Goal: Task Accomplishment & Management: Manage account settings

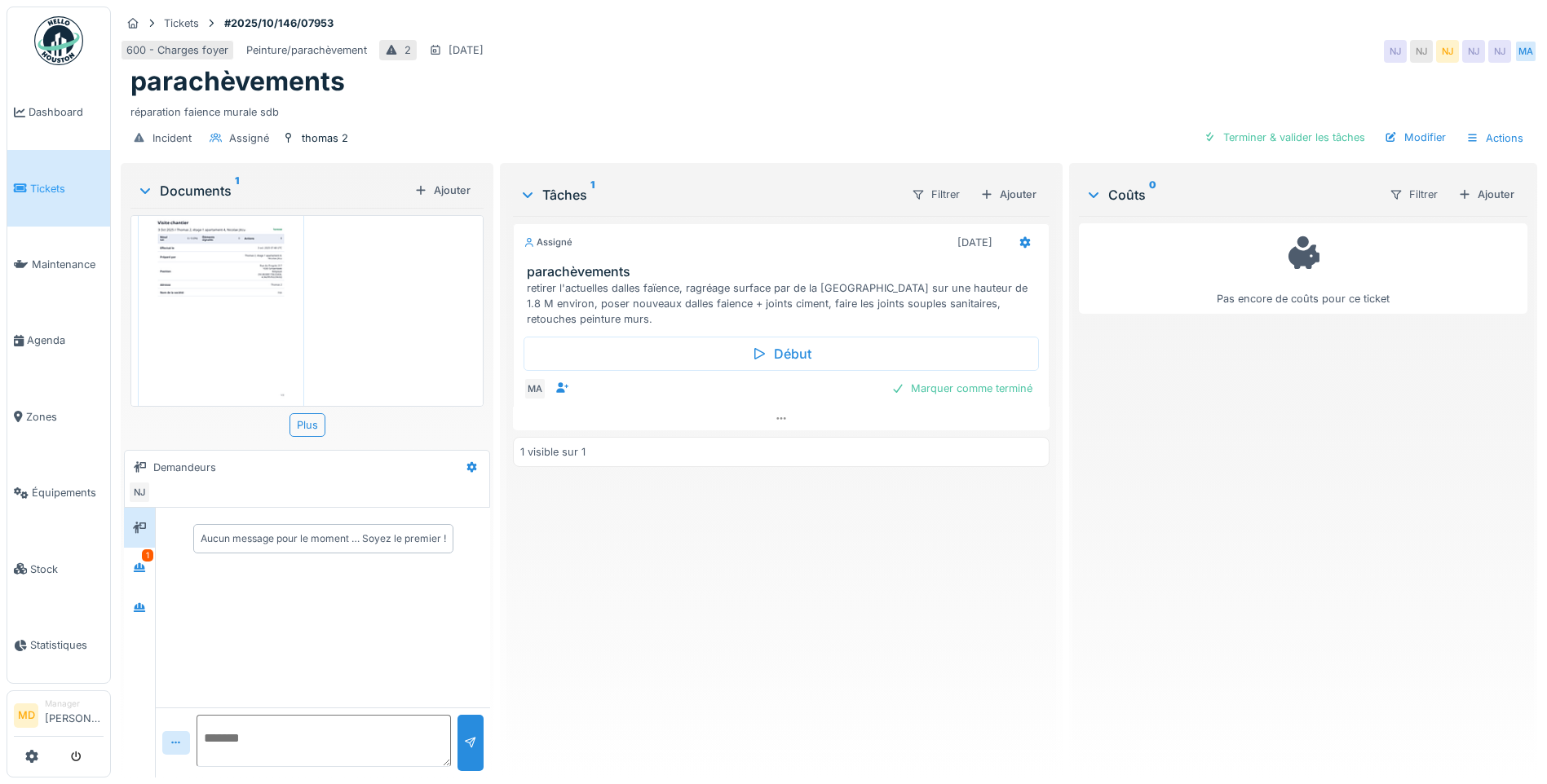
scroll to position [72, 0]
click at [147, 569] on div at bounding box center [139, 567] width 24 height 20
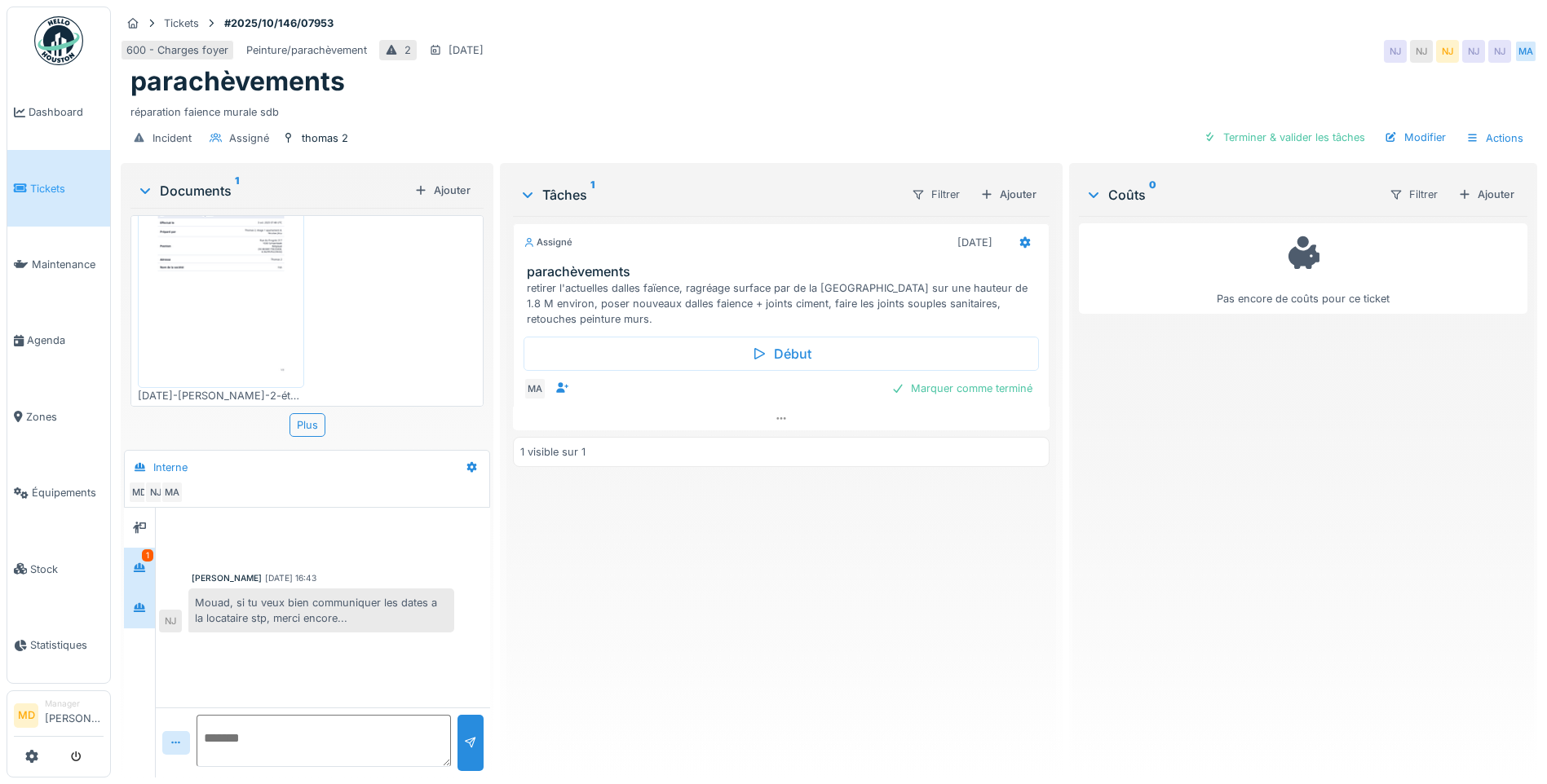
click at [153, 603] on div at bounding box center [139, 608] width 31 height 40
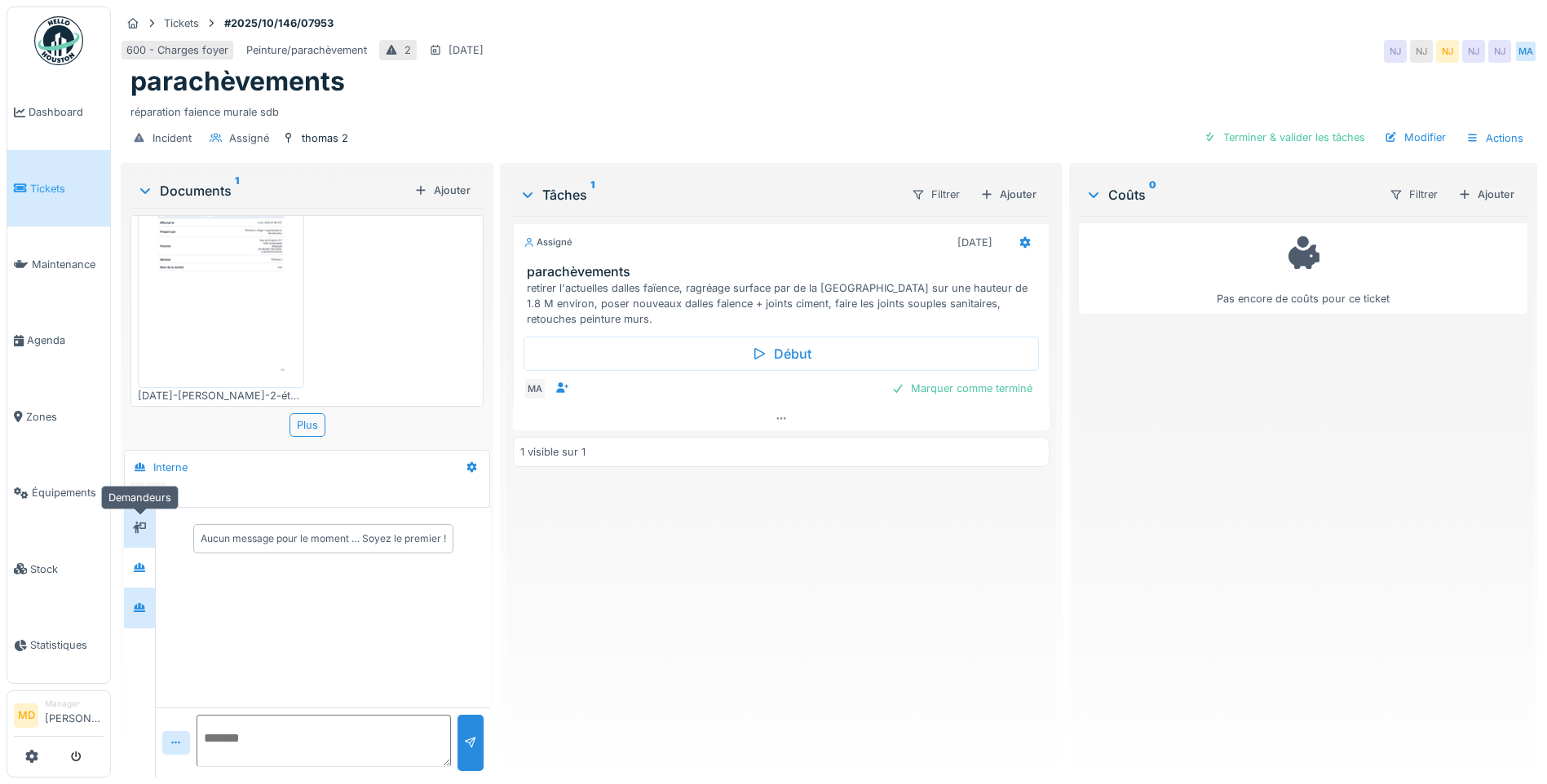
click at [146, 533] on div at bounding box center [139, 527] width 24 height 20
click at [146, 552] on div at bounding box center [139, 568] width 31 height 40
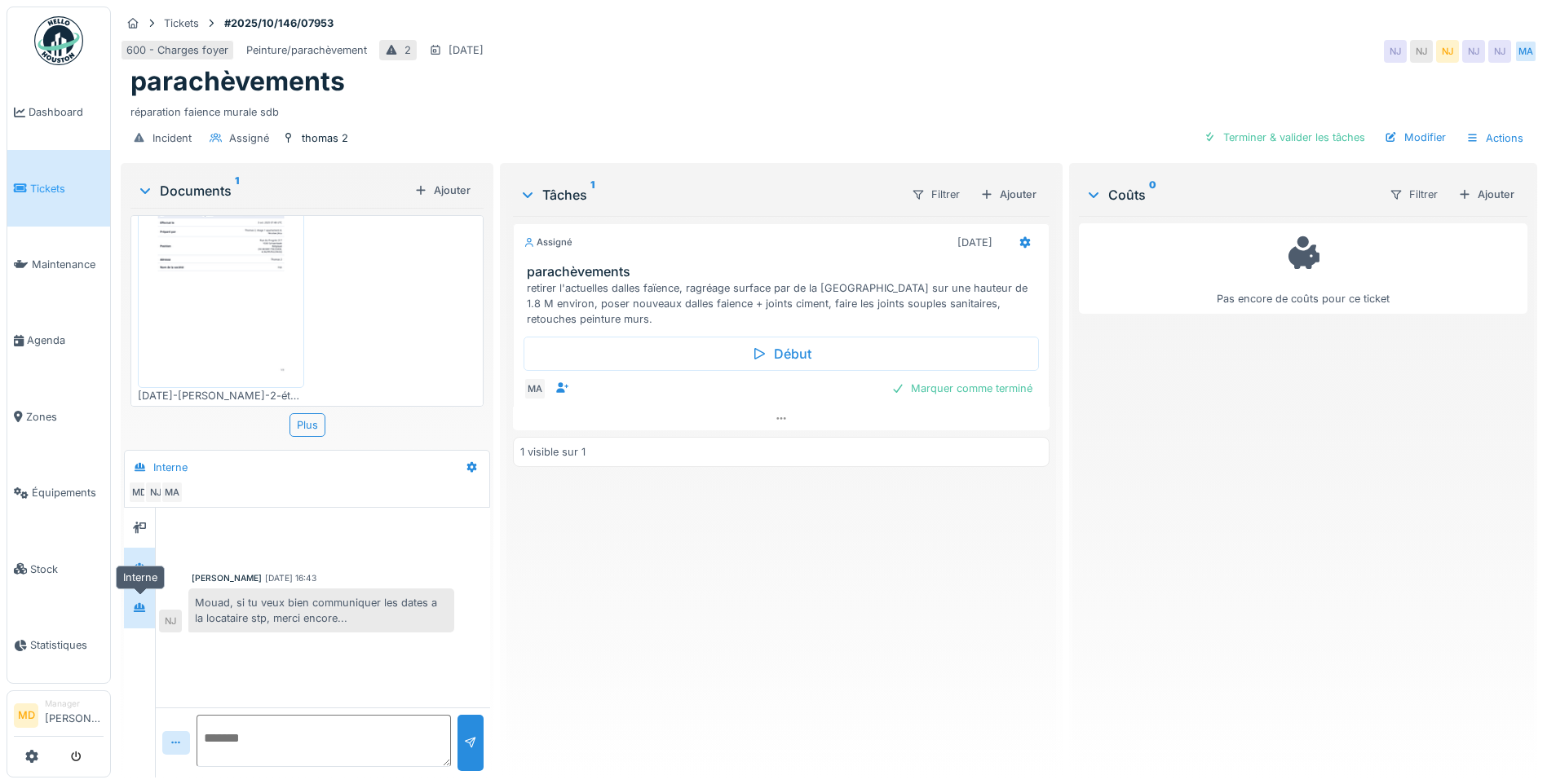
click at [142, 605] on icon at bounding box center [139, 607] width 13 height 10
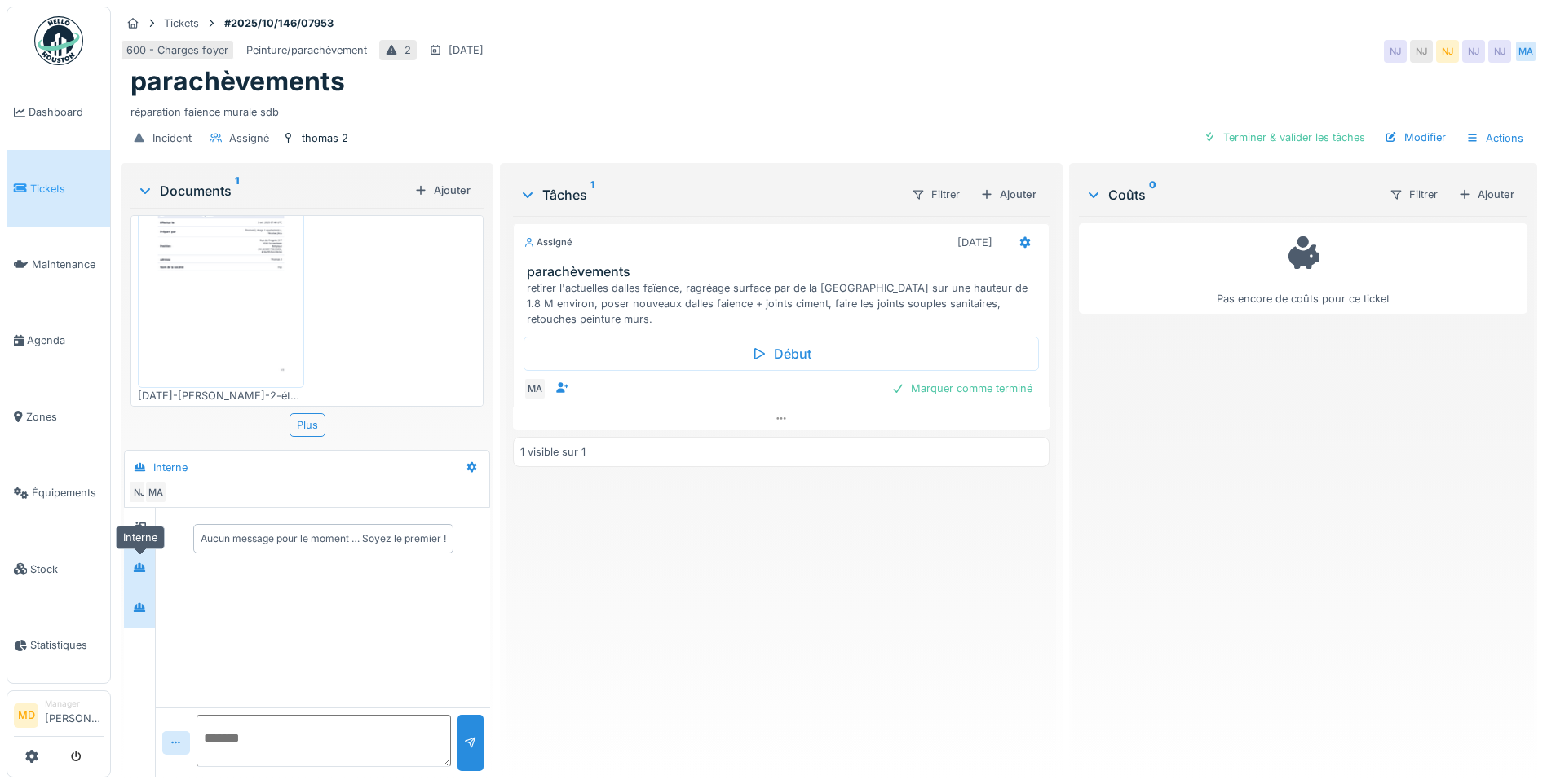
click at [141, 571] on icon at bounding box center [139, 568] width 11 height 9
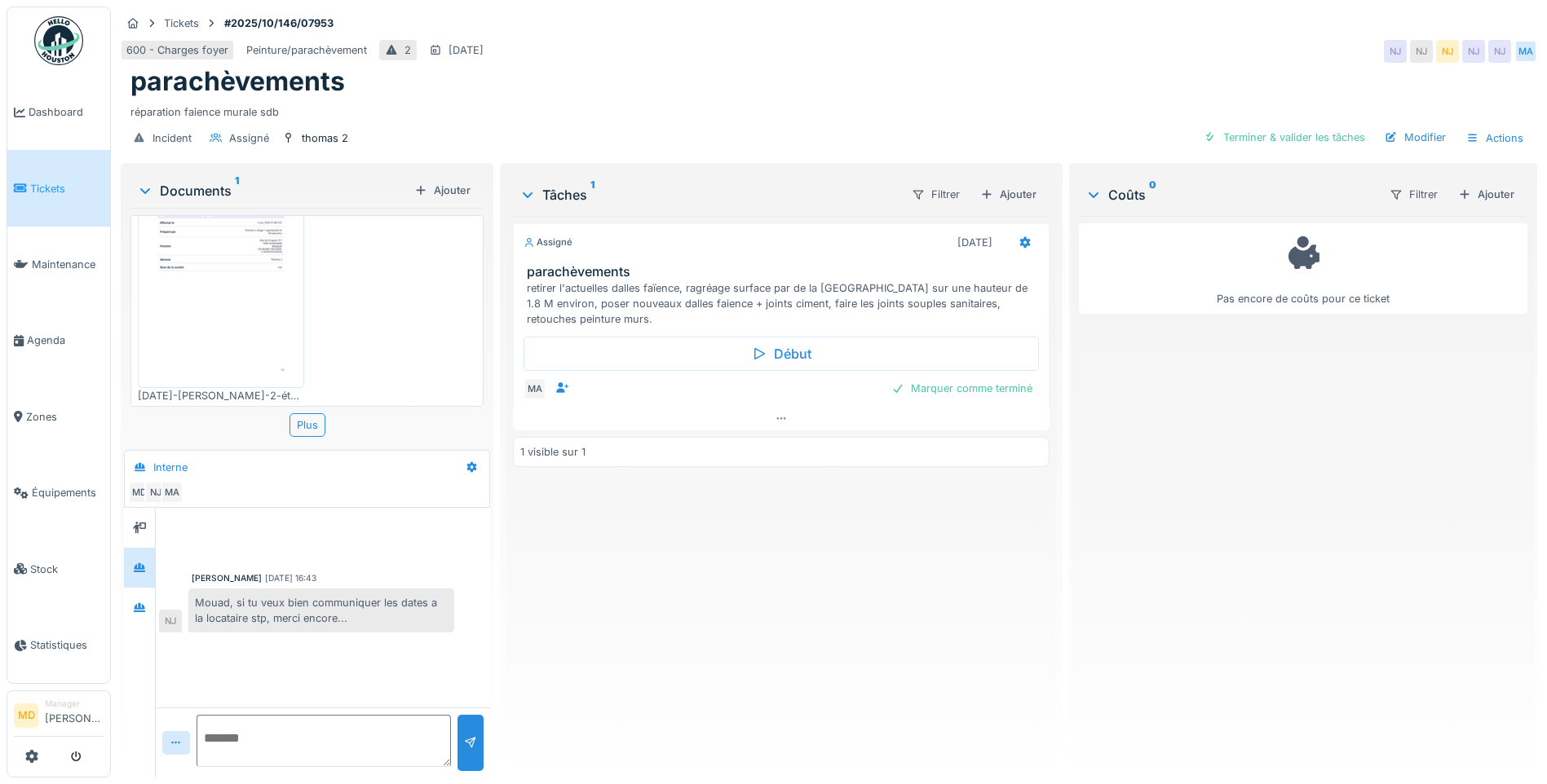
click at [187, 309] on img at bounding box center [221, 272] width 159 height 223
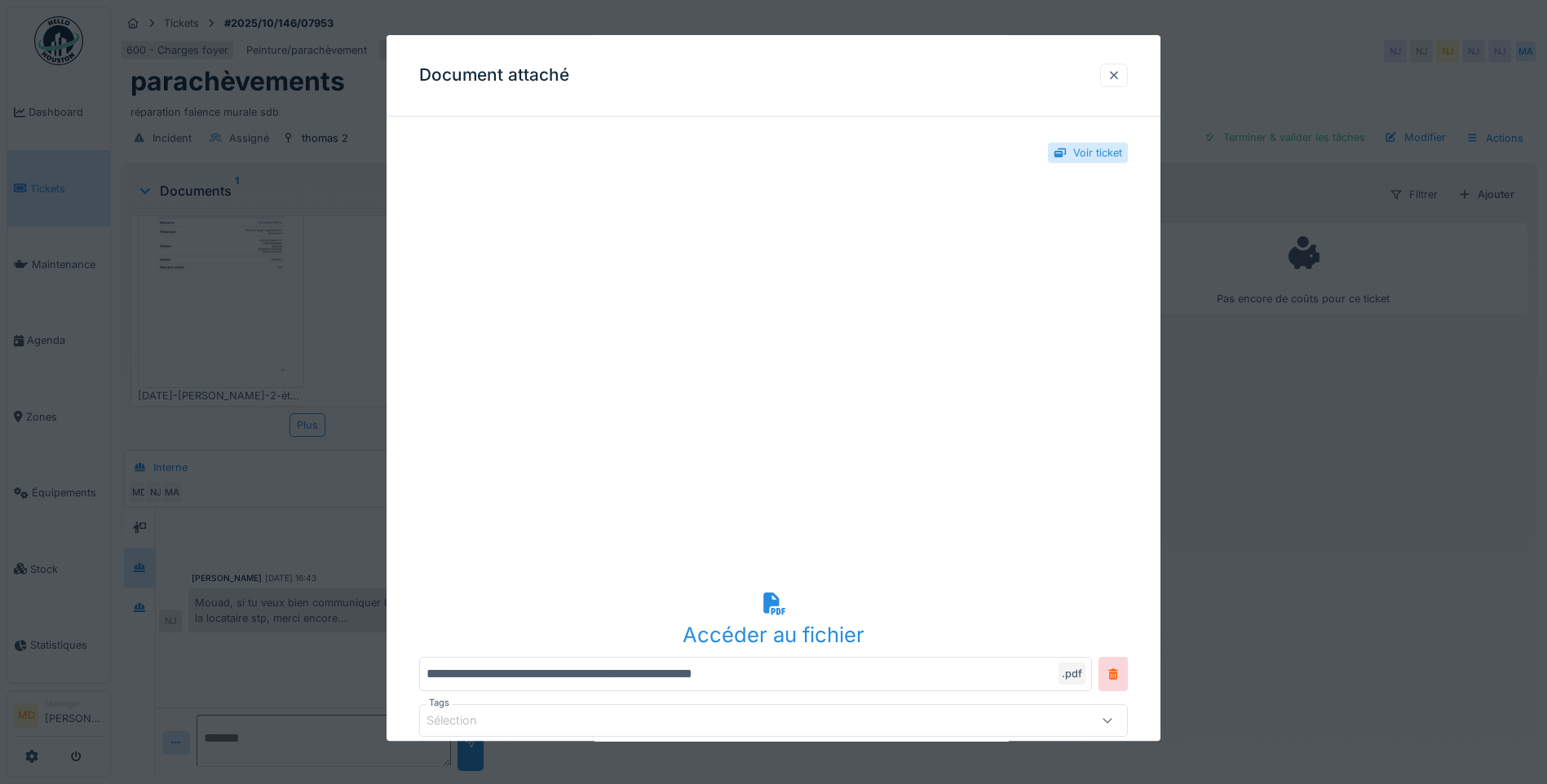
click at [1109, 83] on div at bounding box center [1114, 75] width 28 height 24
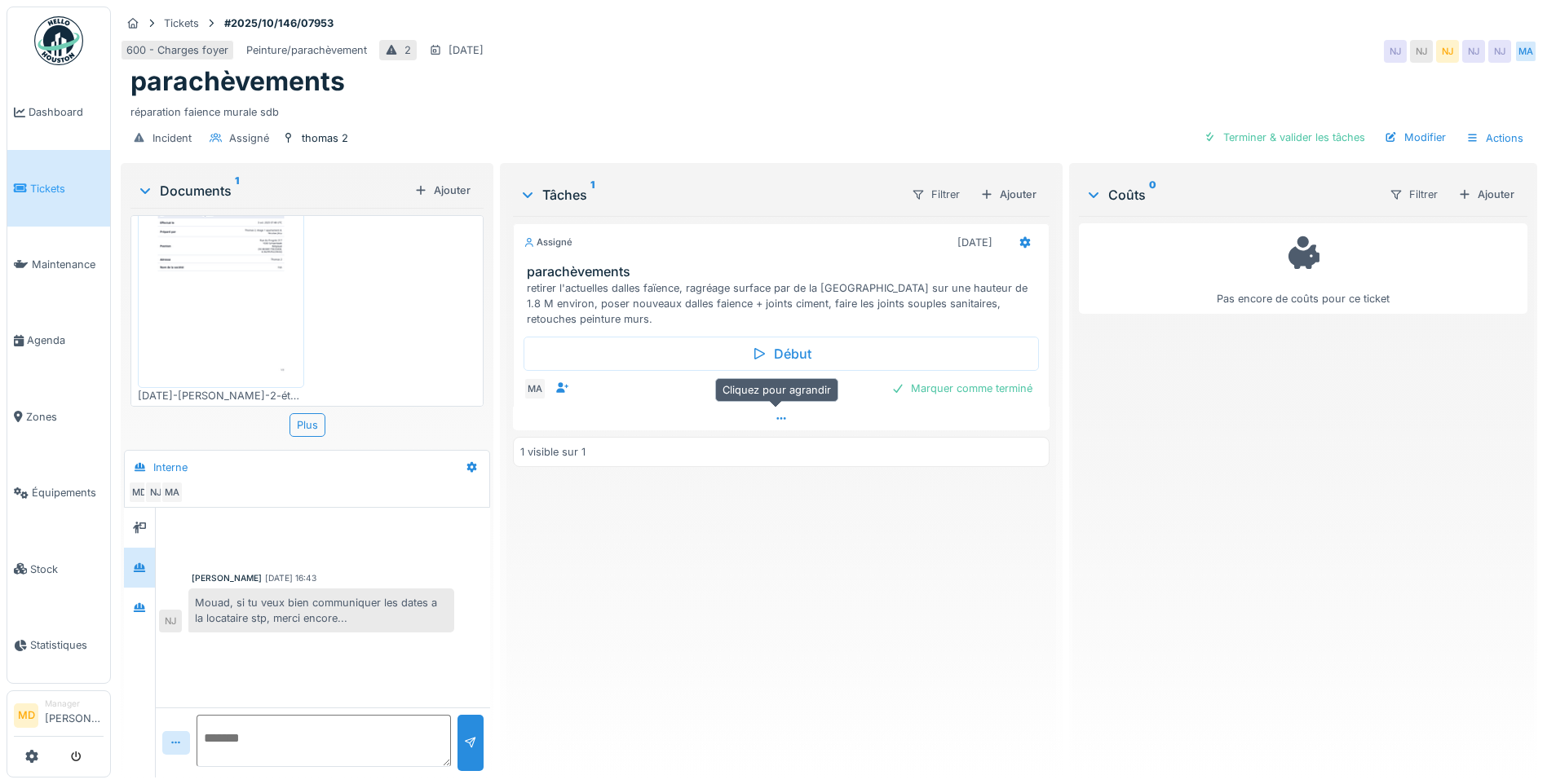
click at [775, 422] on icon at bounding box center [781, 418] width 13 height 10
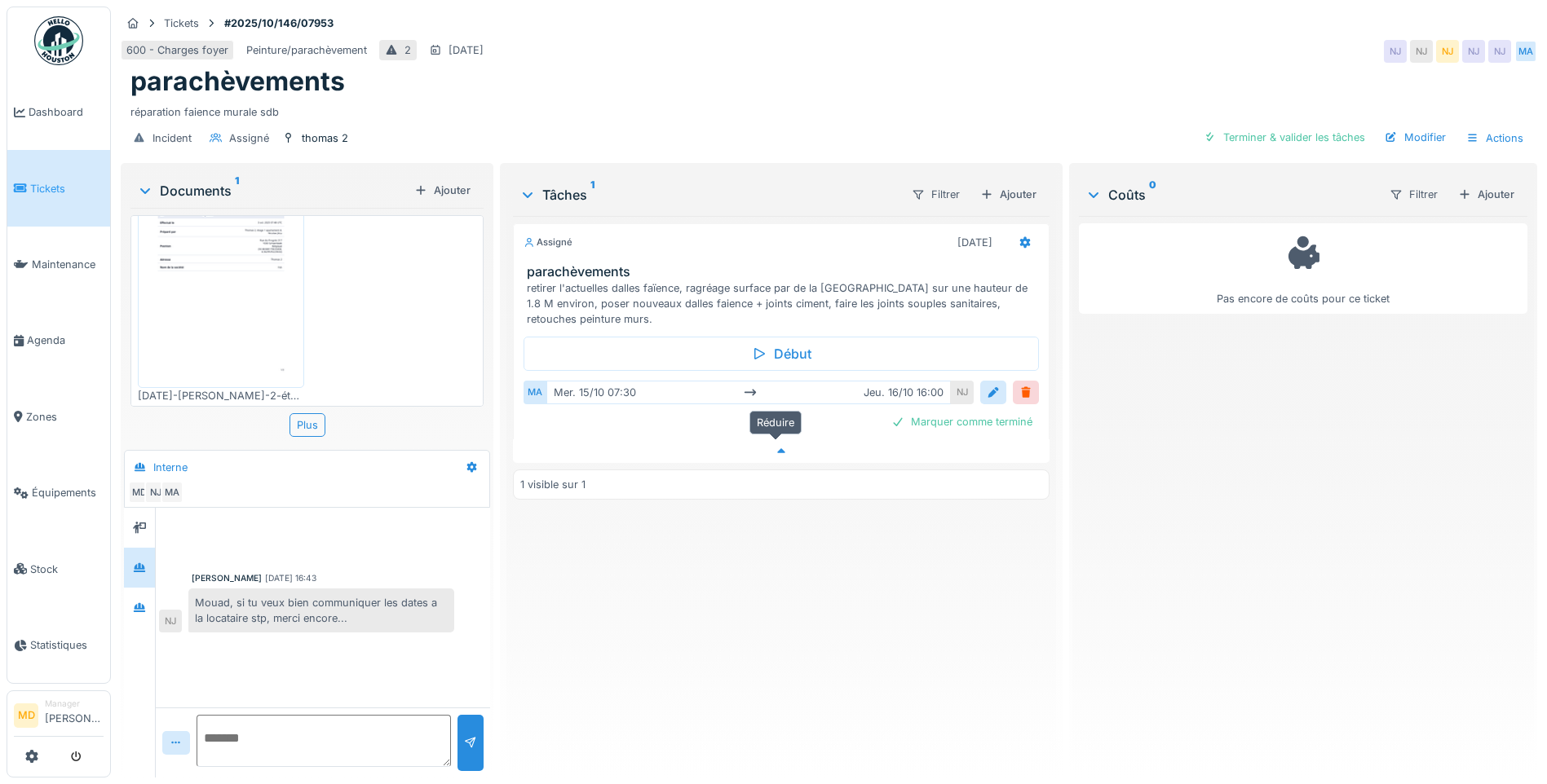
click at [775, 446] on icon at bounding box center [781, 451] width 13 height 10
click at [207, 313] on img at bounding box center [221, 272] width 159 height 223
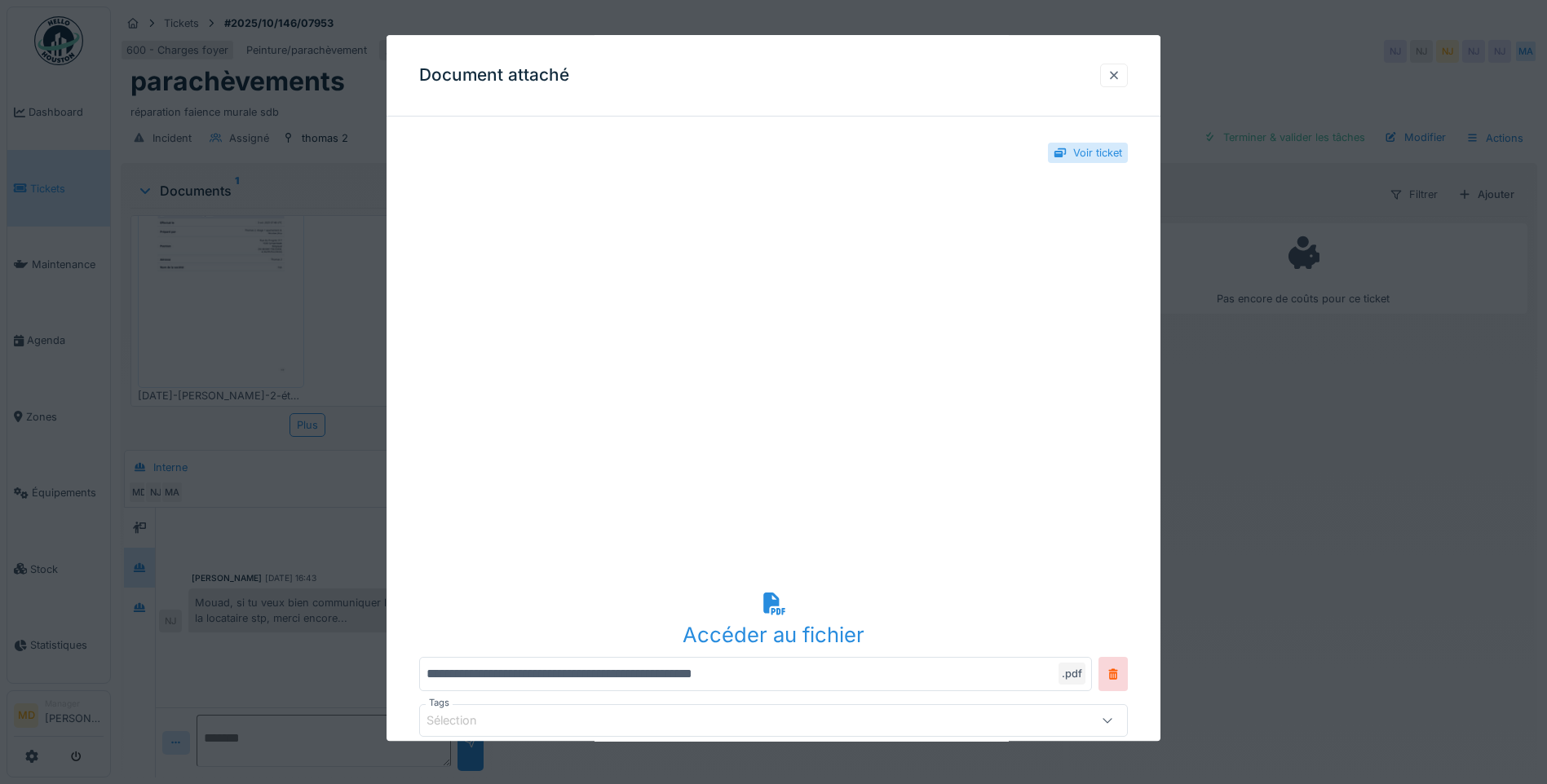
click at [1121, 70] on div at bounding box center [1114, 76] width 13 height 16
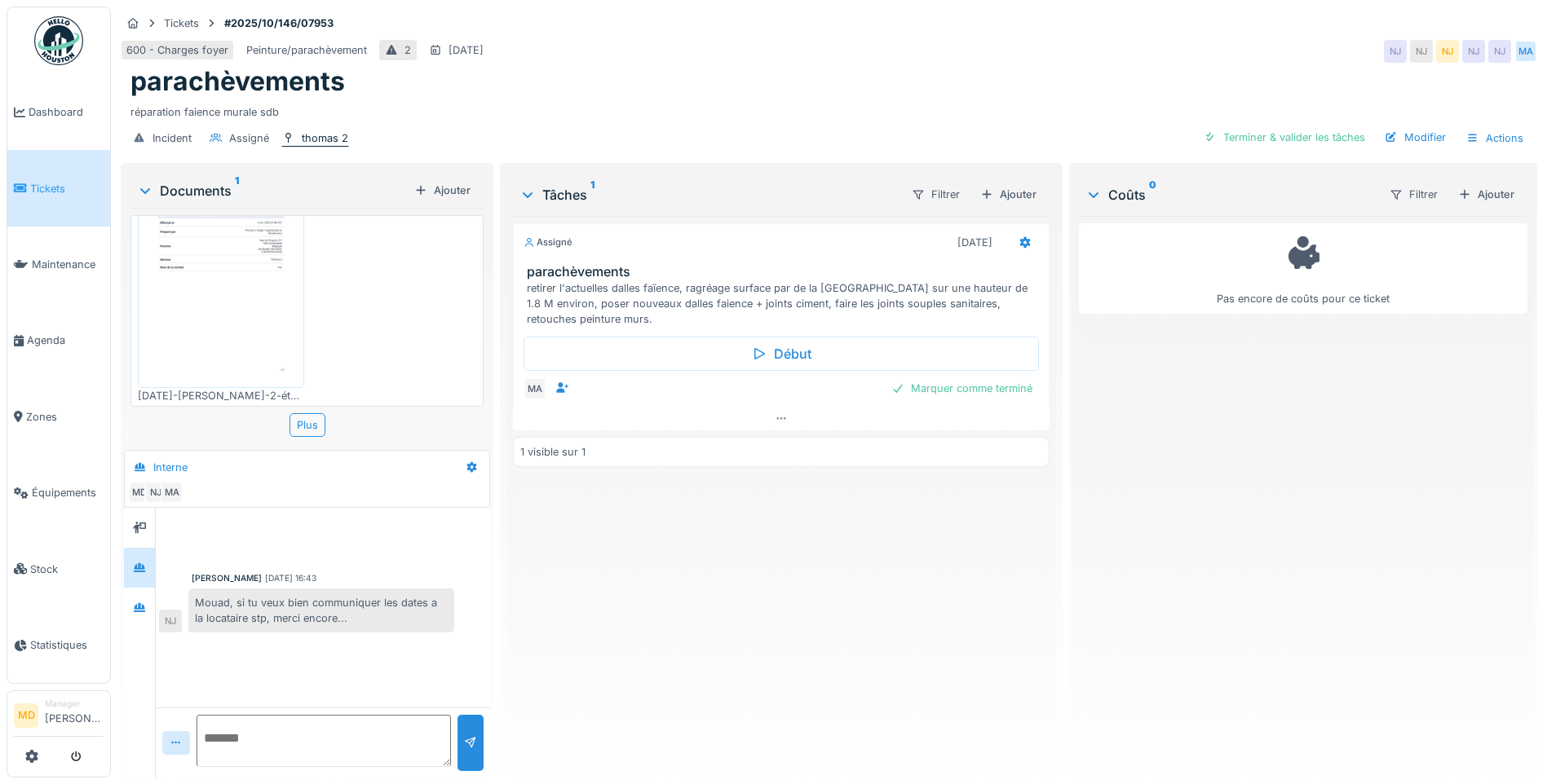
click at [330, 131] on div "thomas 2" at bounding box center [324, 139] width 46 height 16
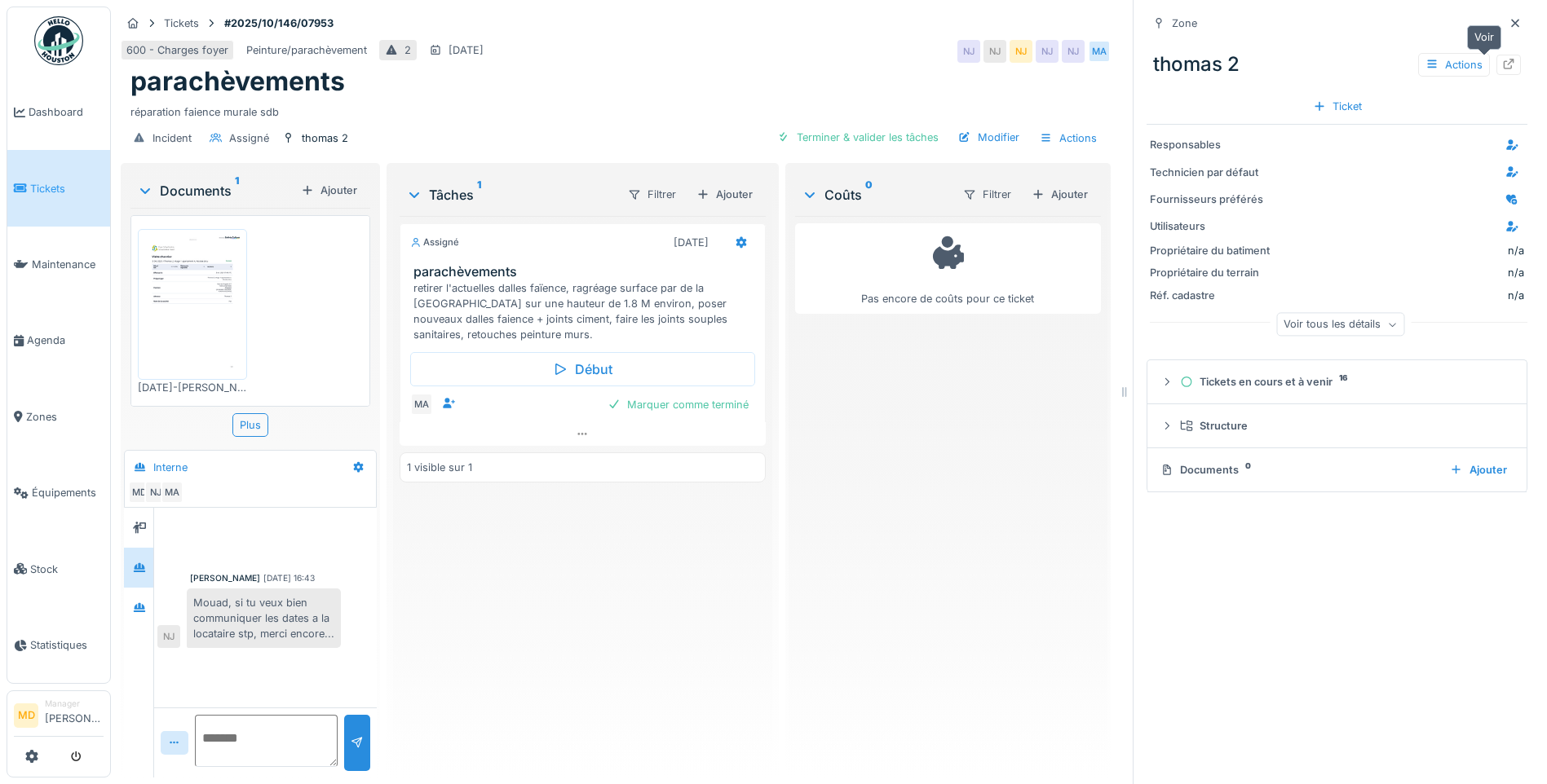
click at [1233, 58] on icon at bounding box center [1508, 64] width 13 height 10
drag, startPoint x: 198, startPoint y: 265, endPoint x: 221, endPoint y: 265, distance: 23.0
click at [198, 265] on img at bounding box center [193, 305] width 101 height 143
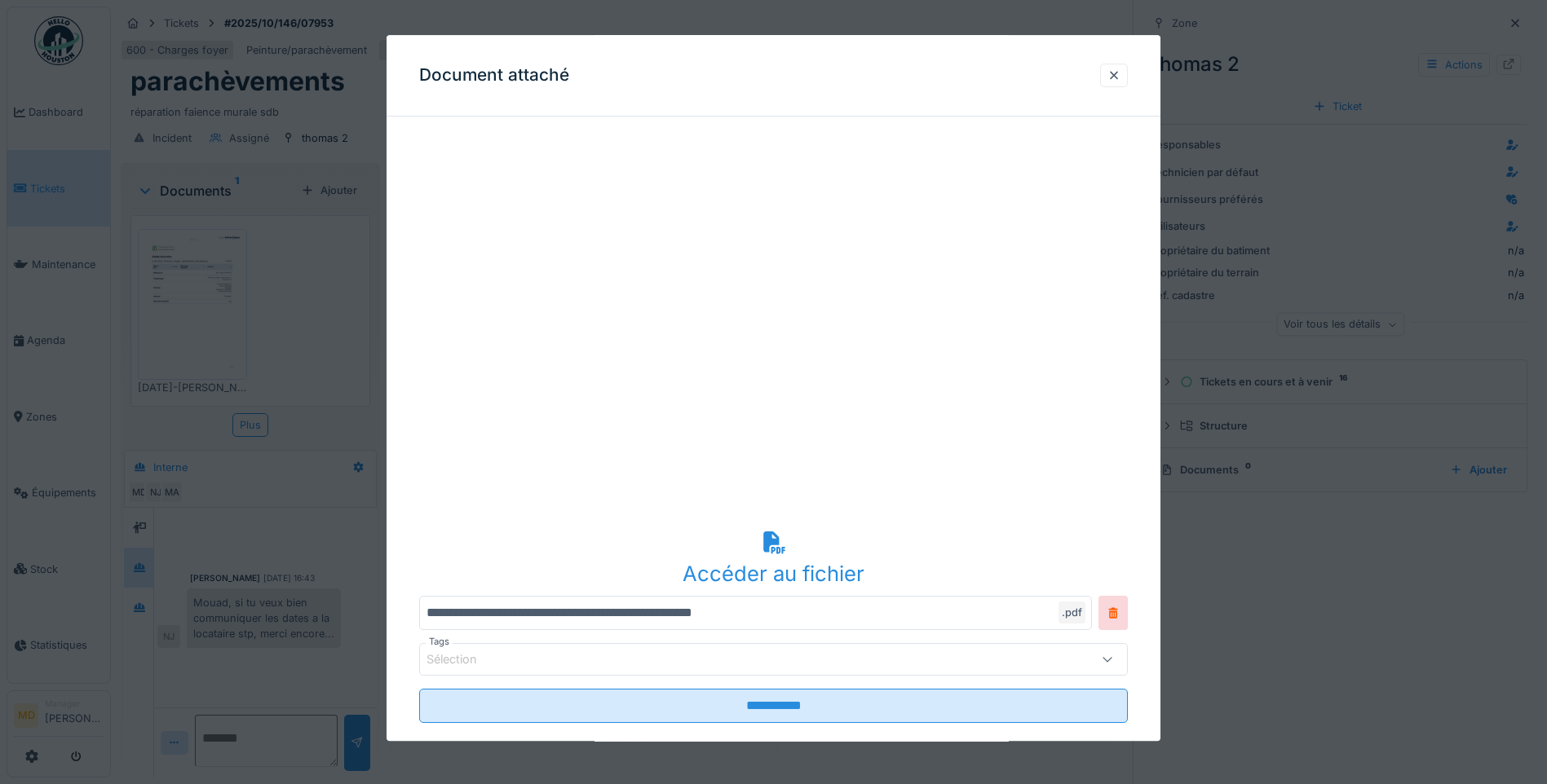
scroll to position [89, 0]
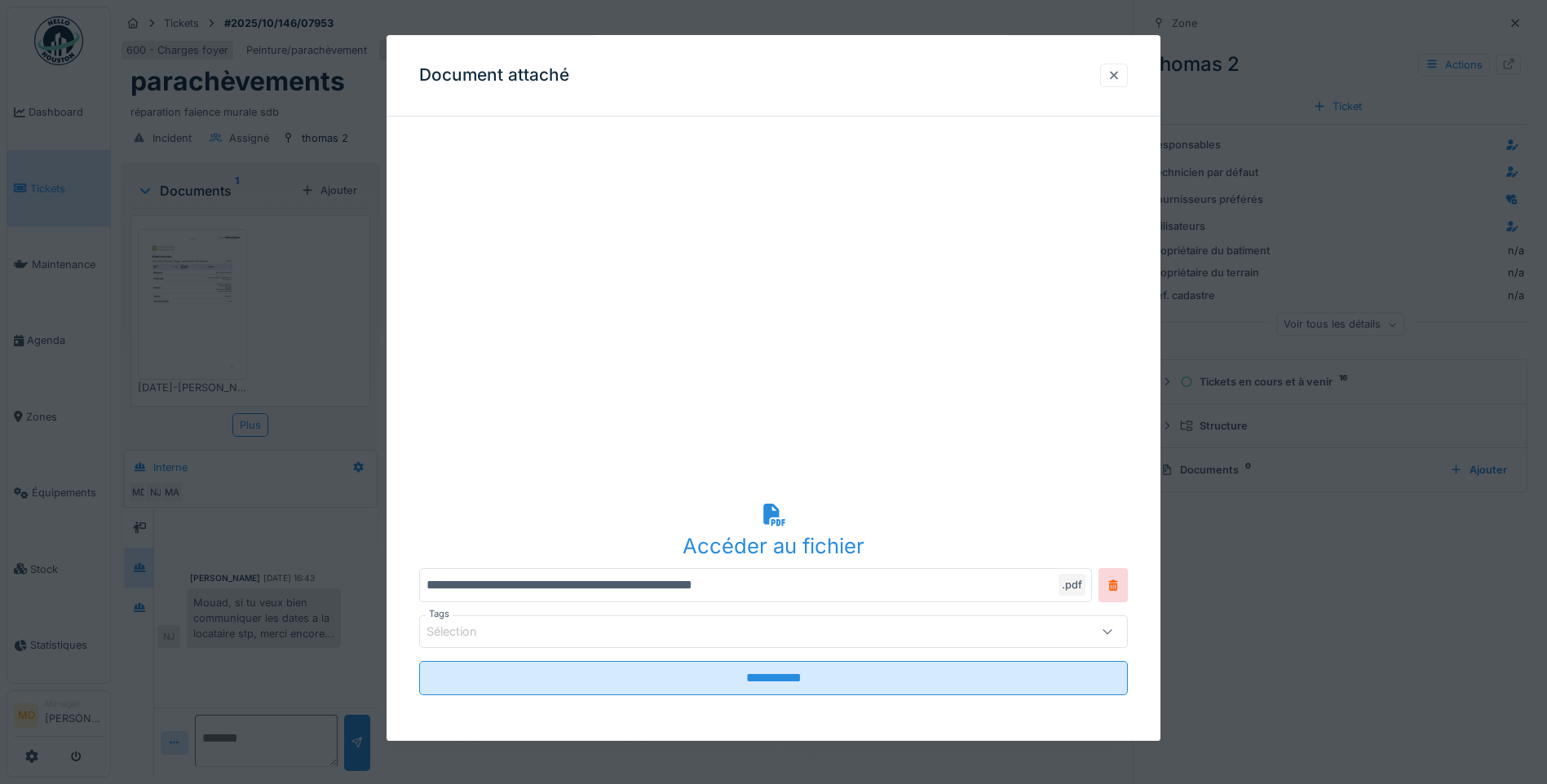
click at [1128, 71] on div at bounding box center [1114, 75] width 28 height 24
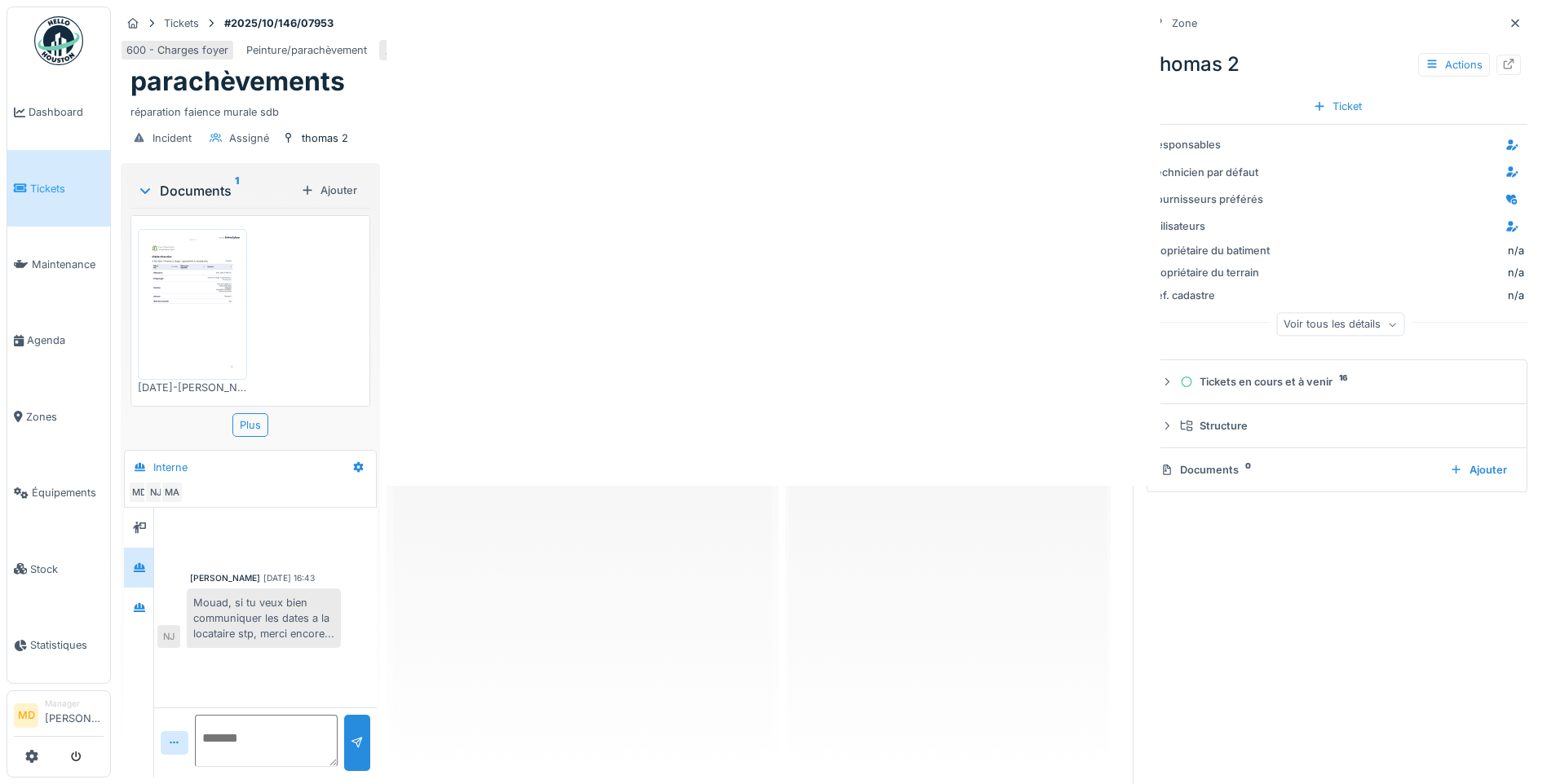
scroll to position [0, 0]
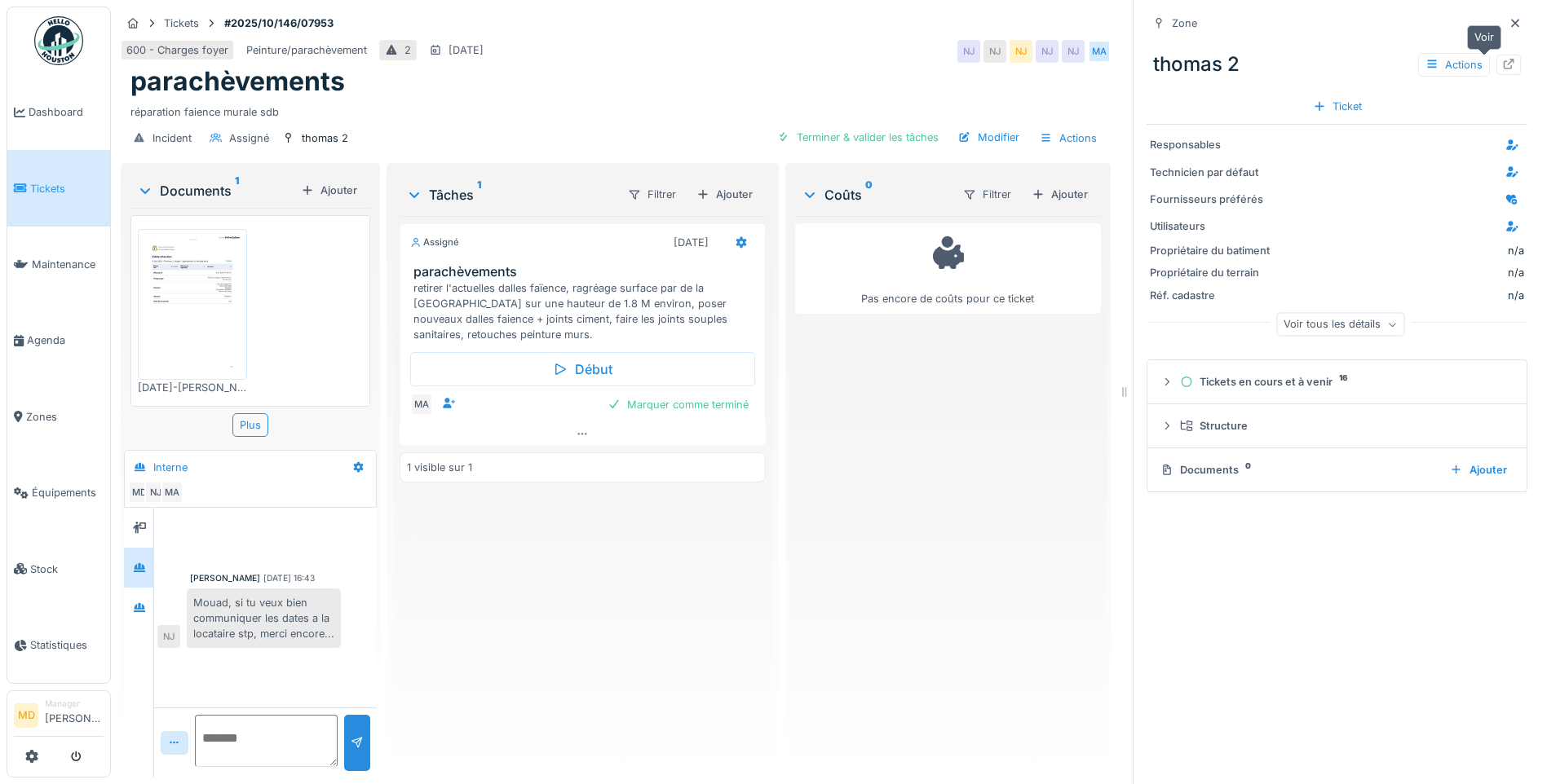
click at [1233, 58] on icon at bounding box center [1509, 64] width 10 height 10
click at [172, 285] on img at bounding box center [193, 305] width 101 height 143
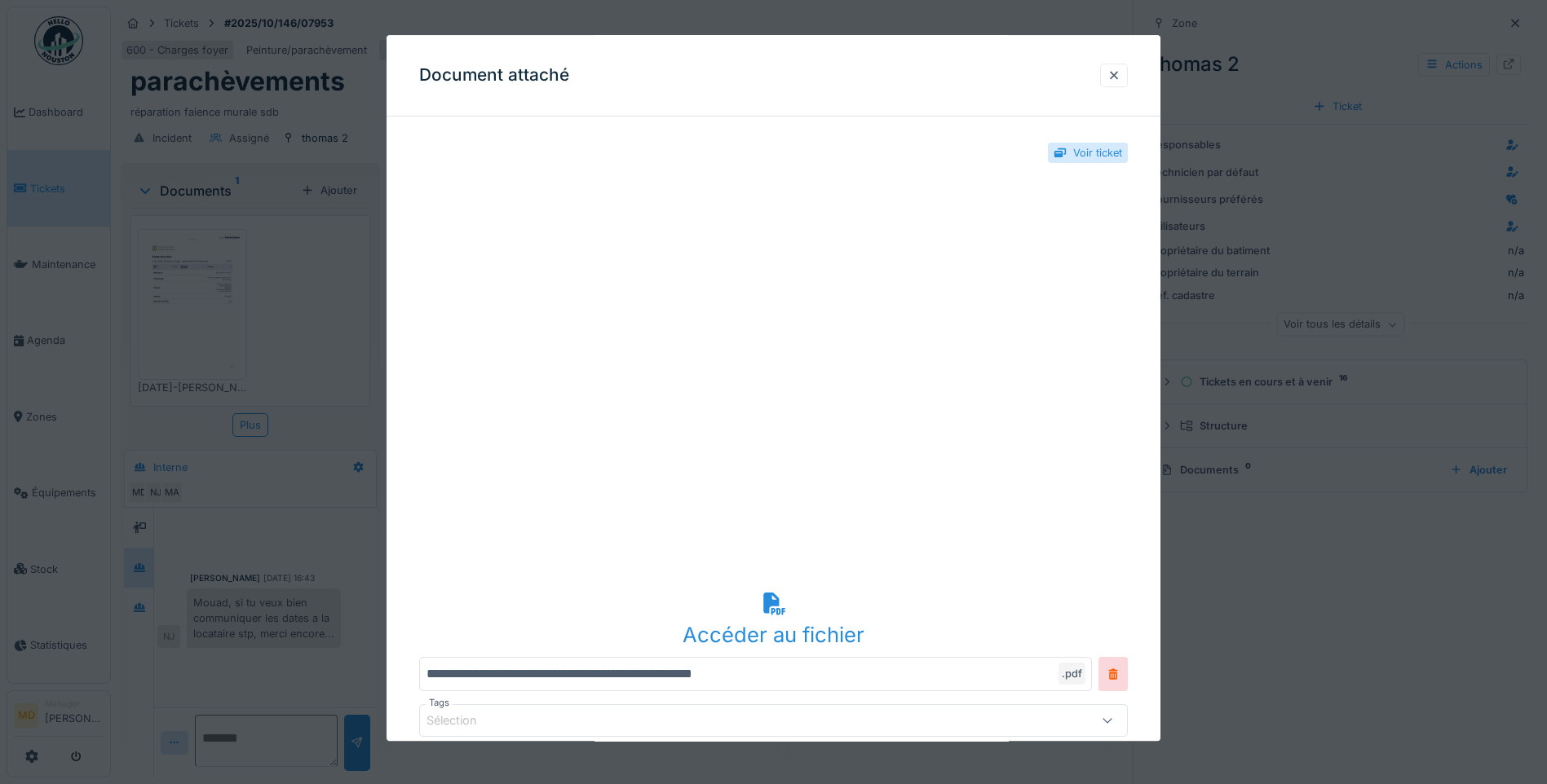
drag, startPoint x: 1116, startPoint y: 71, endPoint x: 730, endPoint y: 10, distance: 390.8
click at [1116, 71] on div at bounding box center [1114, 76] width 13 height 16
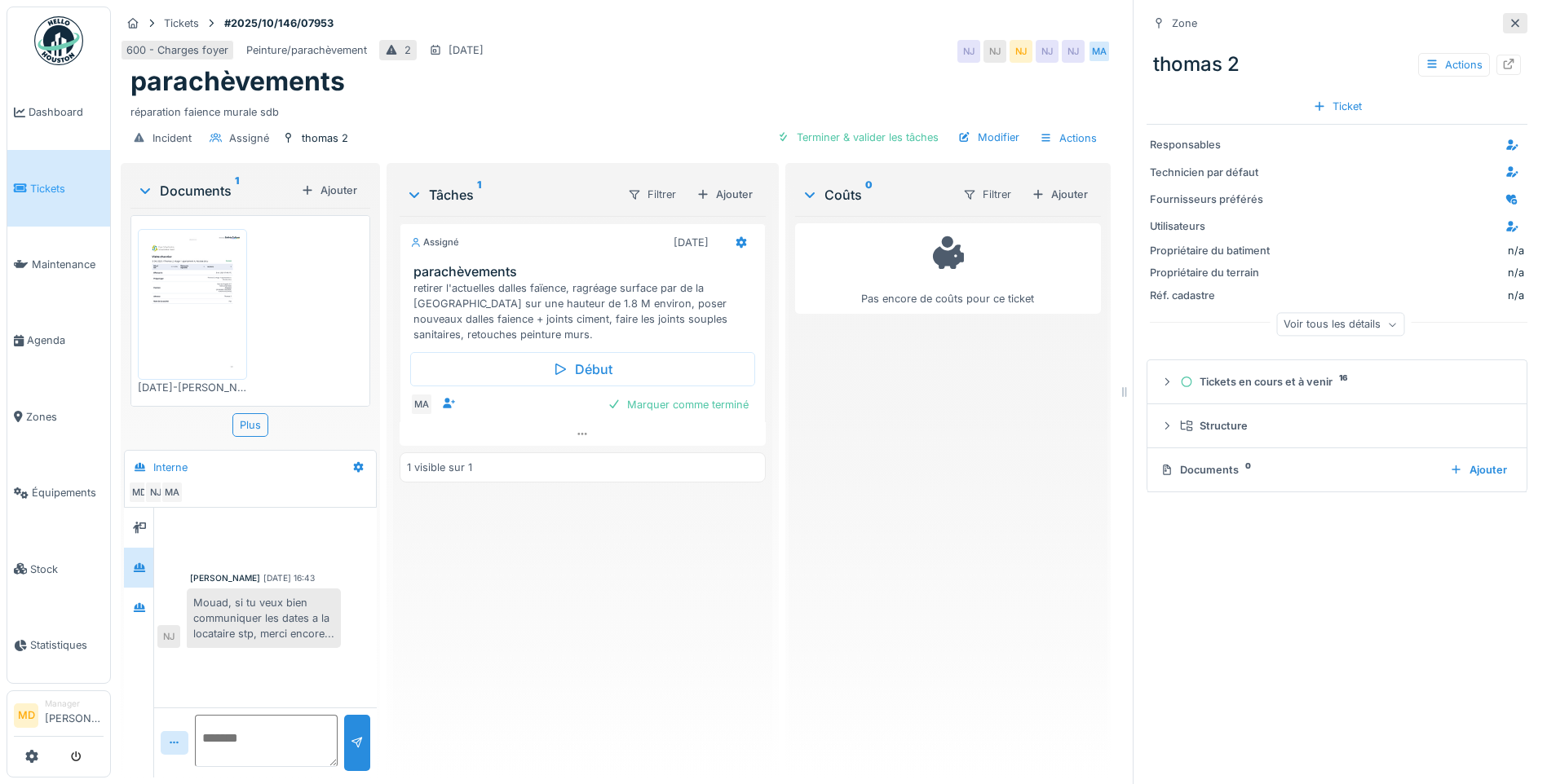
click at [1233, 19] on icon at bounding box center [1515, 23] width 8 height 8
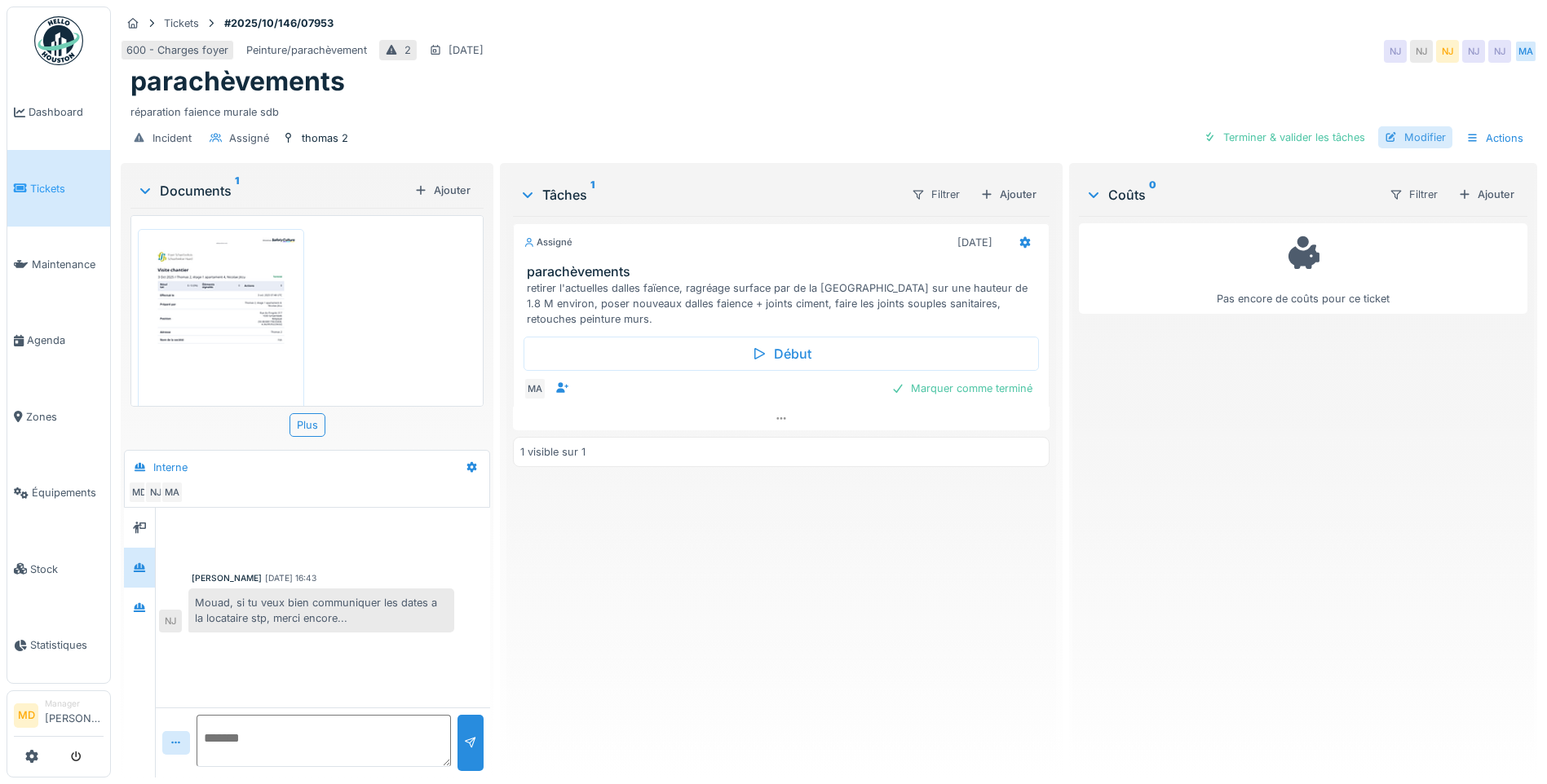
click at [1233, 126] on div "Modifier" at bounding box center [1415, 137] width 74 height 22
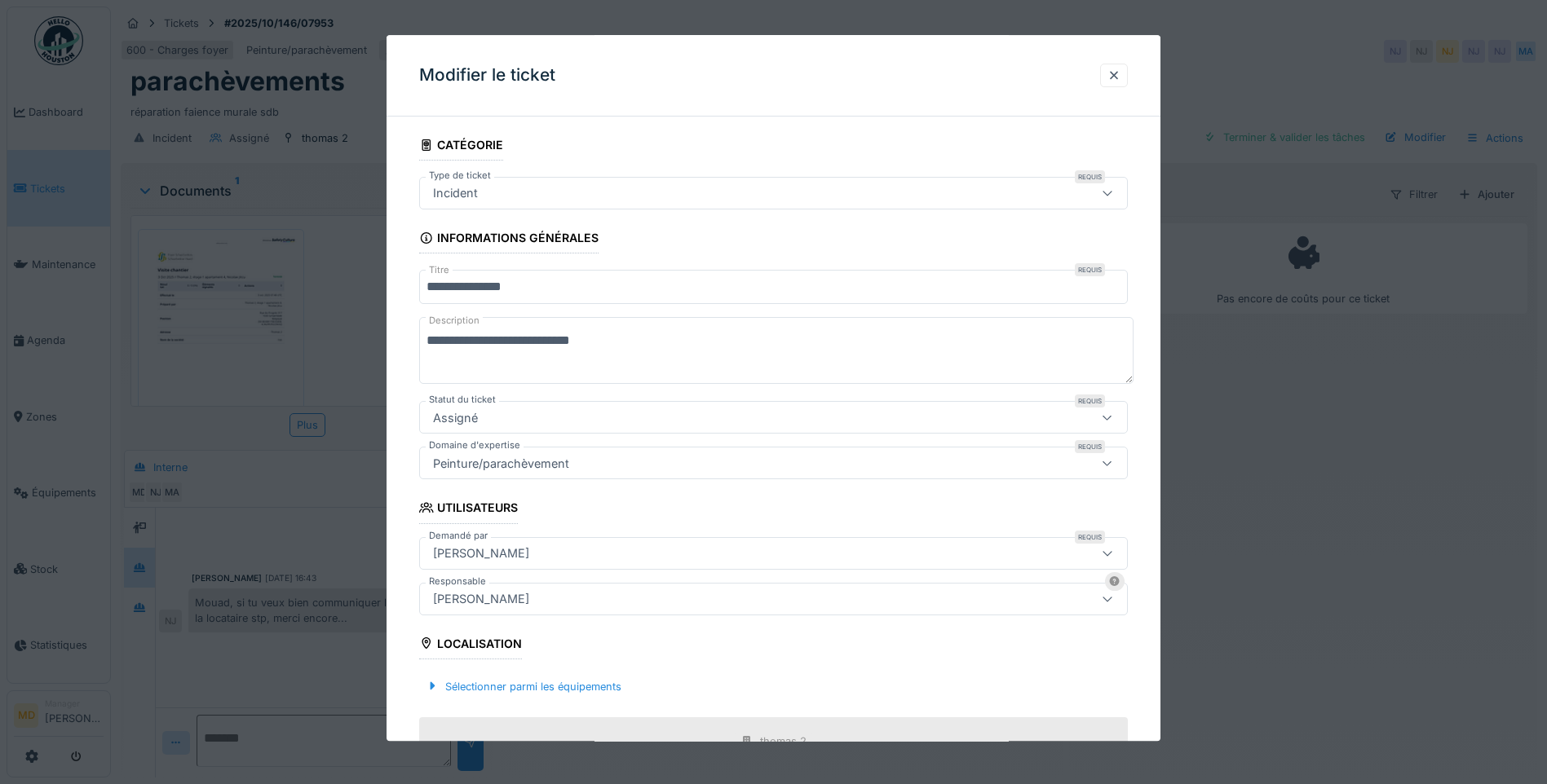
click at [426, 340] on textarea "**********" at bounding box center [777, 351] width 715 height 67
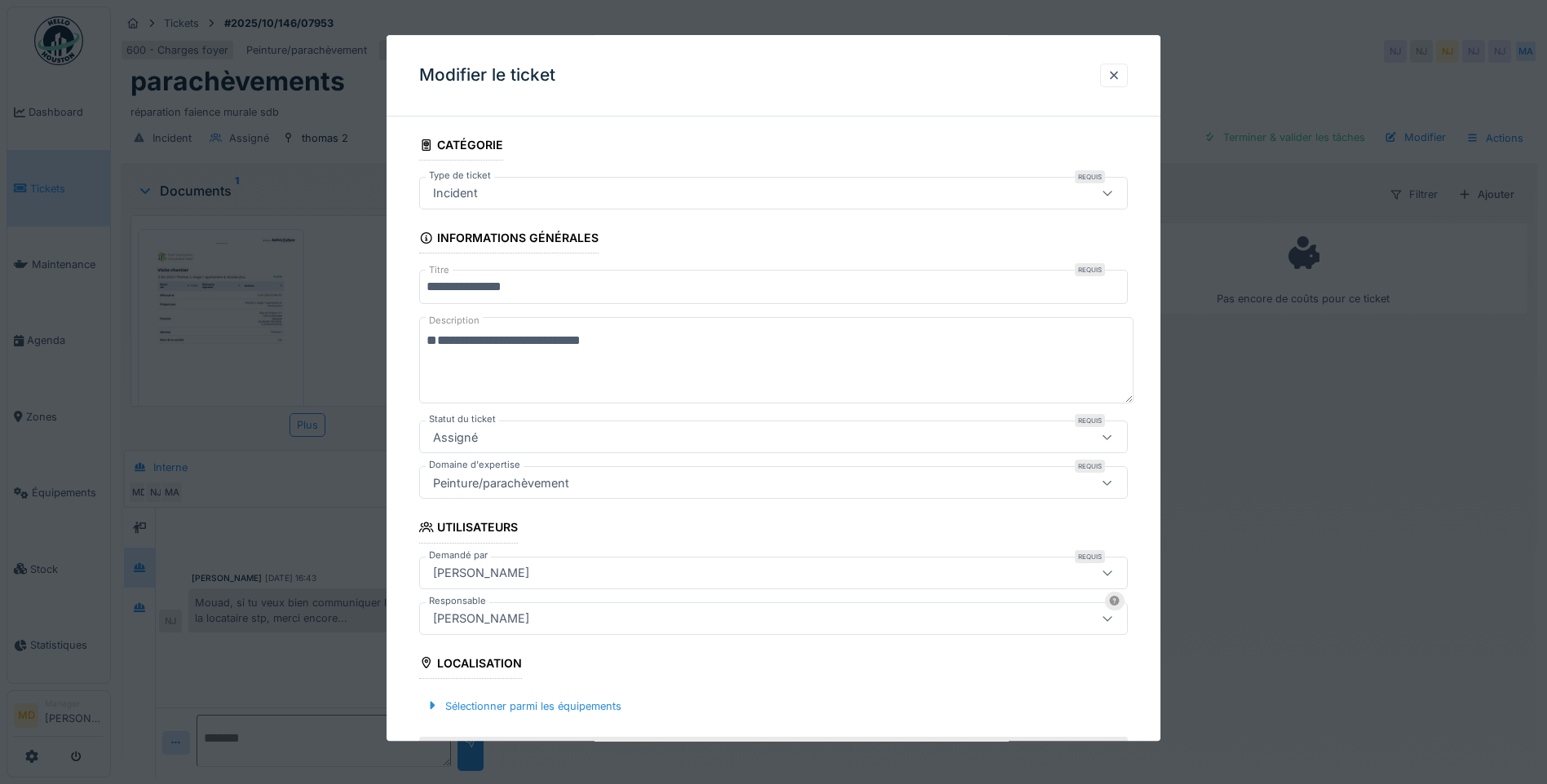
paste textarea "**********"
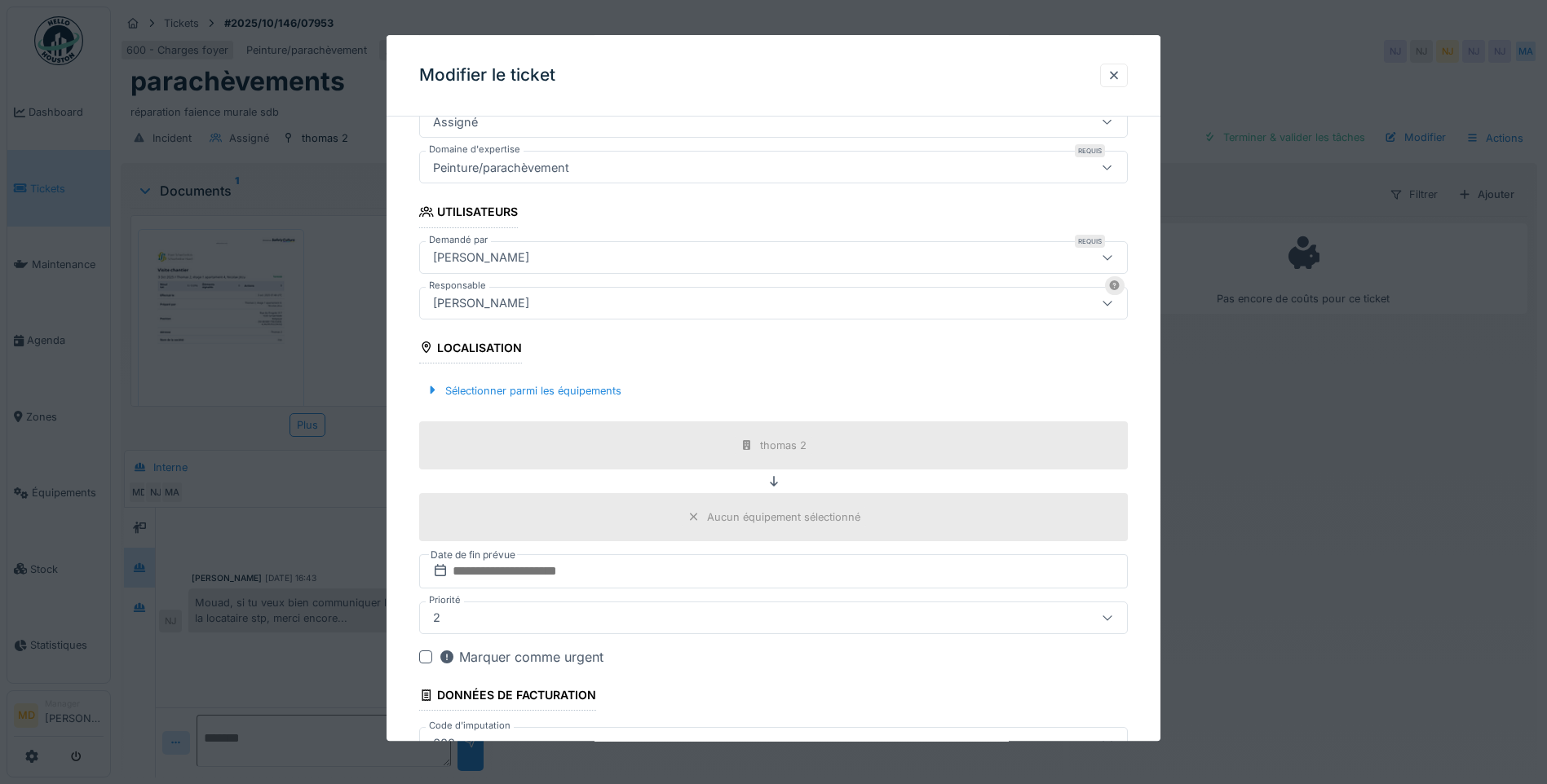
scroll to position [447, 0]
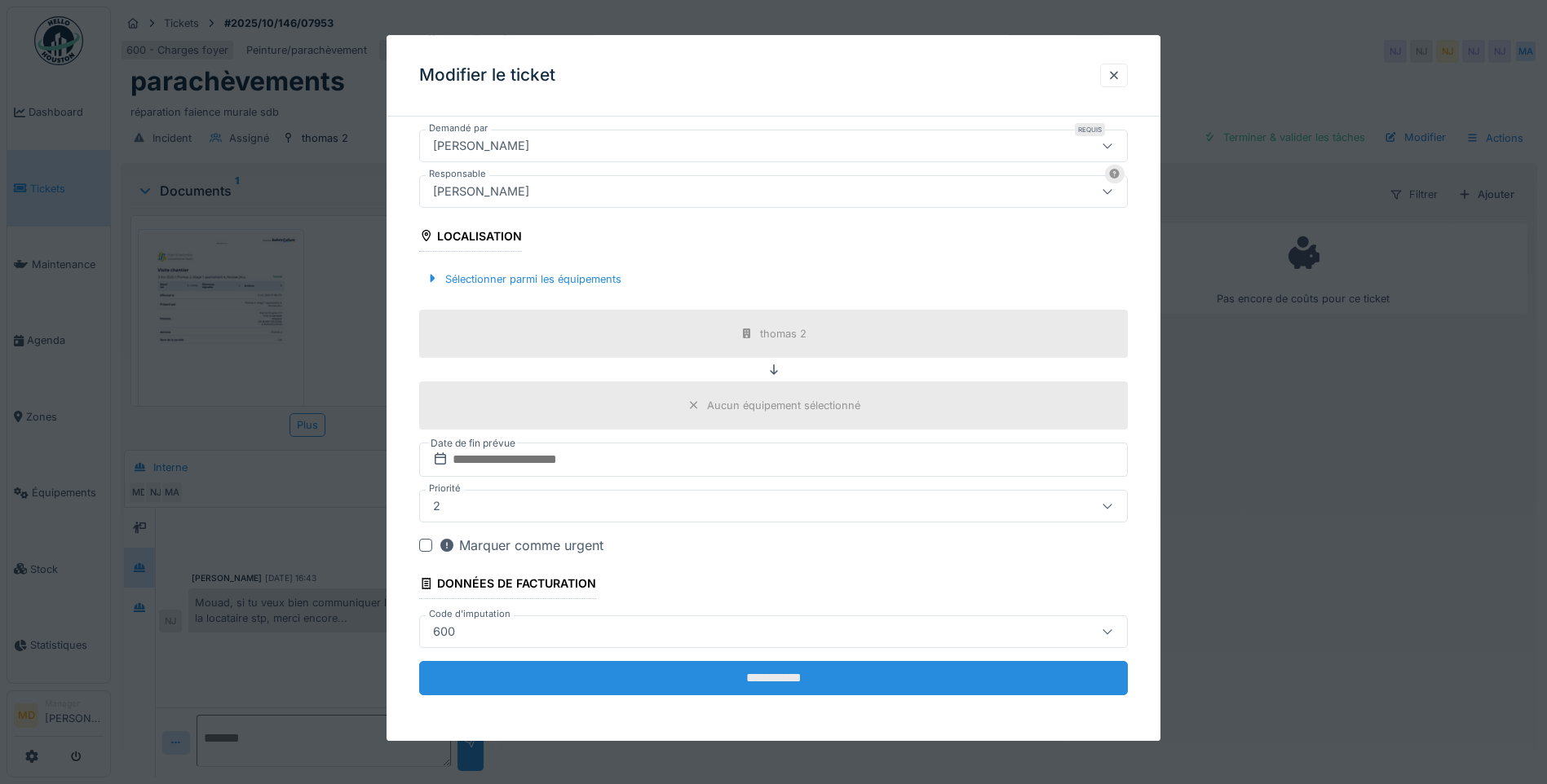
type textarea "**********"
click at [757, 607] on input "**********" at bounding box center [773, 678] width 709 height 34
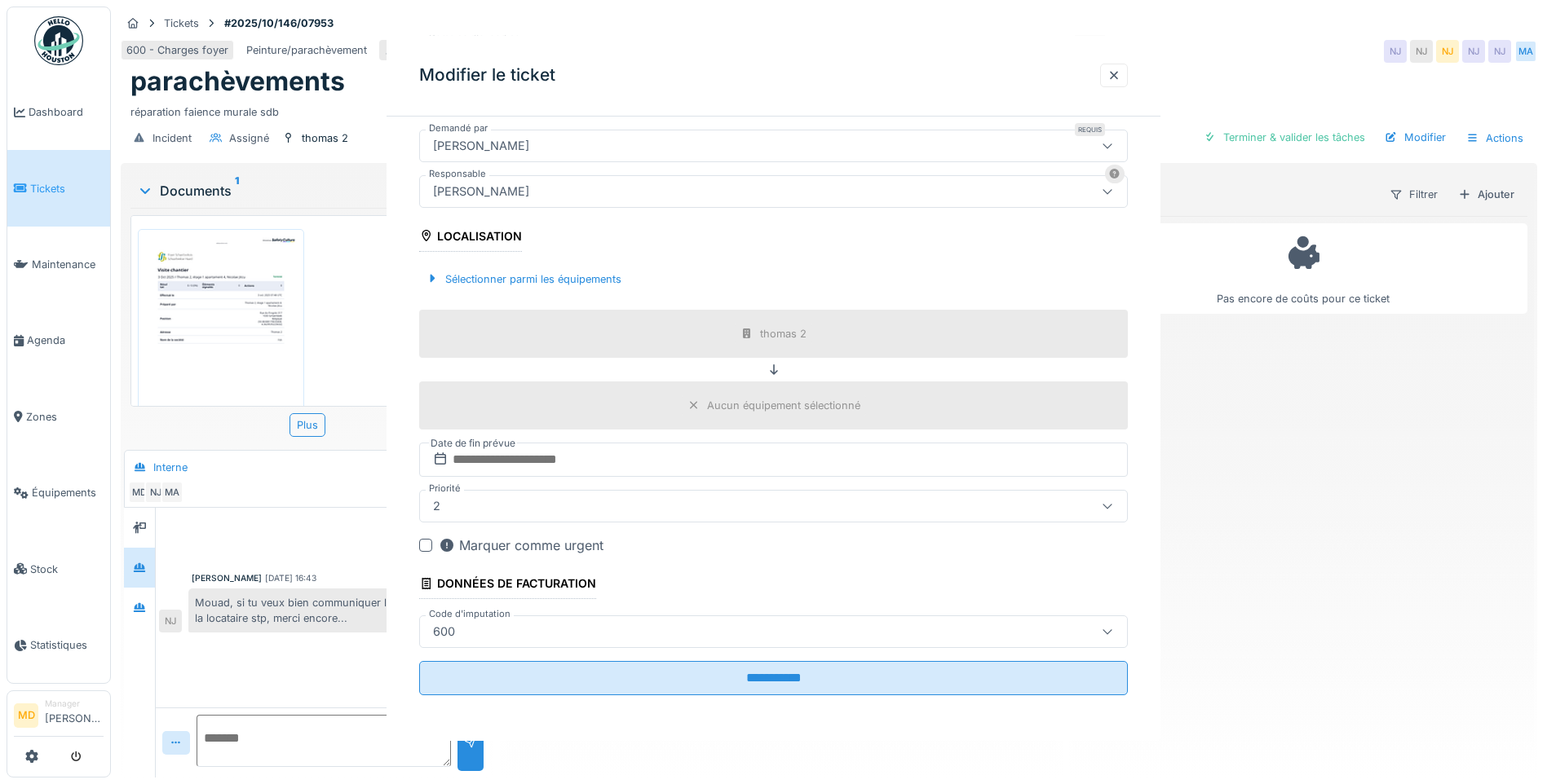
scroll to position [0, 0]
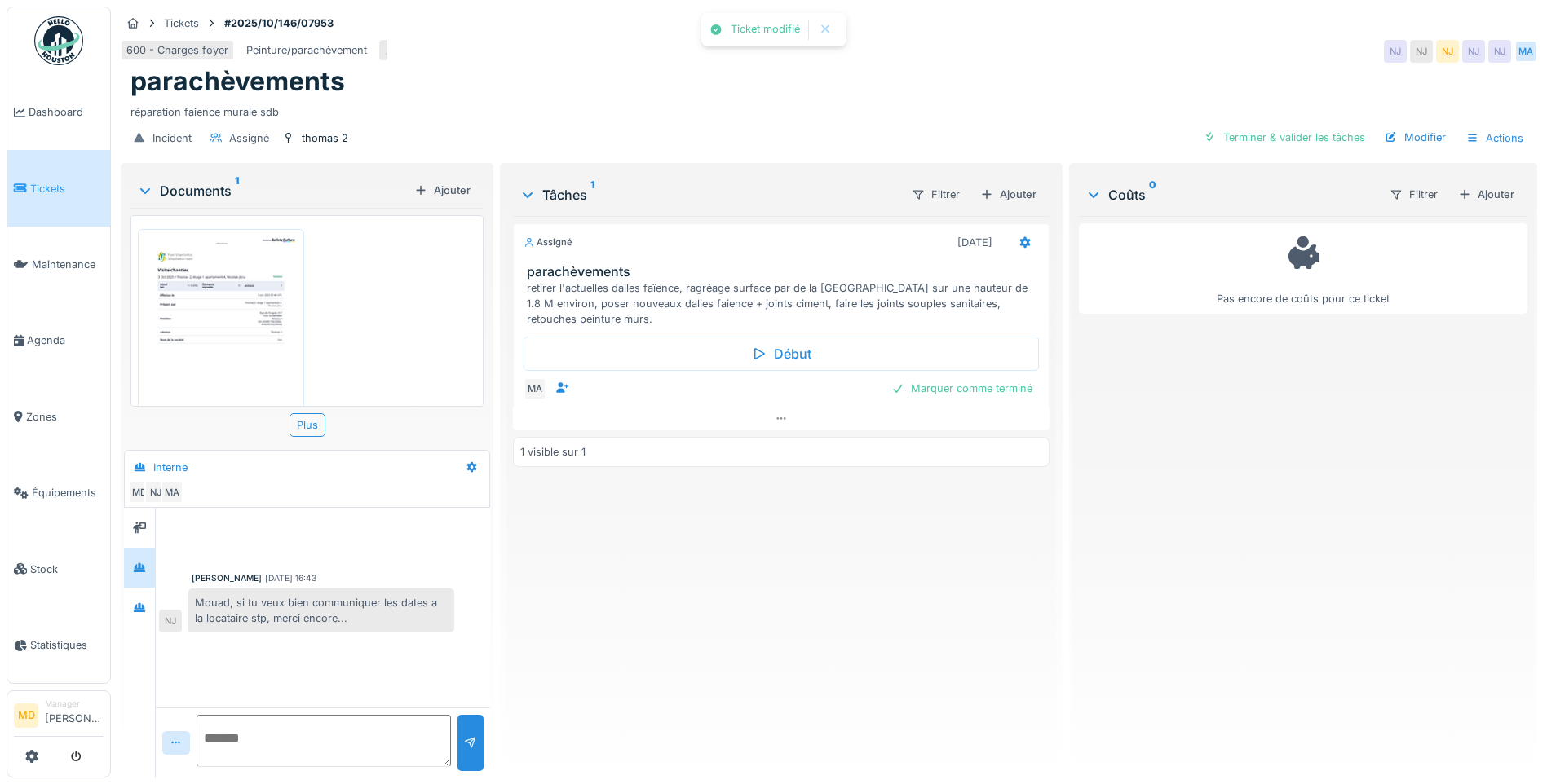
click at [763, 607] on div at bounding box center [773, 392] width 1547 height 784
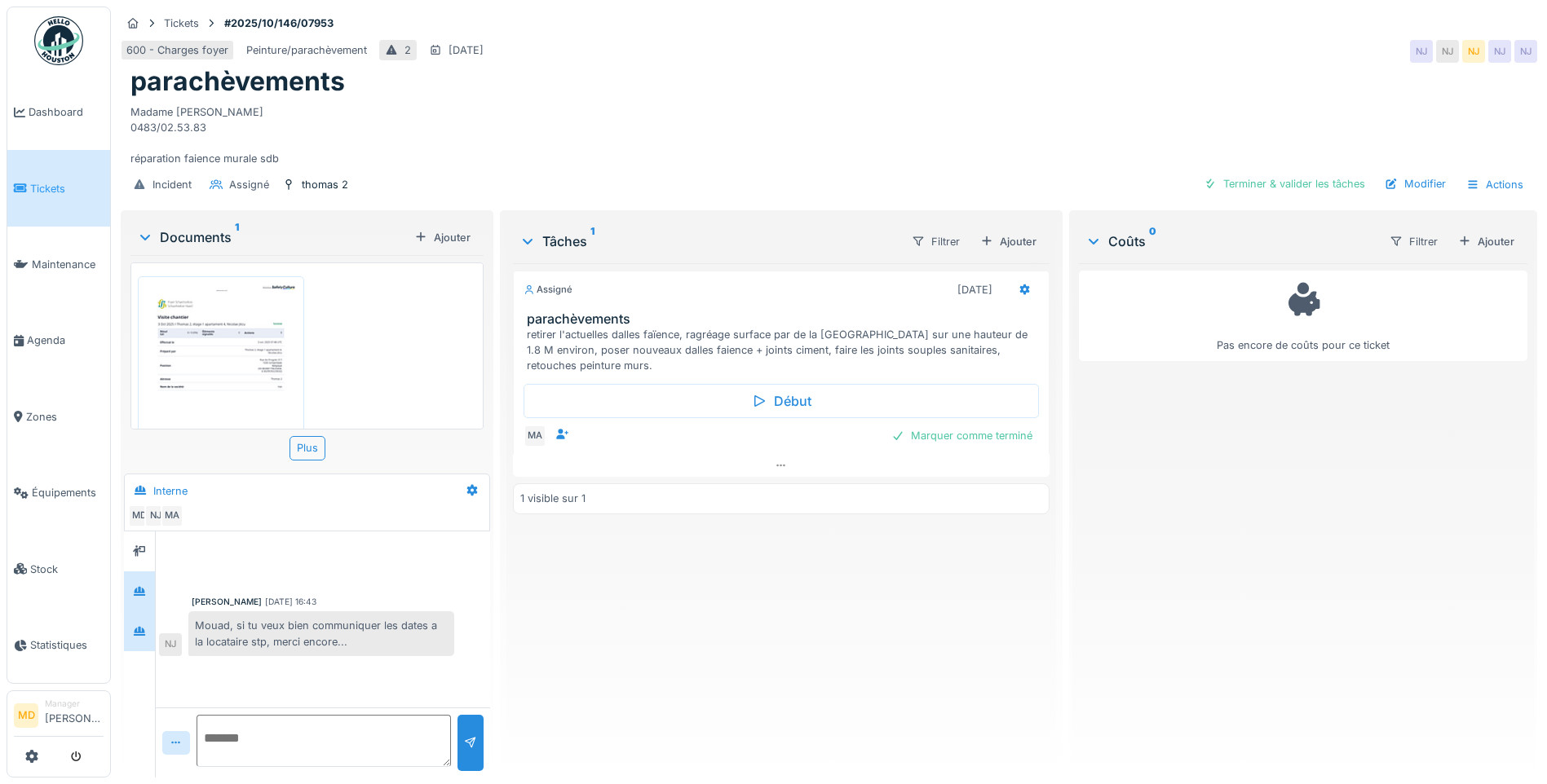
click at [127, 607] on div at bounding box center [139, 632] width 31 height 40
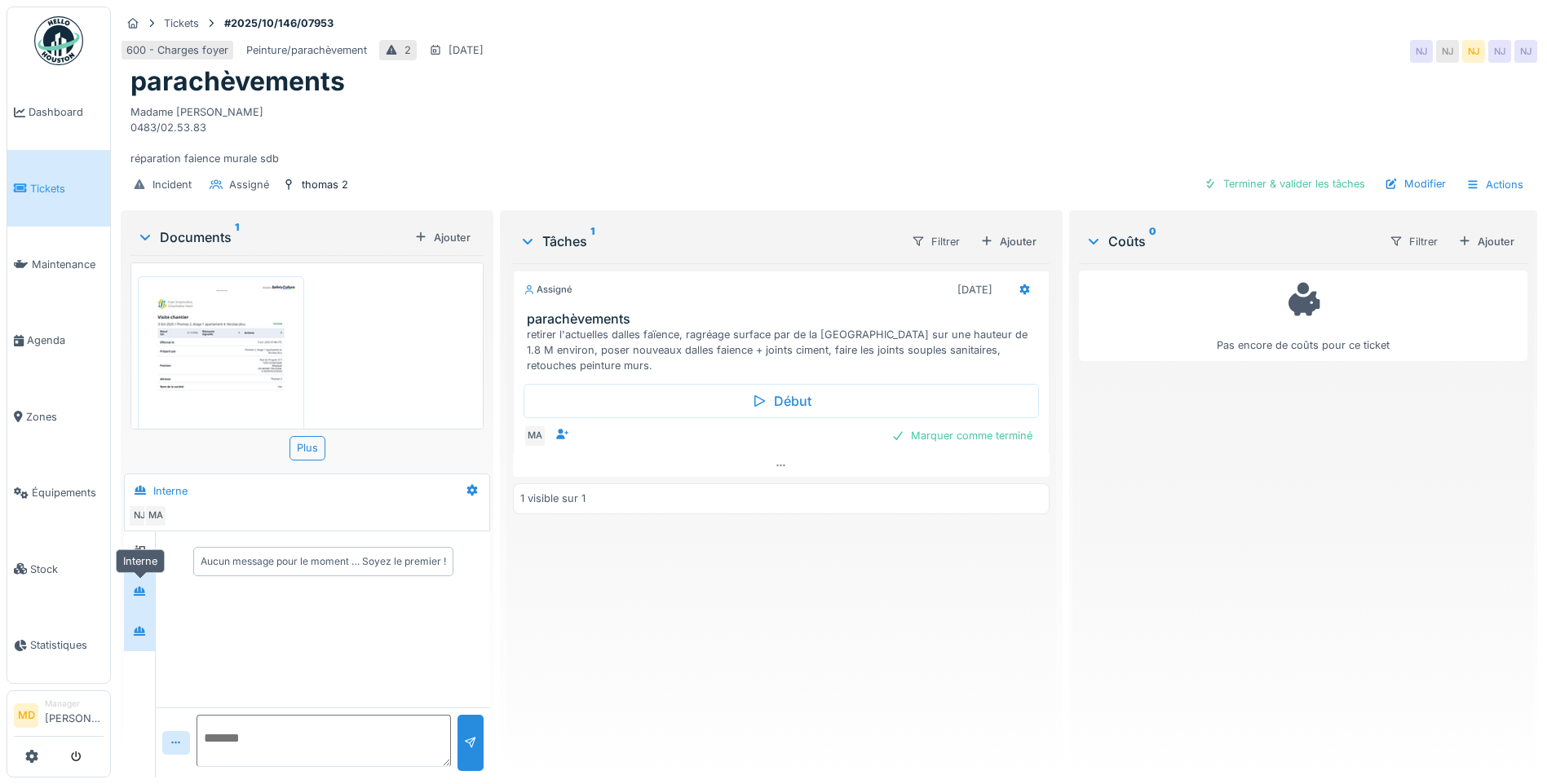
click at [146, 586] on icon at bounding box center [139, 591] width 13 height 10
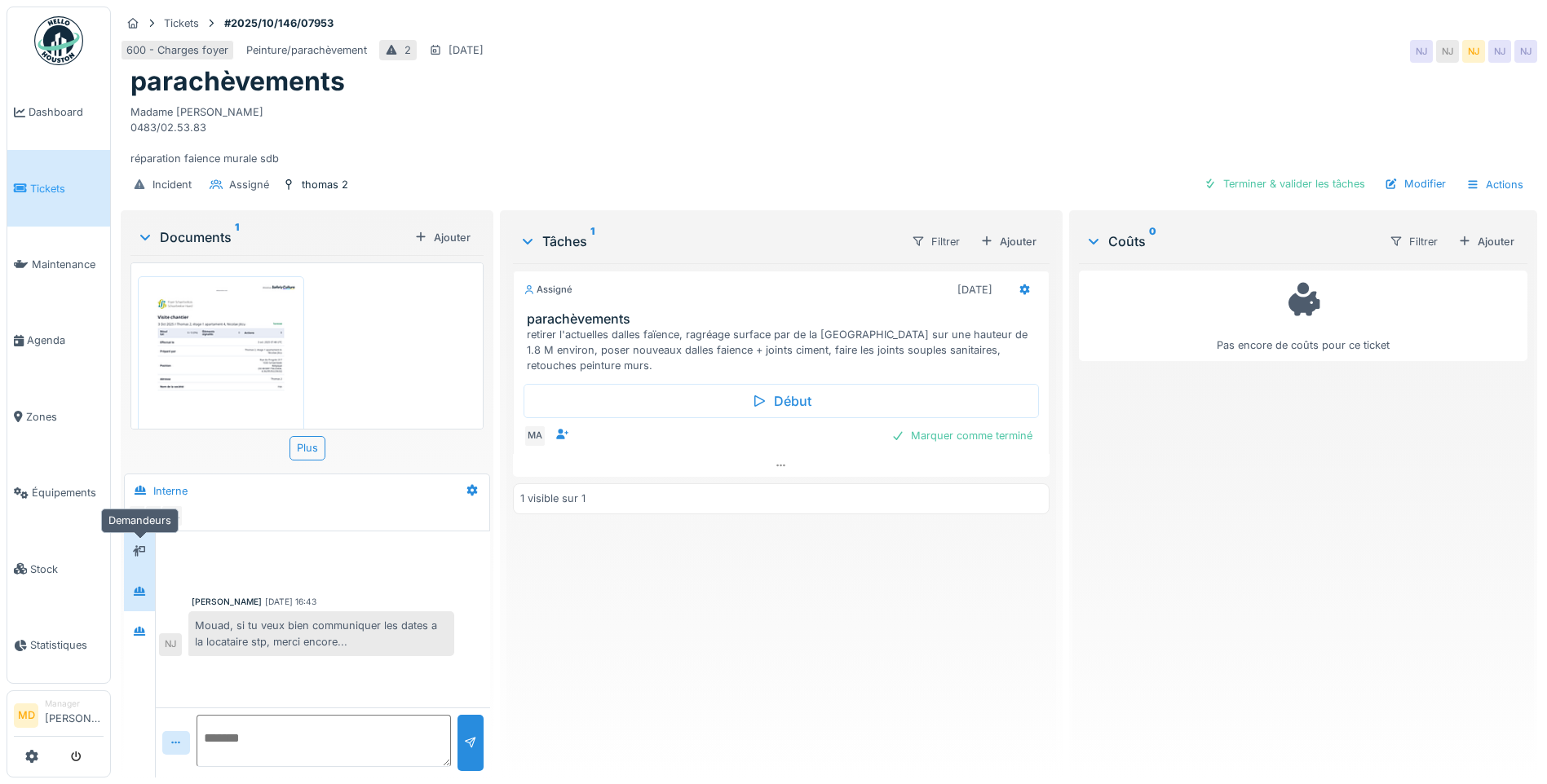
click at [139, 547] on div at bounding box center [139, 551] width 24 height 20
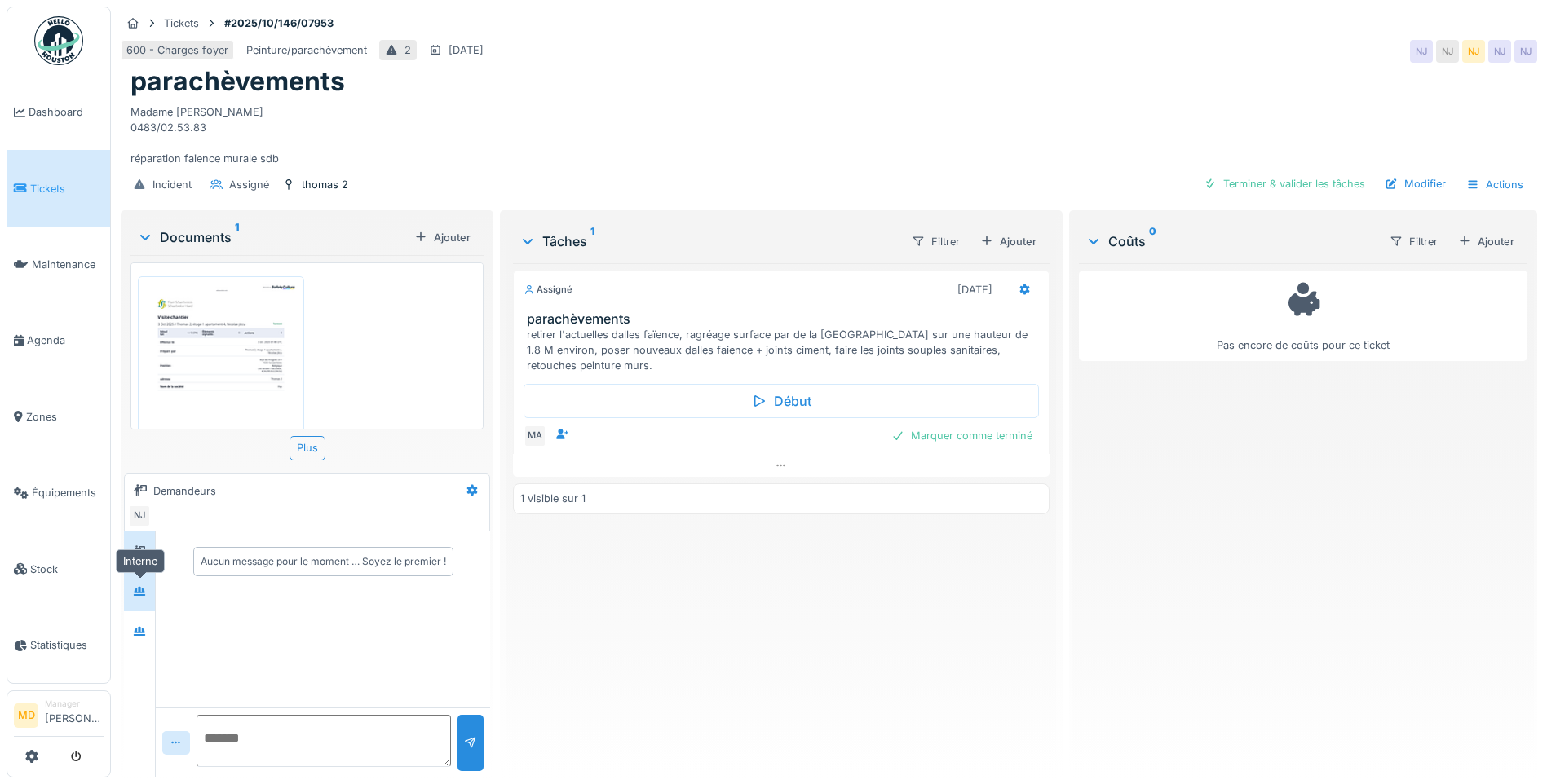
click at [140, 587] on icon at bounding box center [139, 591] width 11 height 9
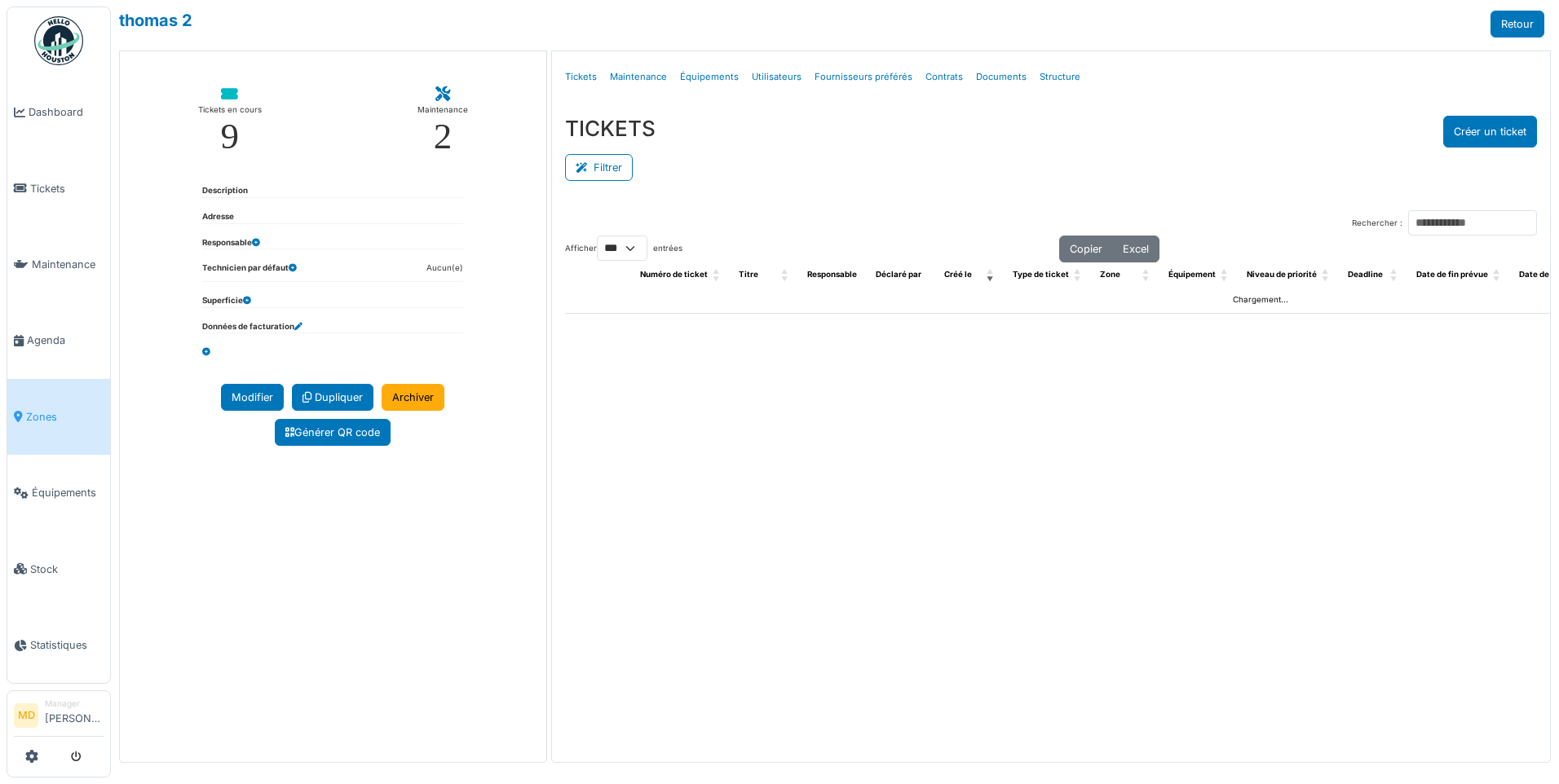
select select "***"
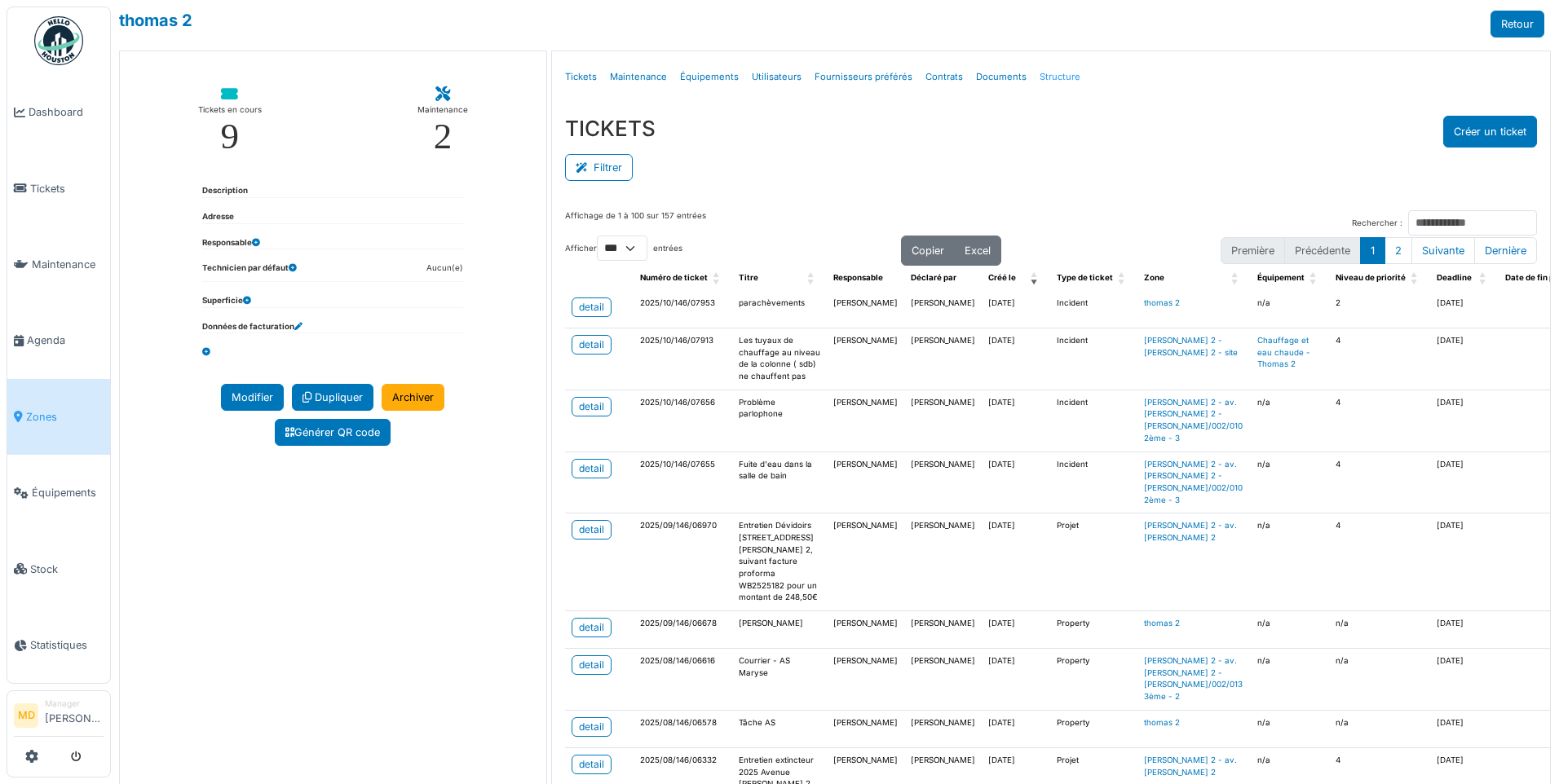
click at [1033, 78] on link "Structure" at bounding box center [1060, 77] width 54 height 38
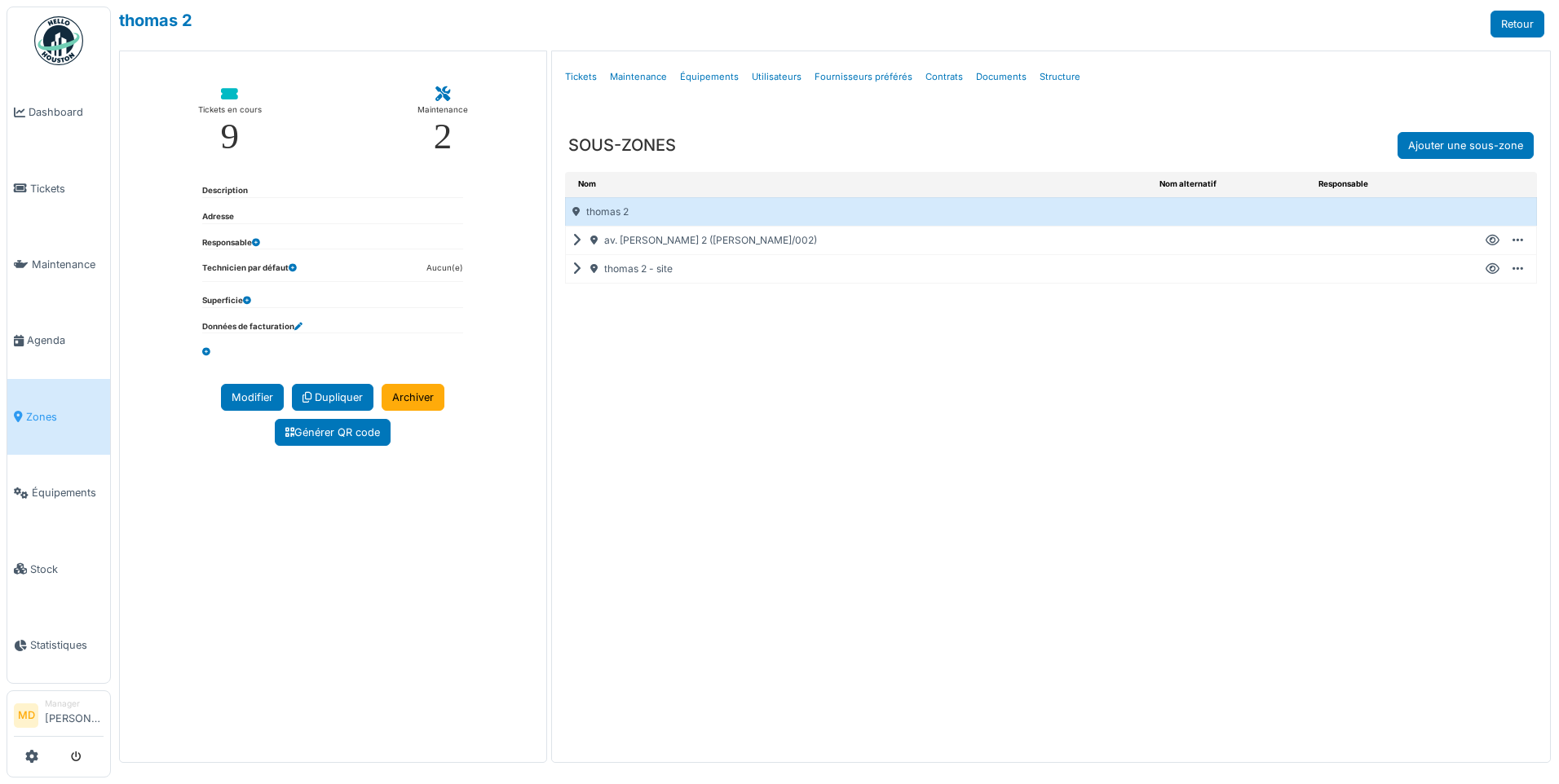
click at [584, 234] on div "av. p. thomas 2 (THOM/002)" at bounding box center [859, 240] width 587 height 28
click at [575, 241] on icon at bounding box center [580, 240] width 16 height 1
click at [1495, 240] on icon at bounding box center [1493, 240] width 14 height 1
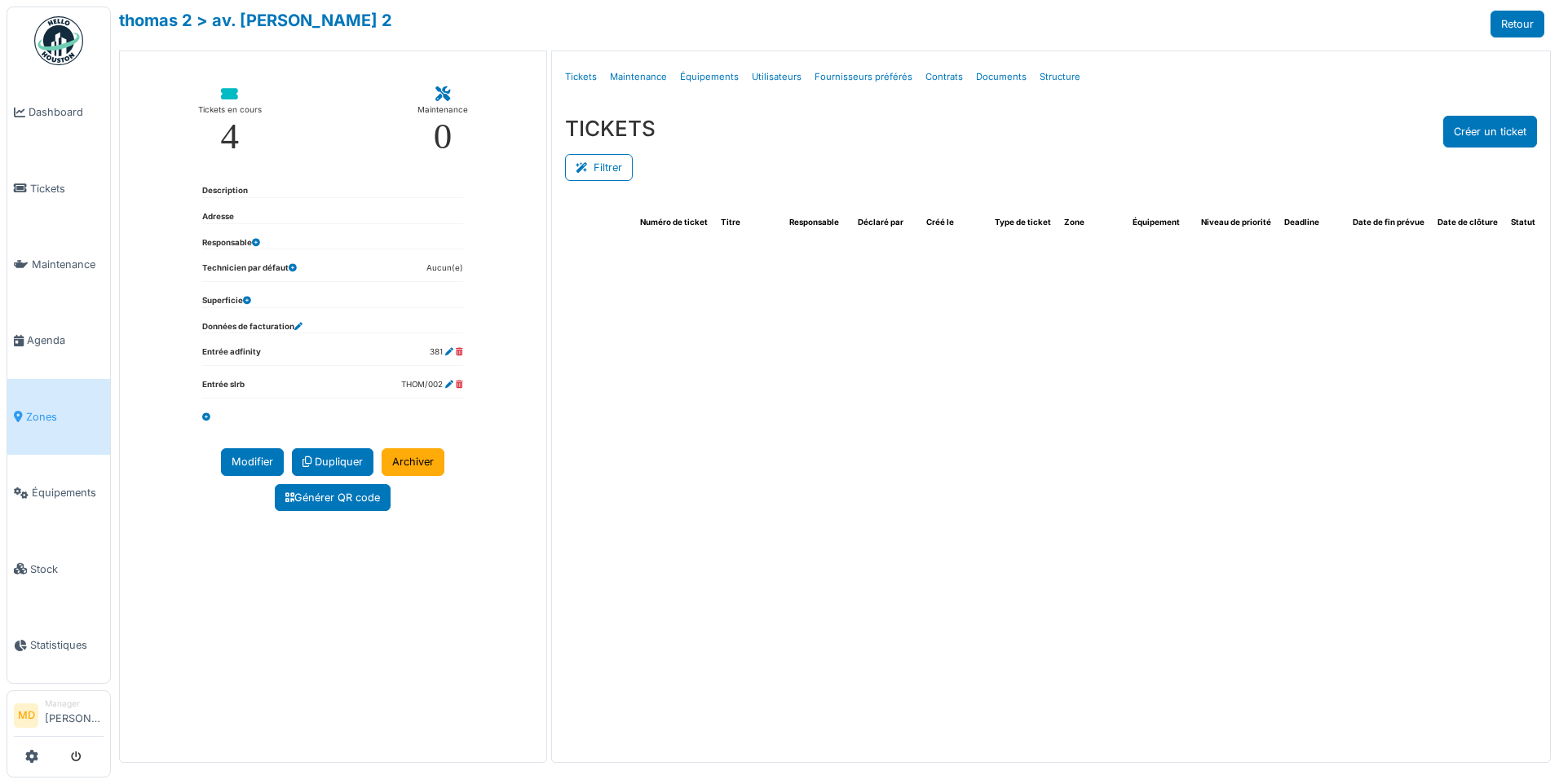
select select "***"
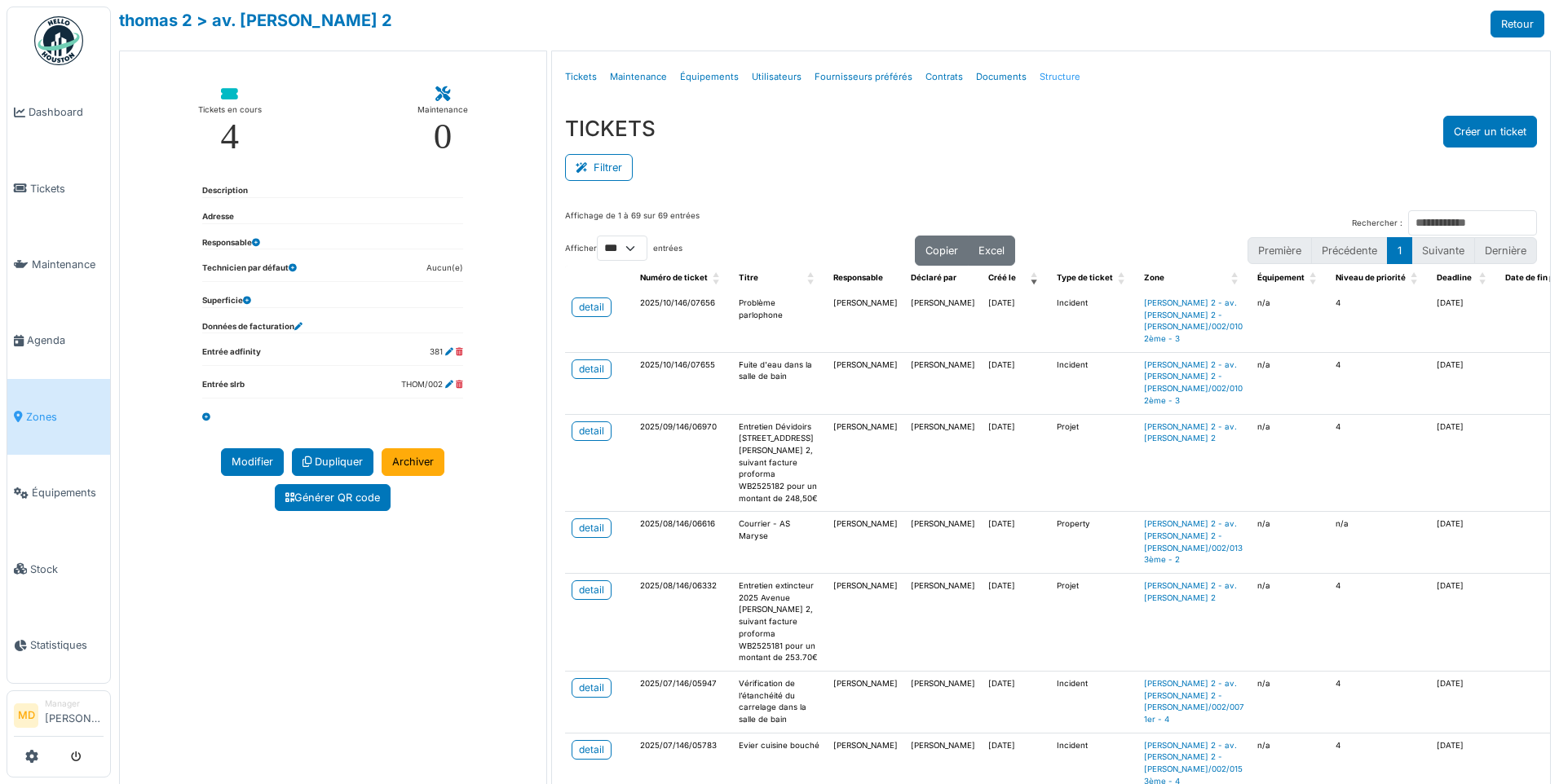
click at [1035, 84] on link "Structure" at bounding box center [1060, 77] width 54 height 38
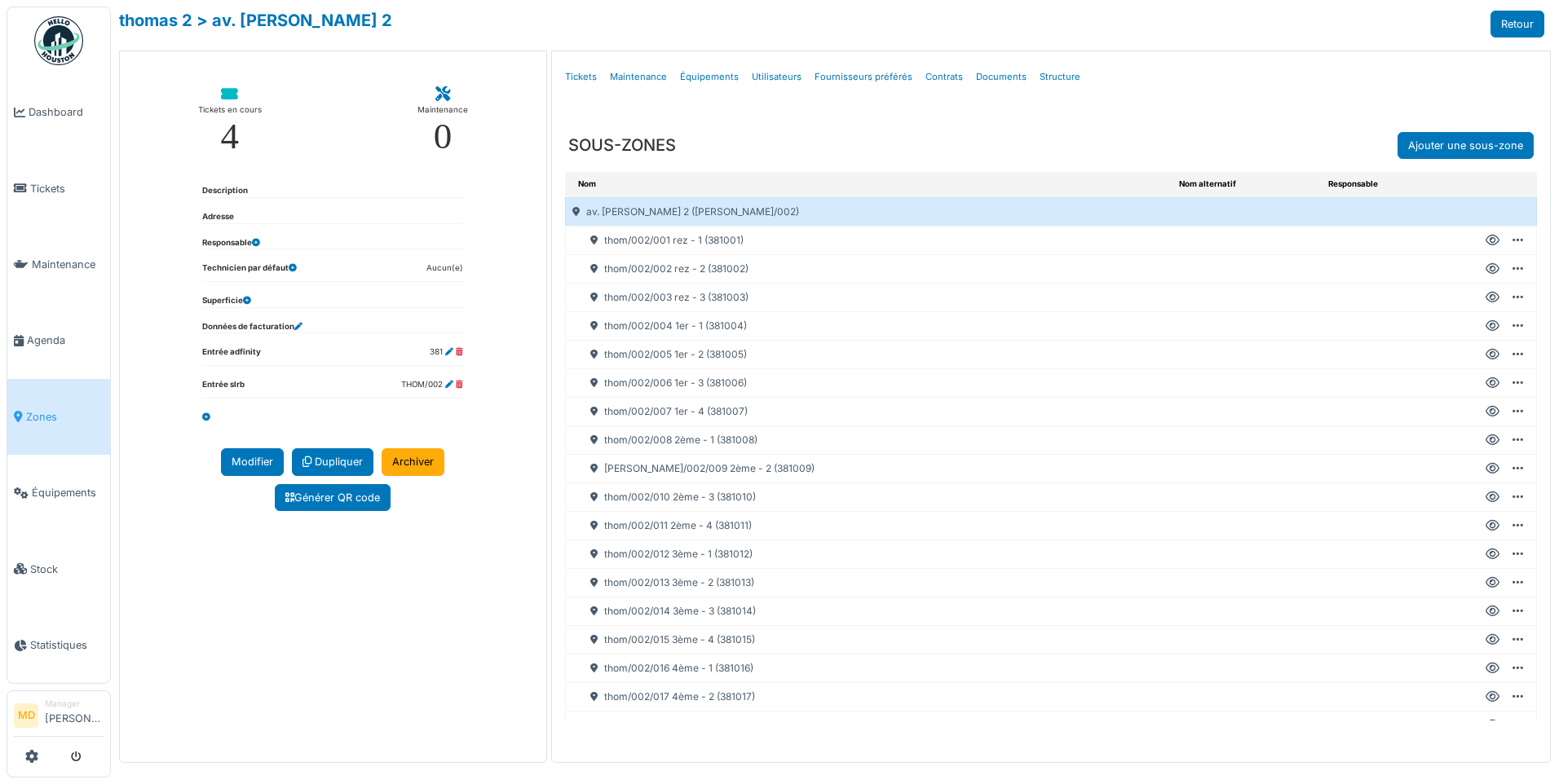
click at [1486, 412] on icon at bounding box center [1493, 412] width 14 height 1
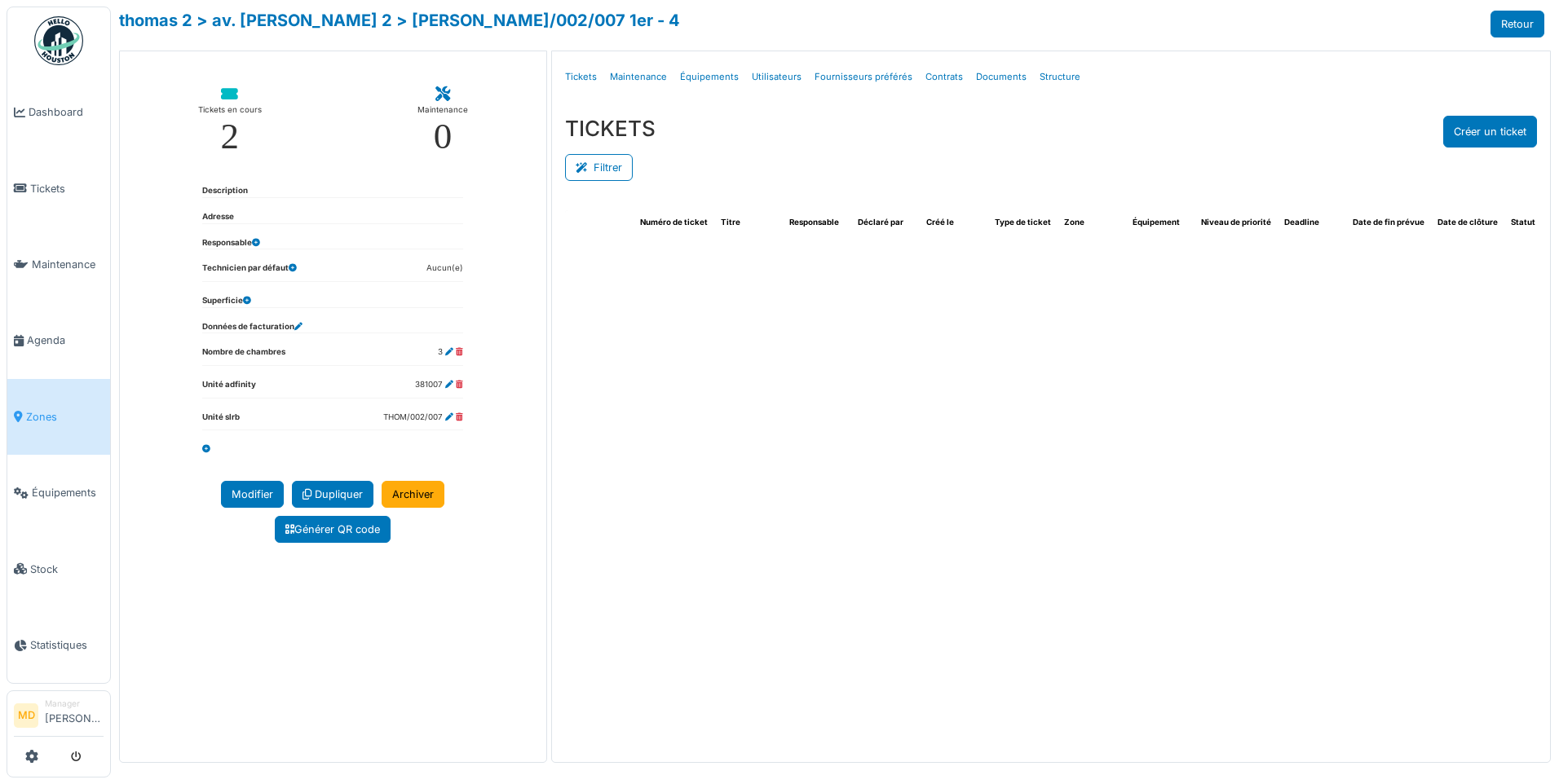
select select "***"
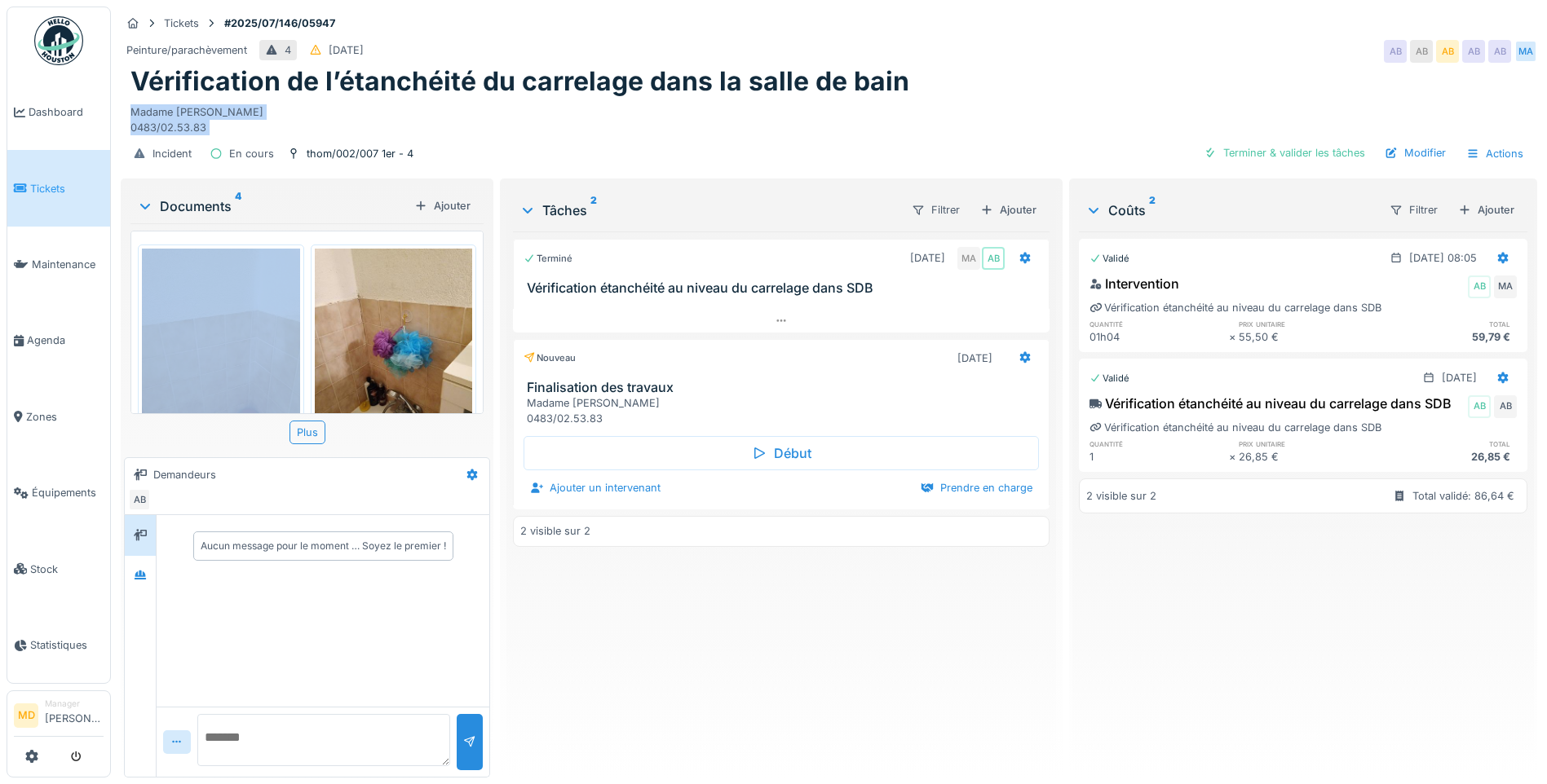
drag, startPoint x: 132, startPoint y: 109, endPoint x: 209, endPoint y: 141, distance: 83.4
click at [209, 141] on div "Tickets #2025/07/146/05947 Peinture/parachèvement 4 28/07/2025 AB AB AB AB AB M…" at bounding box center [829, 91] width 1423 height 169
copy div "Madame Bouchra OTMANI 0483/02.53.83 Incident En cours thom/002/007 1er - 4 Term…"
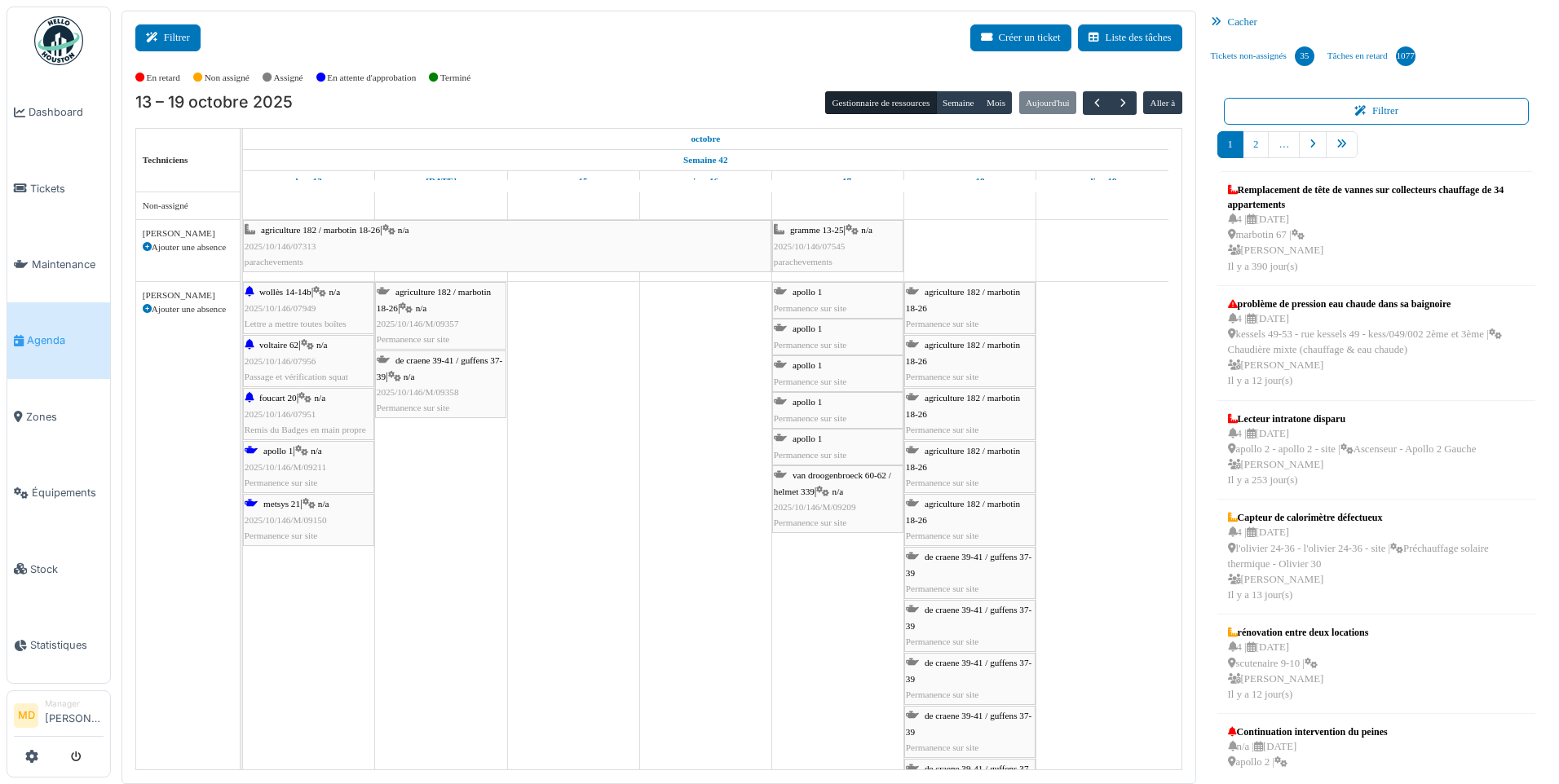
click at [176, 31] on button "Filtrer" at bounding box center [167, 37] width 65 height 27
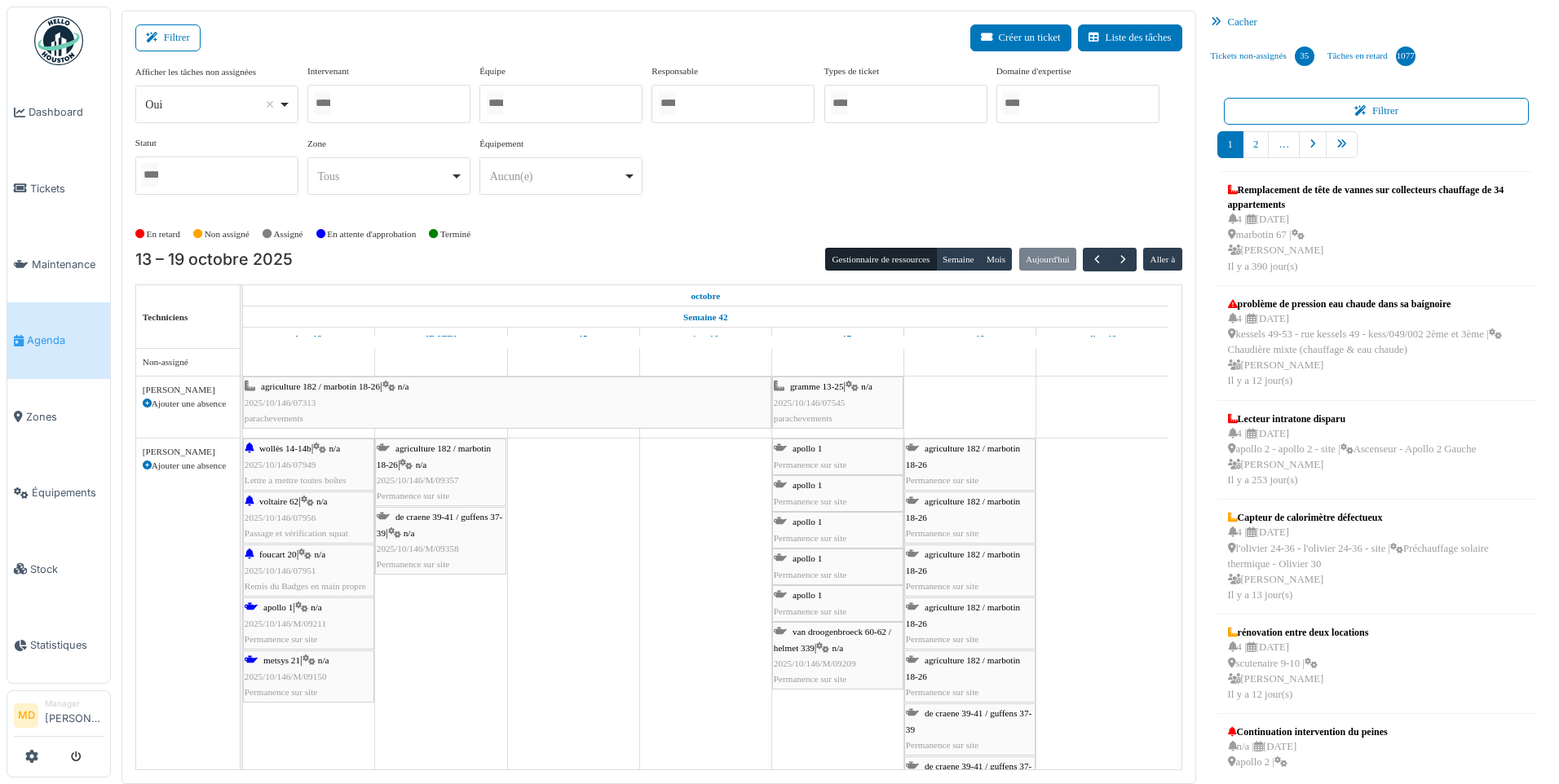
click at [361, 105] on div at bounding box center [389, 104] width 163 height 38
type input "******"
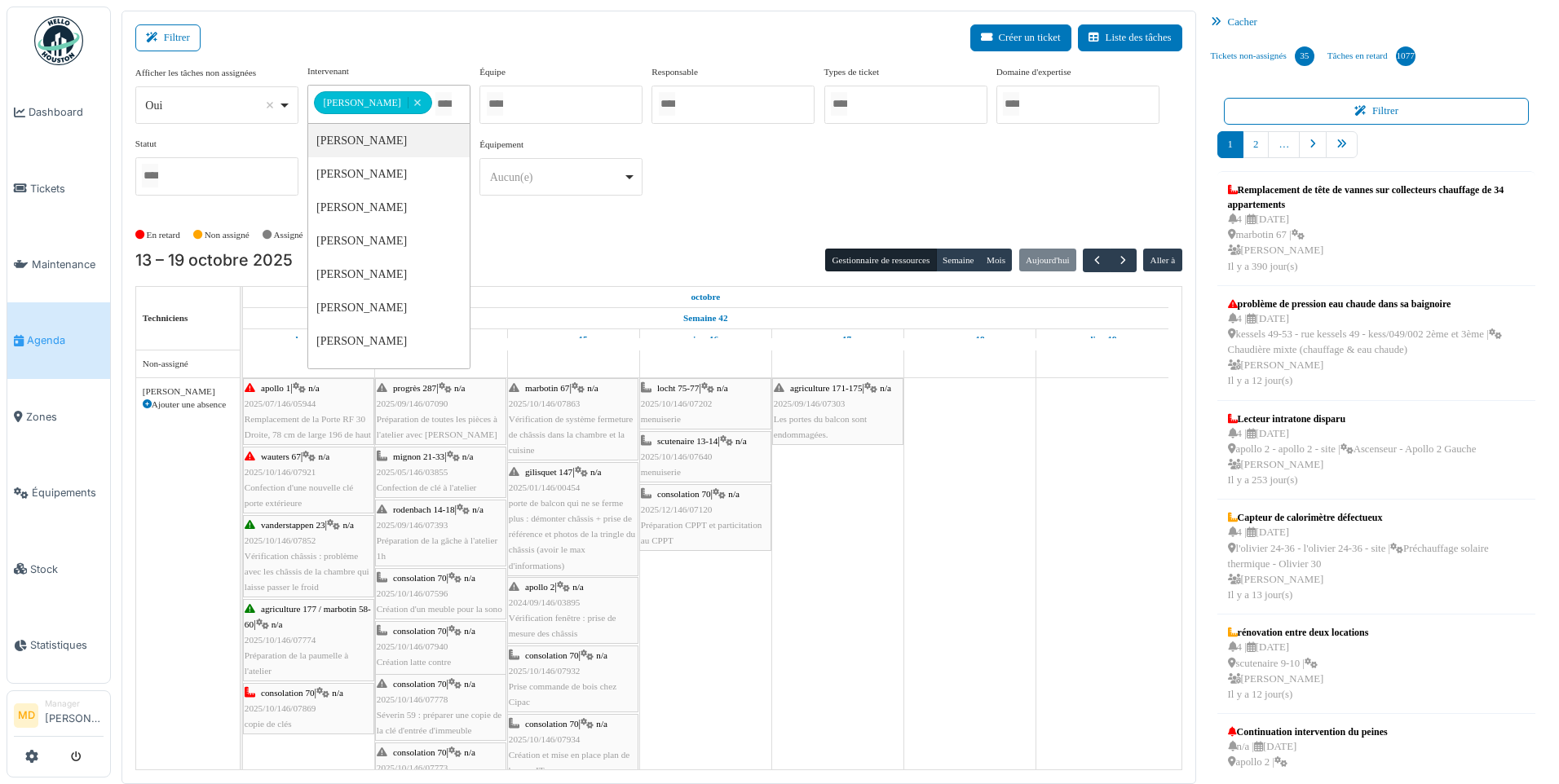
click at [1031, 188] on div "**********" at bounding box center [658, 137] width 1047 height 145
click at [968, 246] on div "En retard Non assigné Assigné En attente d'approbation Terminé" at bounding box center [658, 234] width 1047 height 27
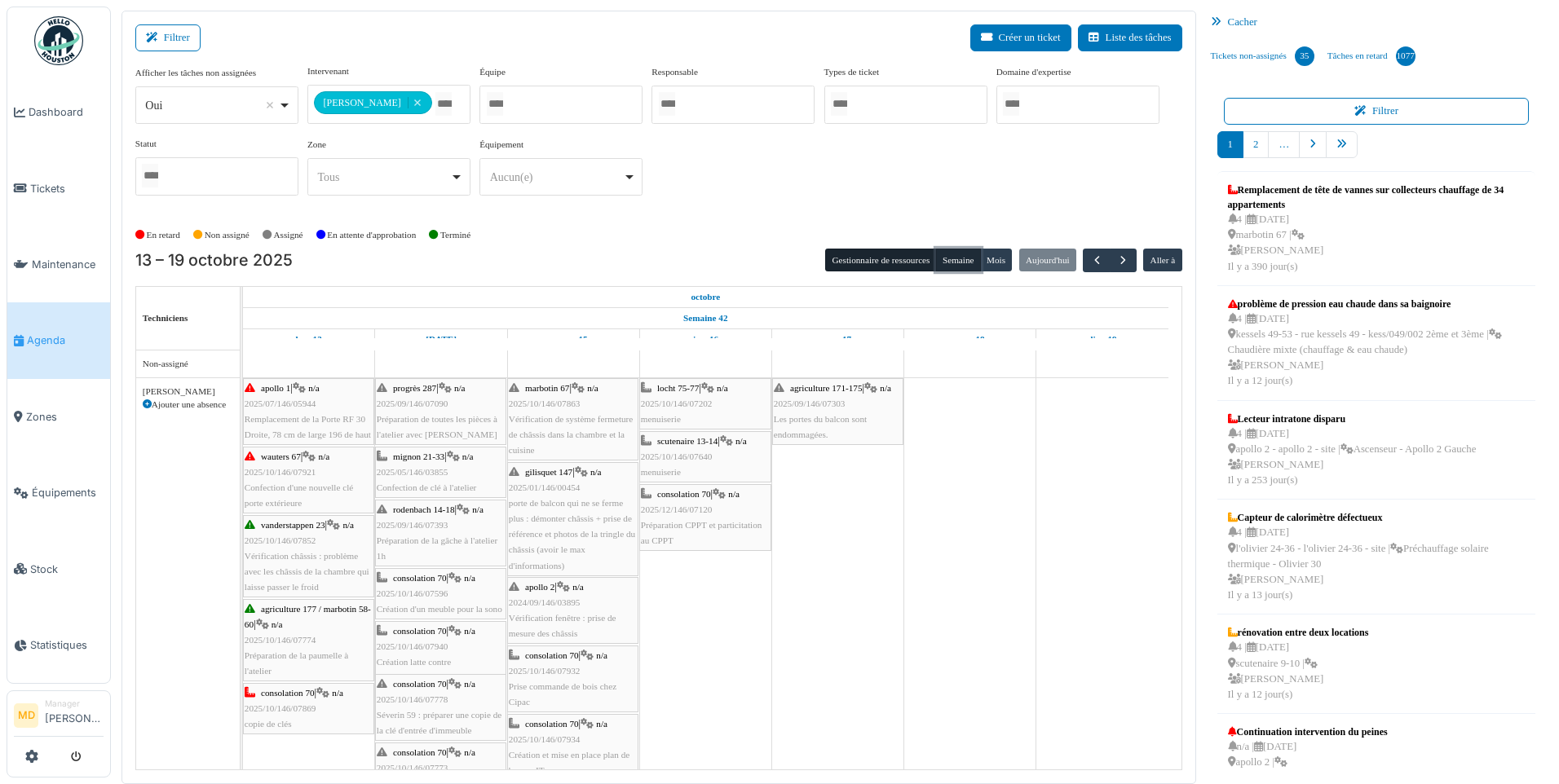
click at [966, 253] on button "Semaine" at bounding box center [958, 260] width 44 height 23
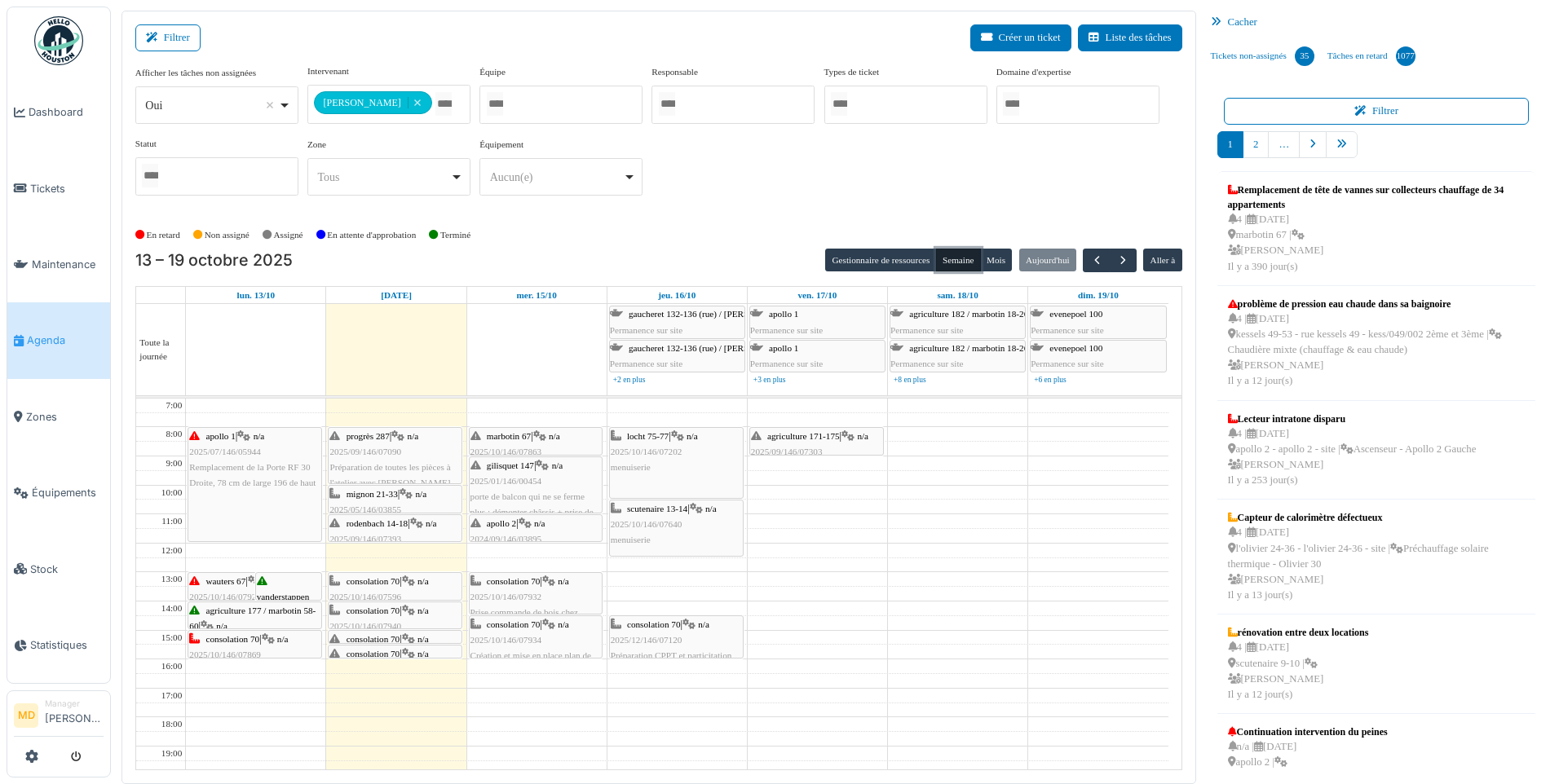
click at [388, 607] on span "consolation 70" at bounding box center [374, 610] width 54 height 10
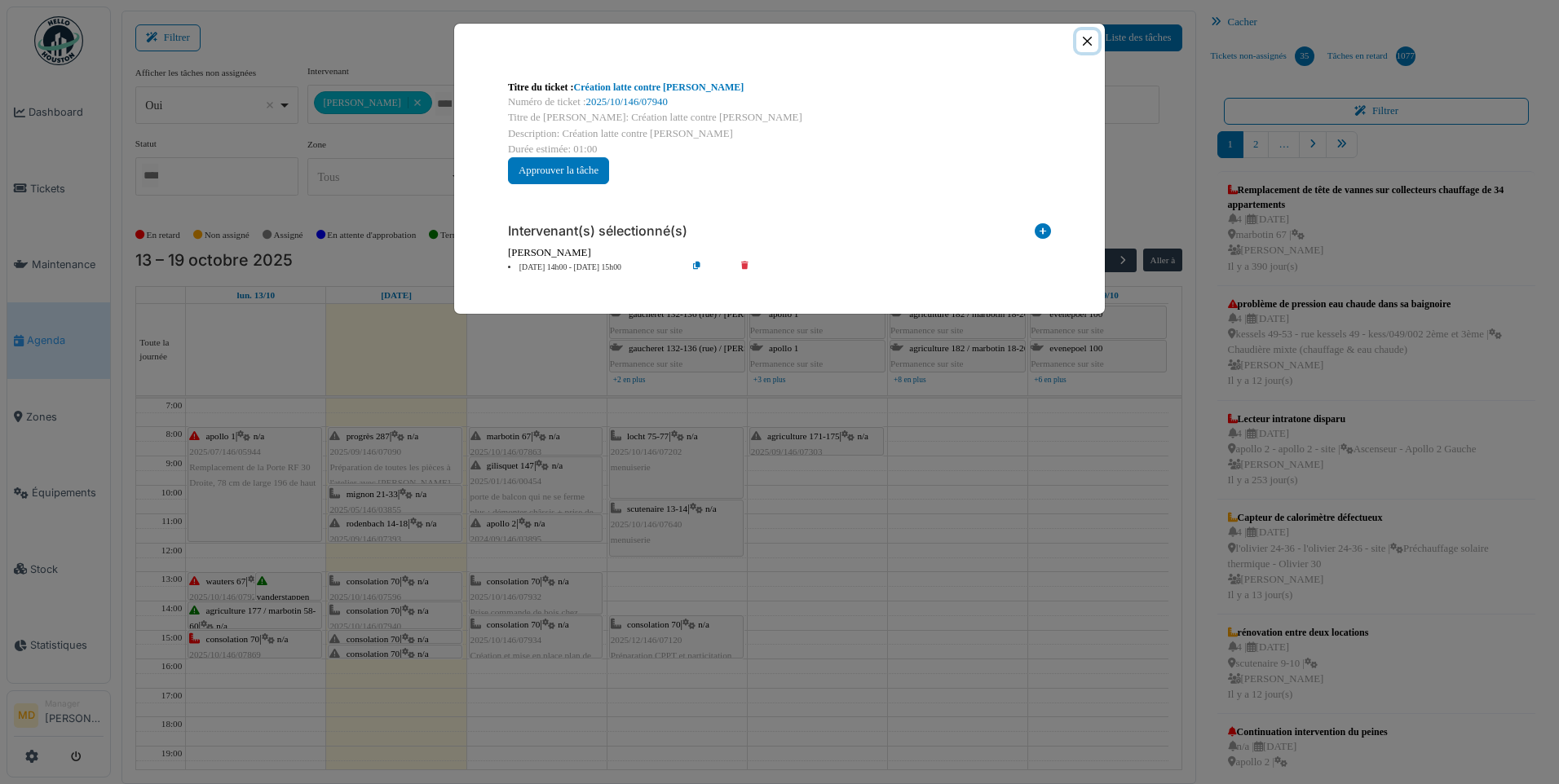
click at [1089, 36] on button "Close" at bounding box center [1087, 41] width 22 height 22
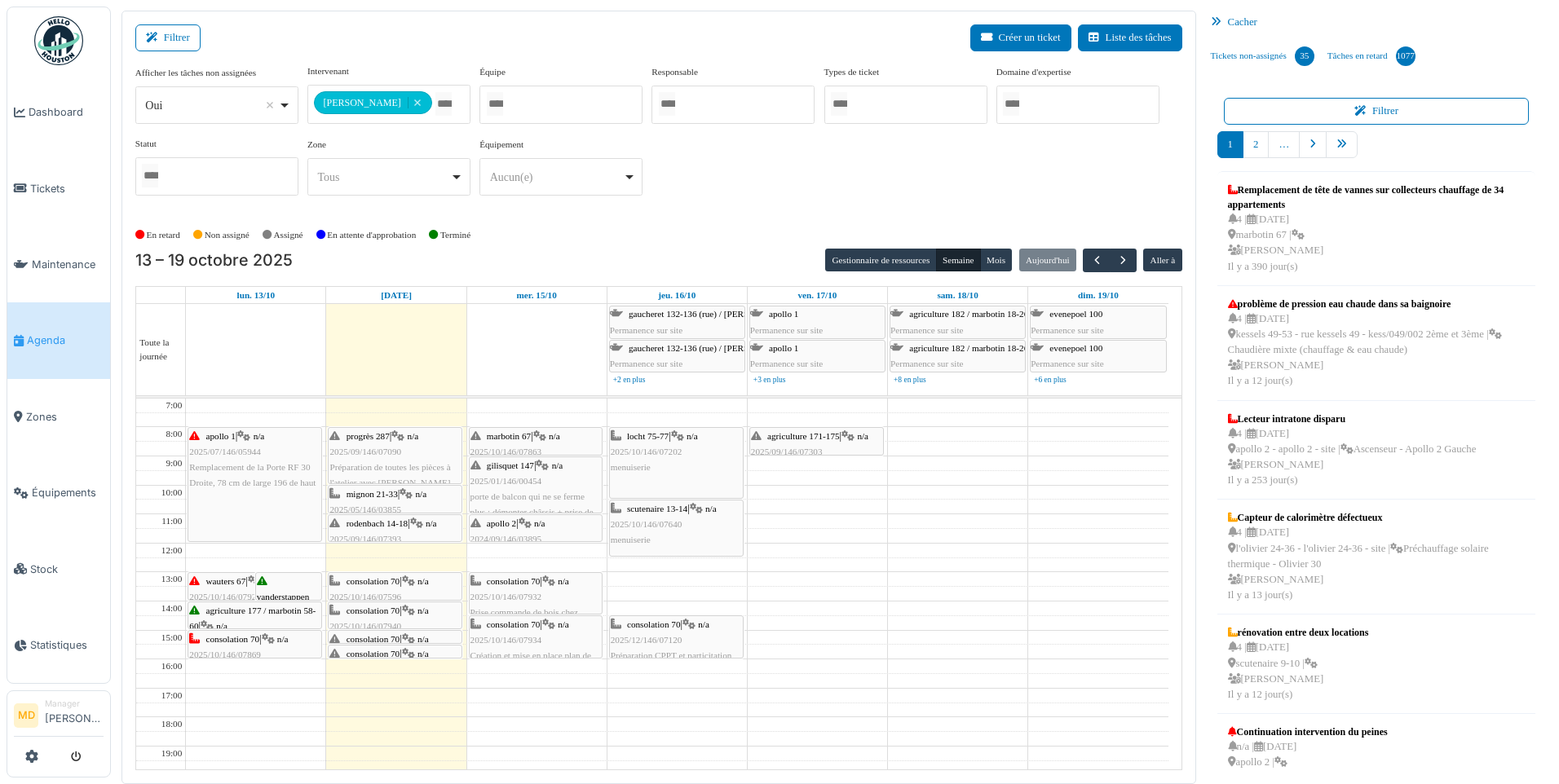
click at [406, 587] on div "consolation 70 | n/a 2025/10/146/07596 Création d'un meuble pour la sono" at bounding box center [395, 598] width 132 height 47
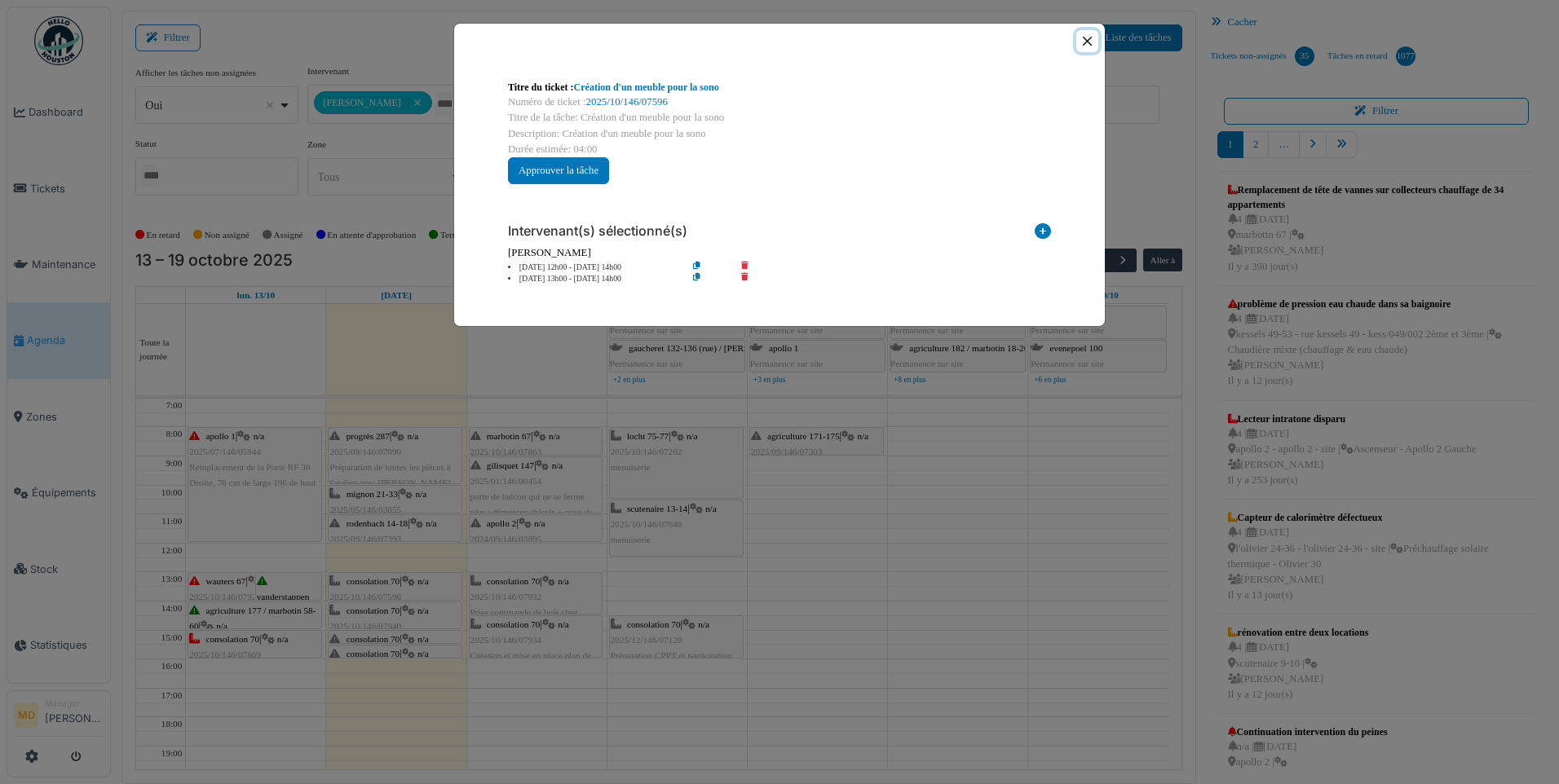
click at [1086, 45] on button "Close" at bounding box center [1087, 41] width 22 height 22
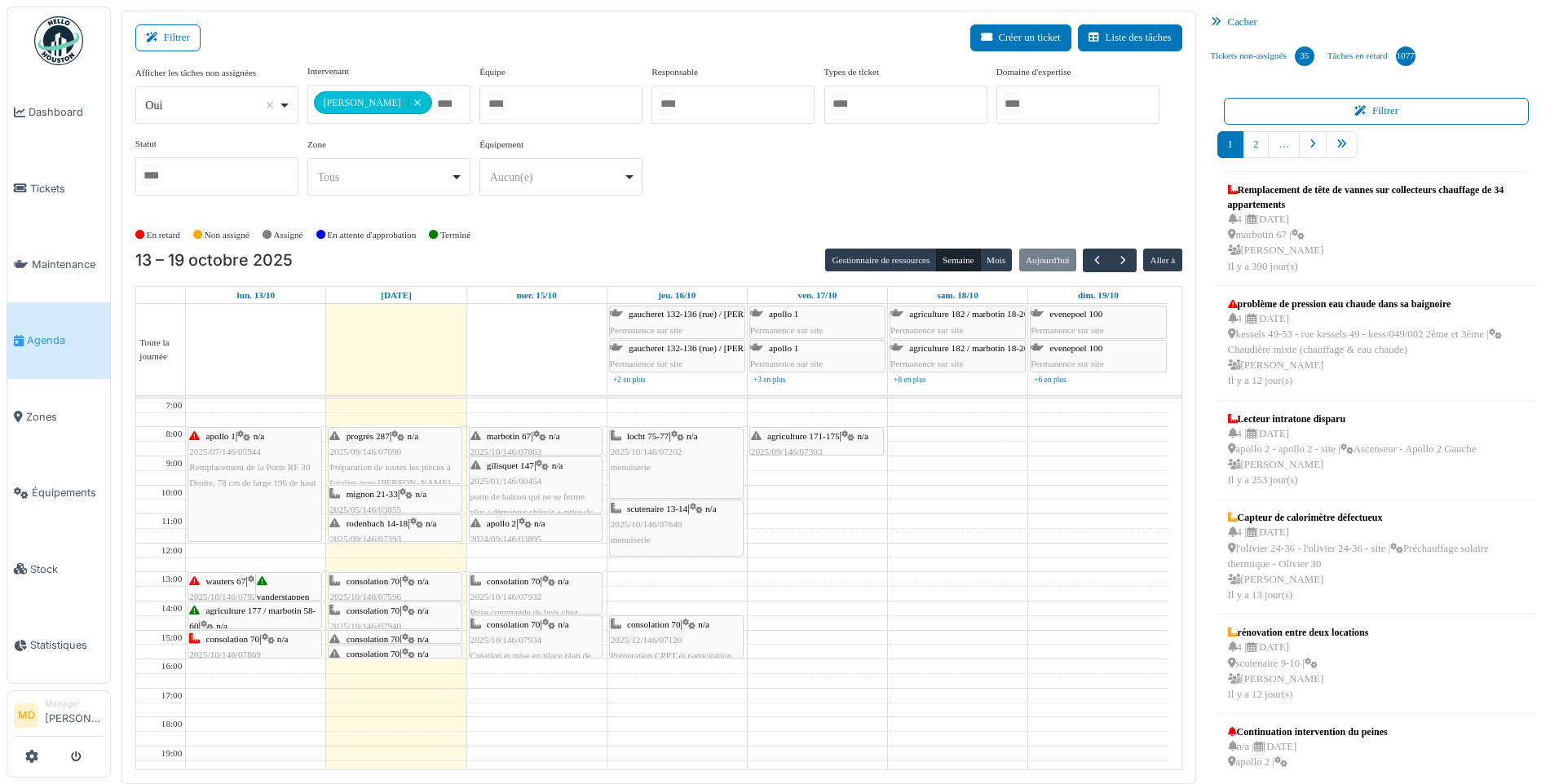
click at [410, 632] on div "consolation 70 | n/a 2025/10/146/07778 Séverin 59 : préparer une copie de la cl…" at bounding box center [395, 663] width 132 height 63
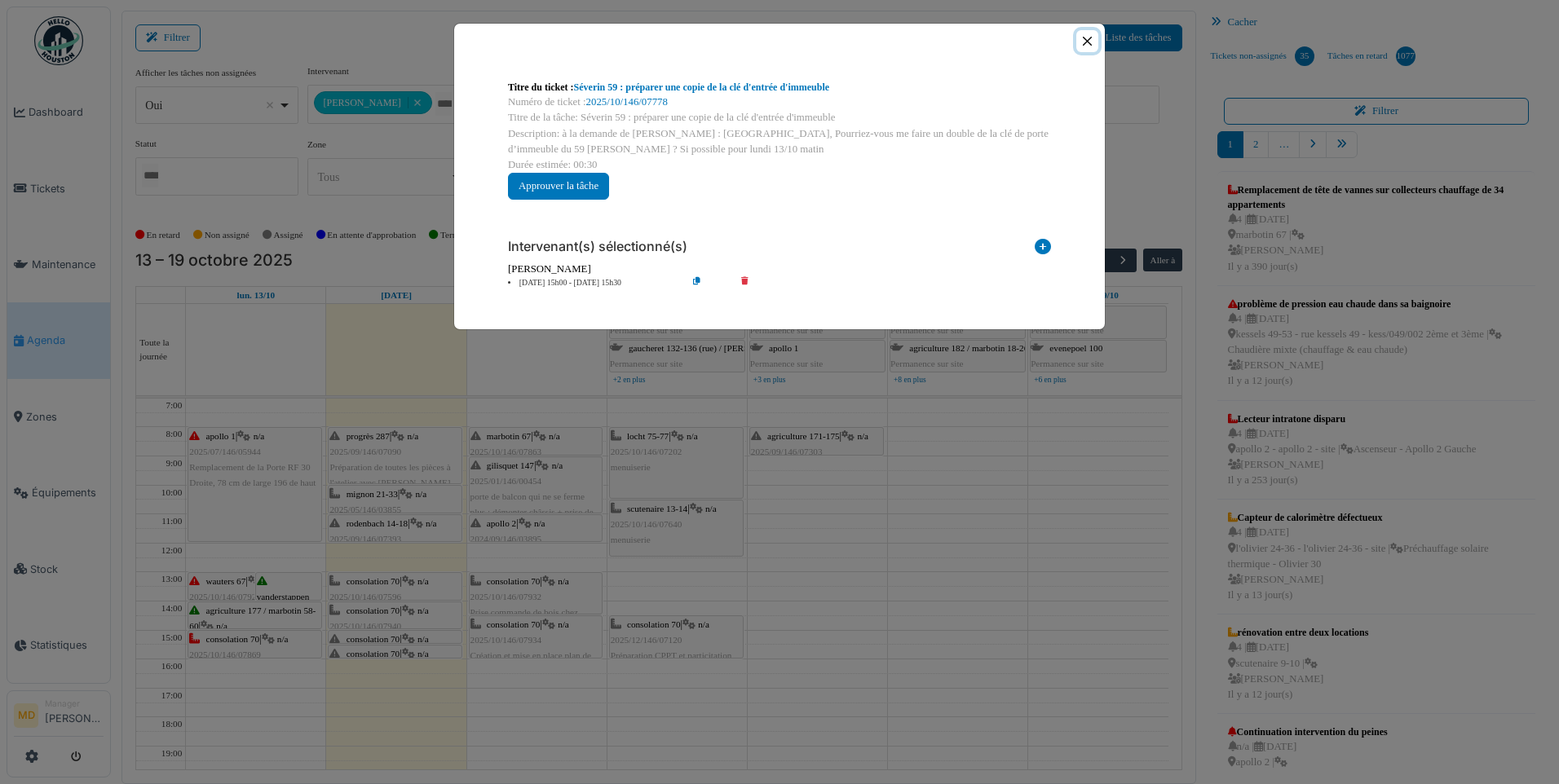
click at [1082, 44] on button "Close" at bounding box center [1087, 41] width 22 height 22
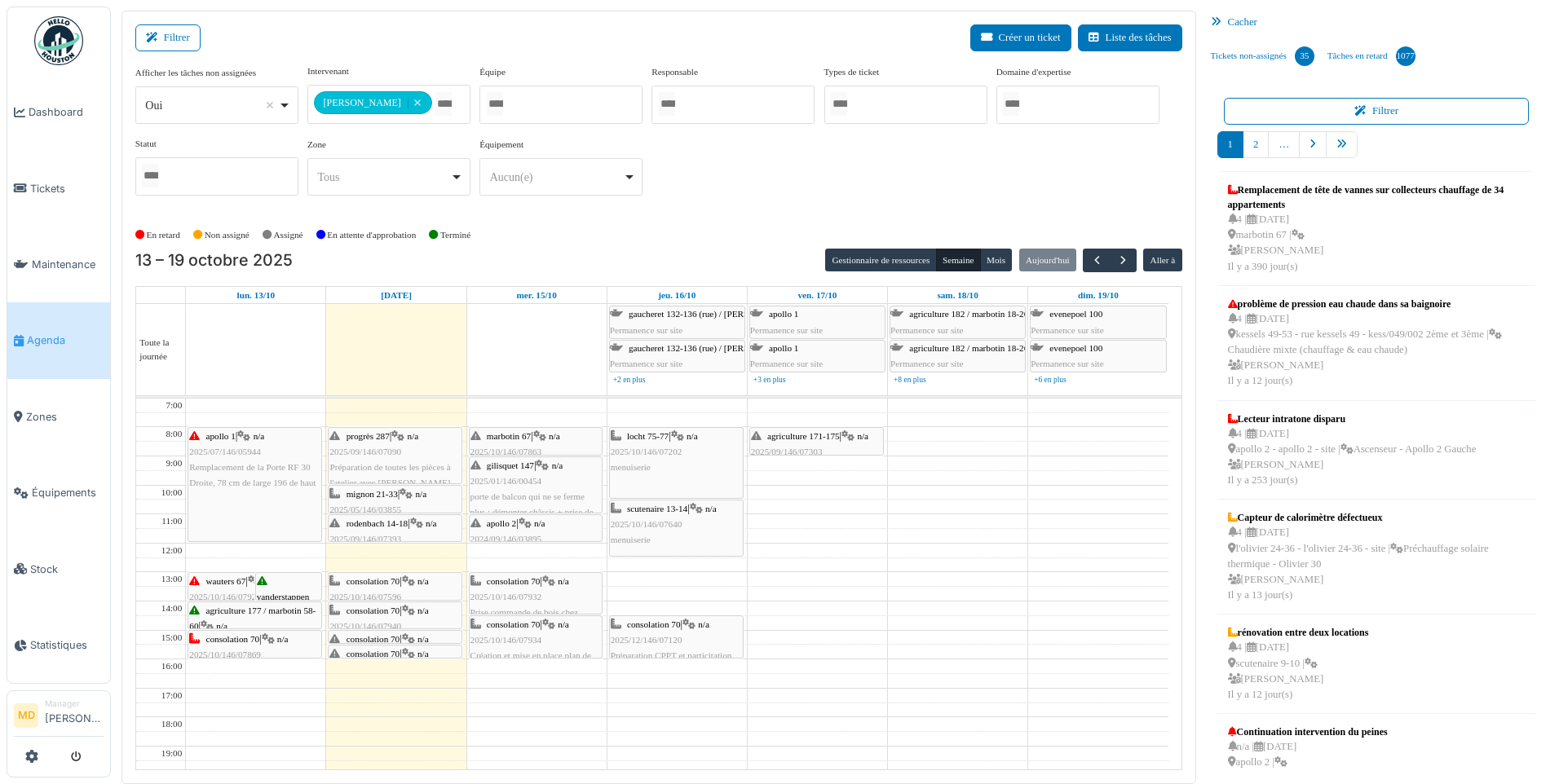
click at [410, 652] on icon at bounding box center [408, 654] width 13 height 10
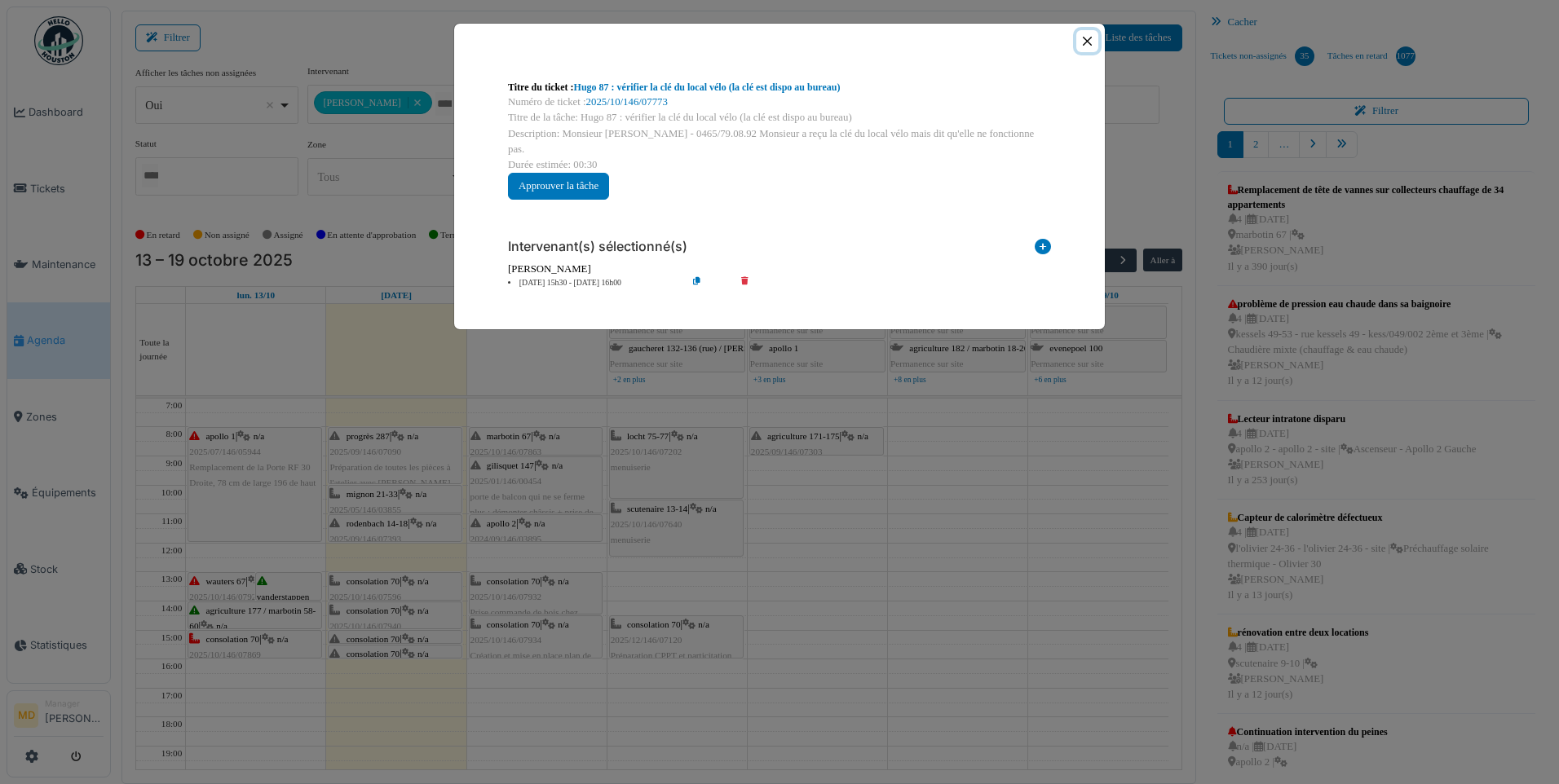
click at [1083, 44] on button "Close" at bounding box center [1087, 41] width 22 height 22
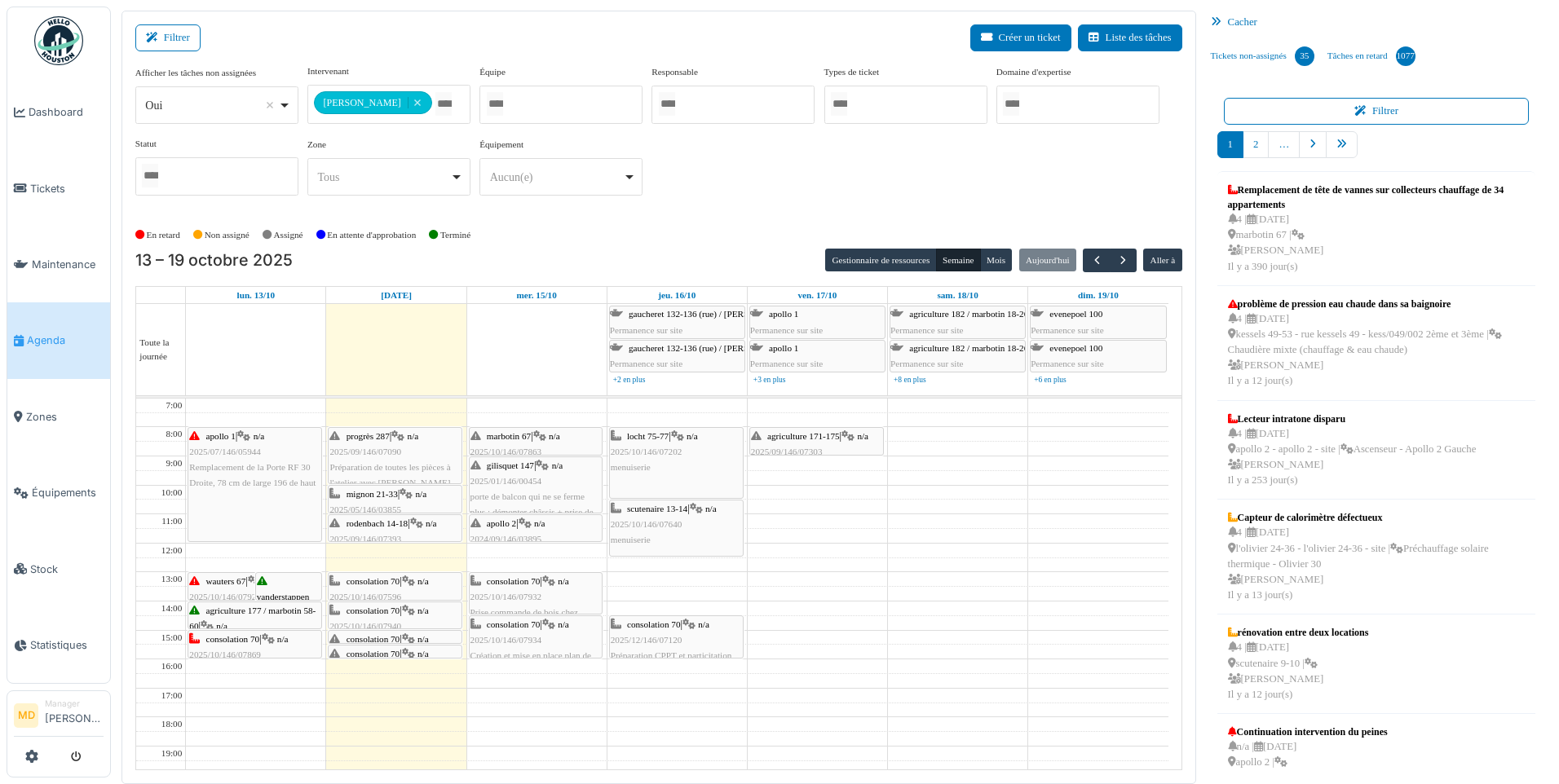
click at [564, 587] on div "consolation 70 | n/a 2025/10/146/07932 Prise commande de bois chez Cipac" at bounding box center [536, 605] width 132 height 63
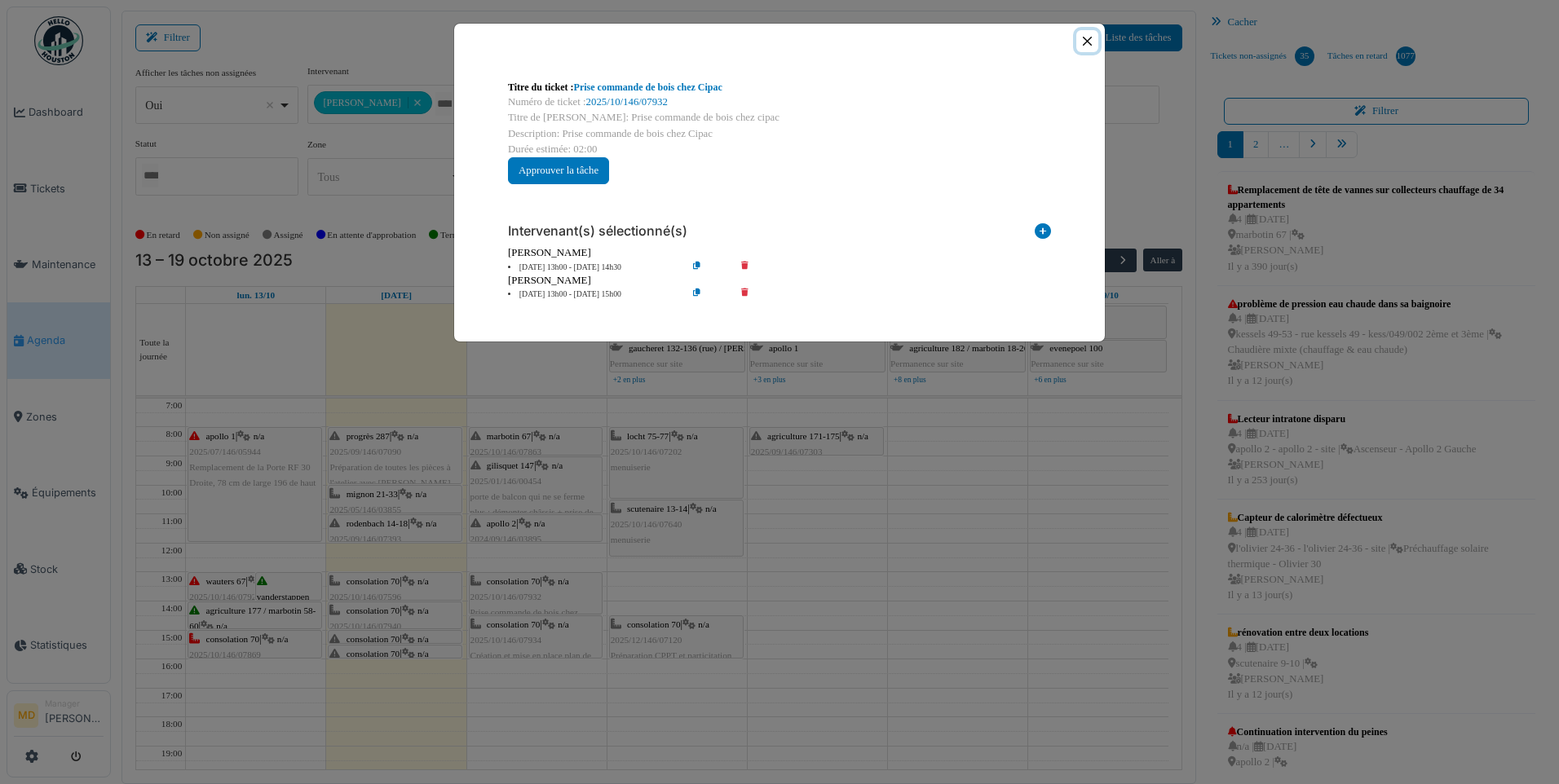
click at [1092, 37] on button "Close" at bounding box center [1087, 41] width 22 height 22
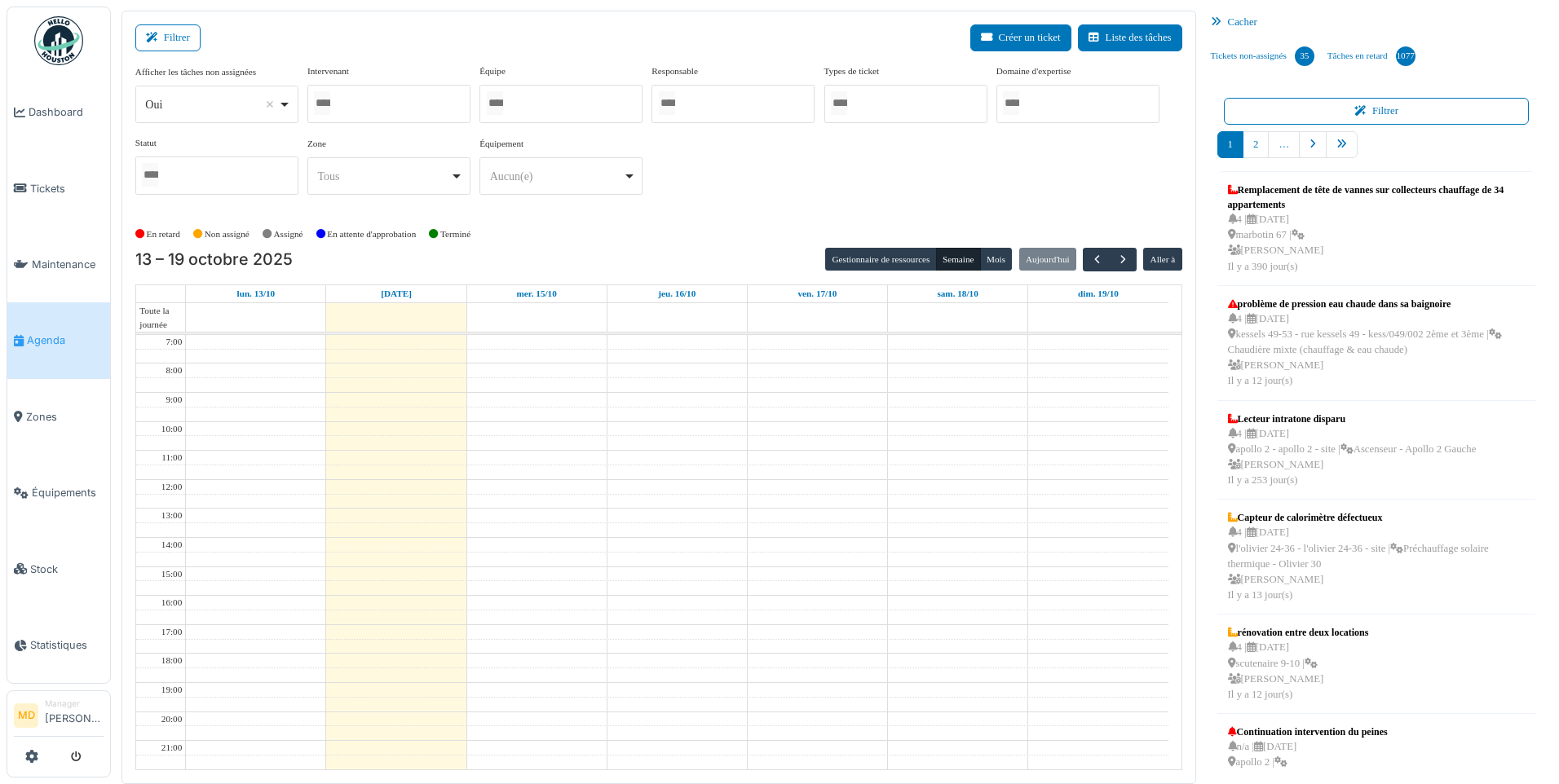
click at [394, 99] on div at bounding box center [389, 104] width 163 height 38
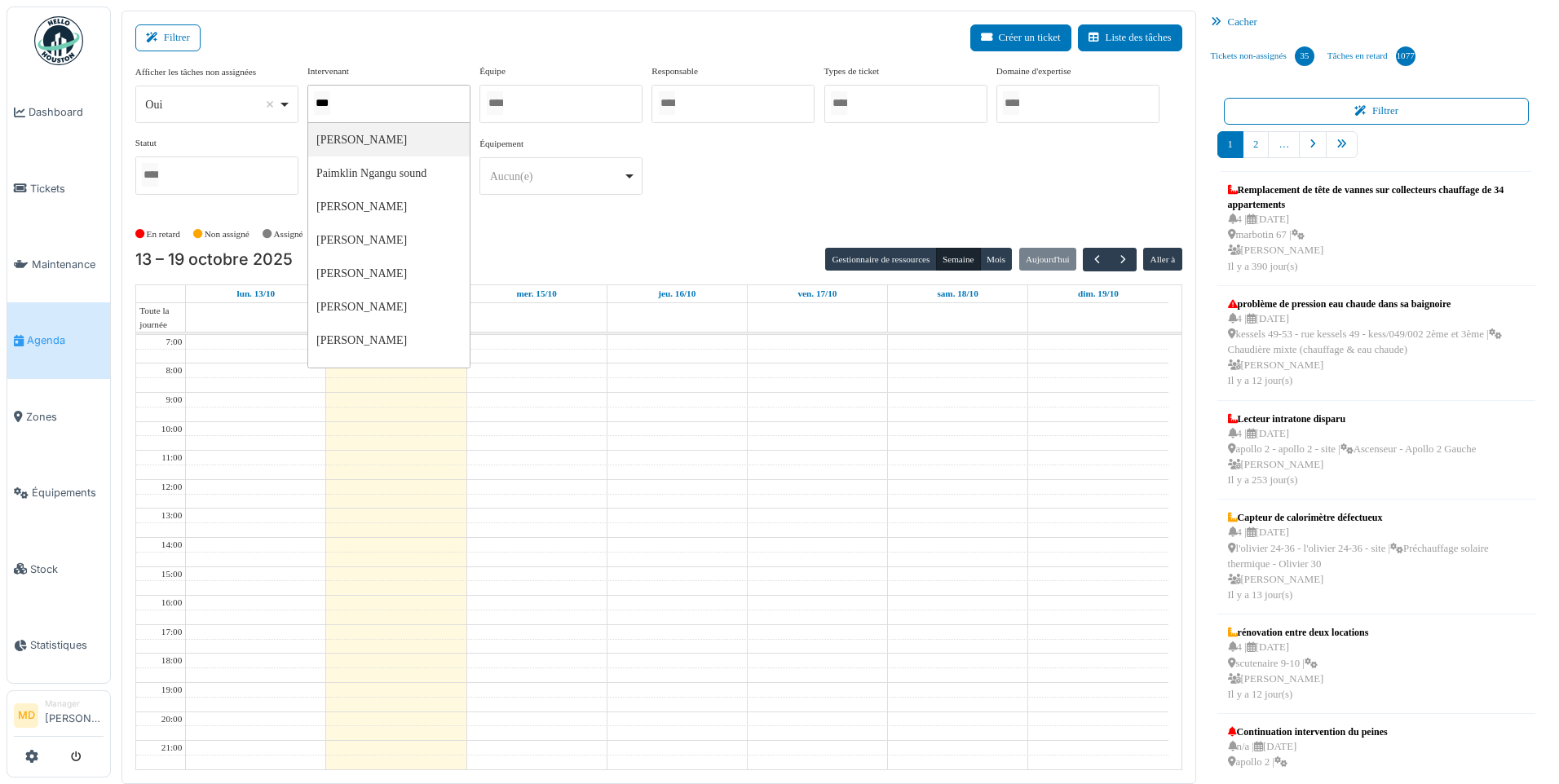
type input "****"
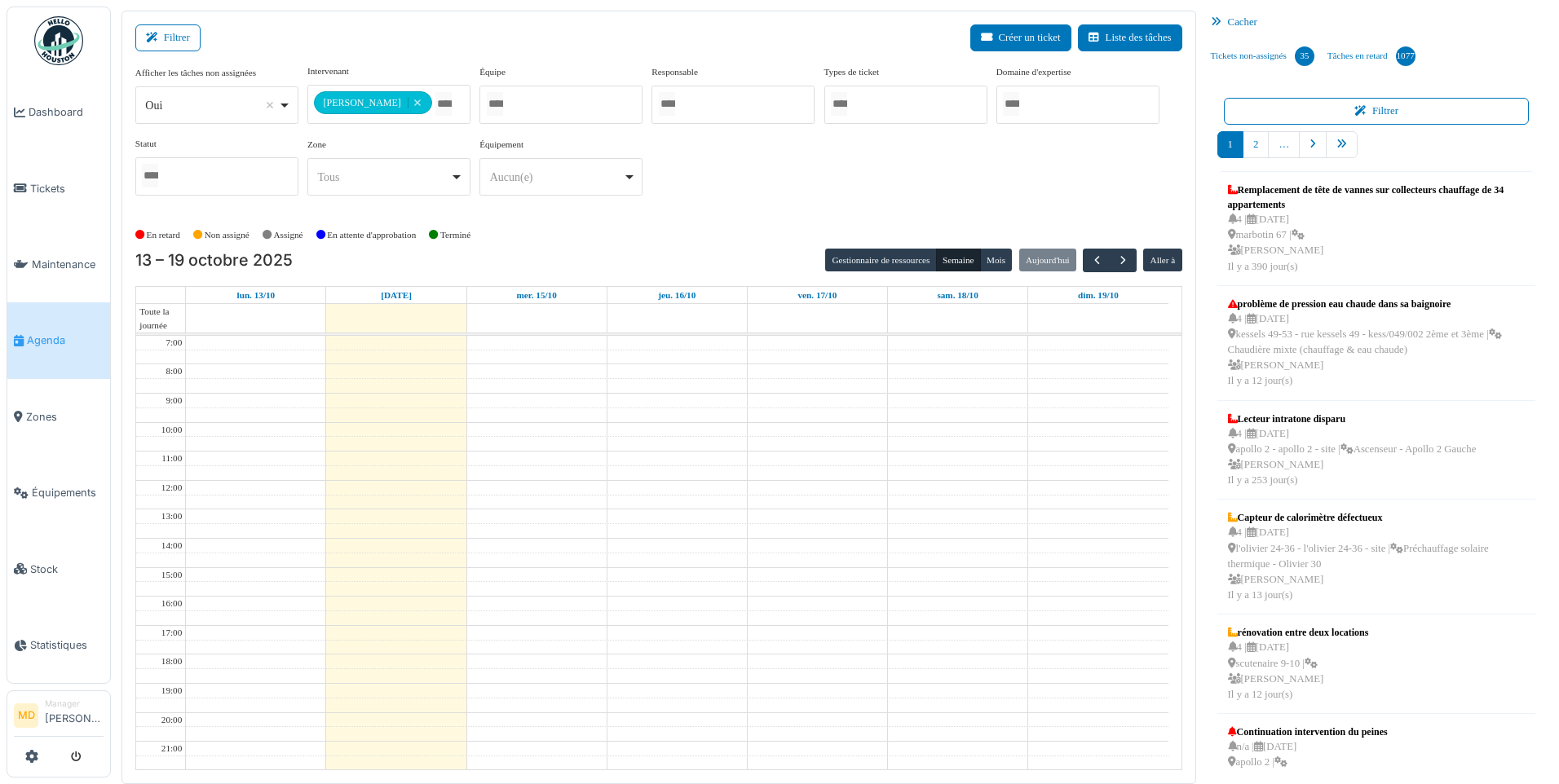
click at [896, 174] on div "**********" at bounding box center [658, 137] width 1047 height 145
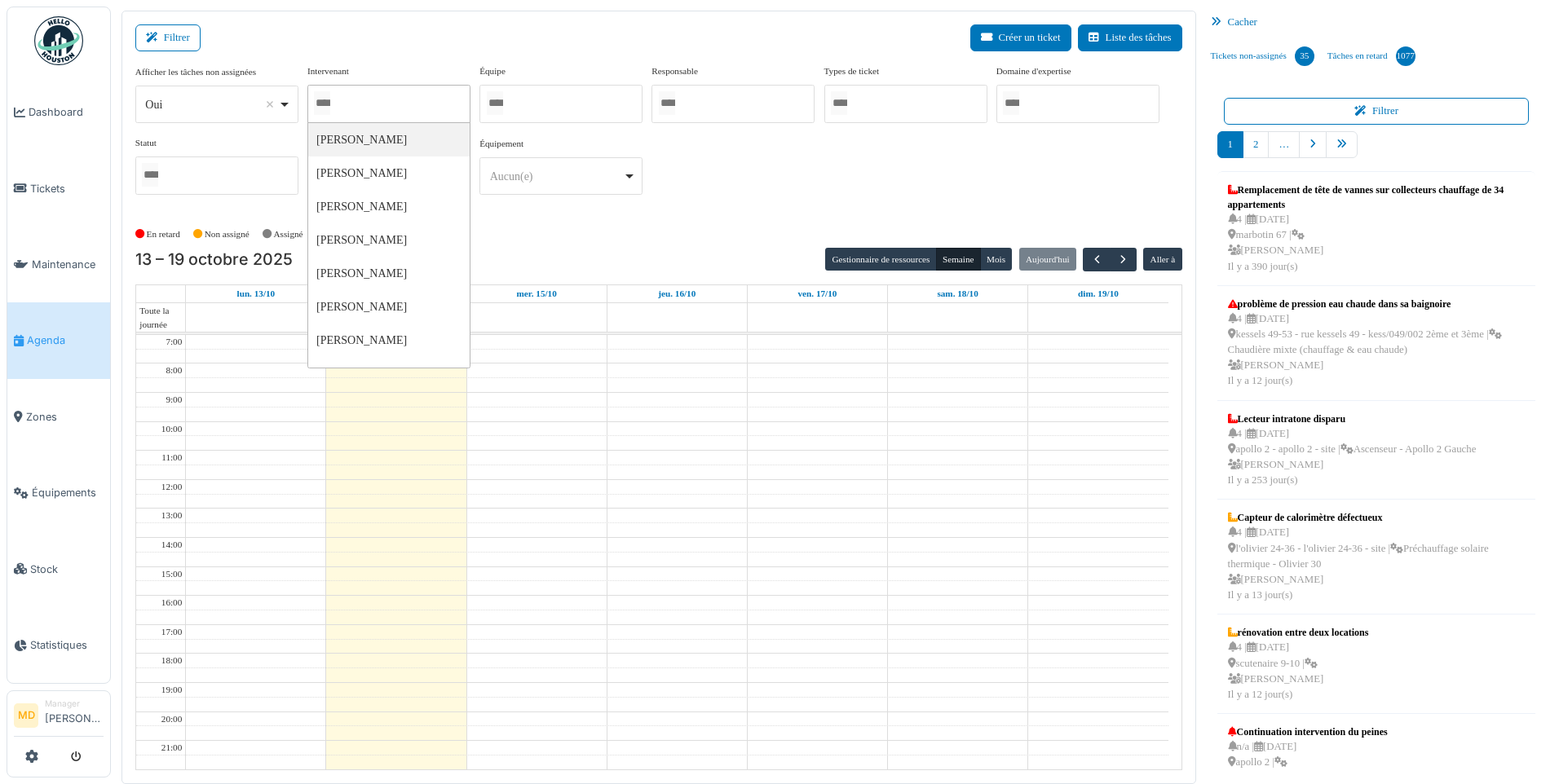
click at [381, 102] on div at bounding box center [389, 104] width 163 height 38
type input "******"
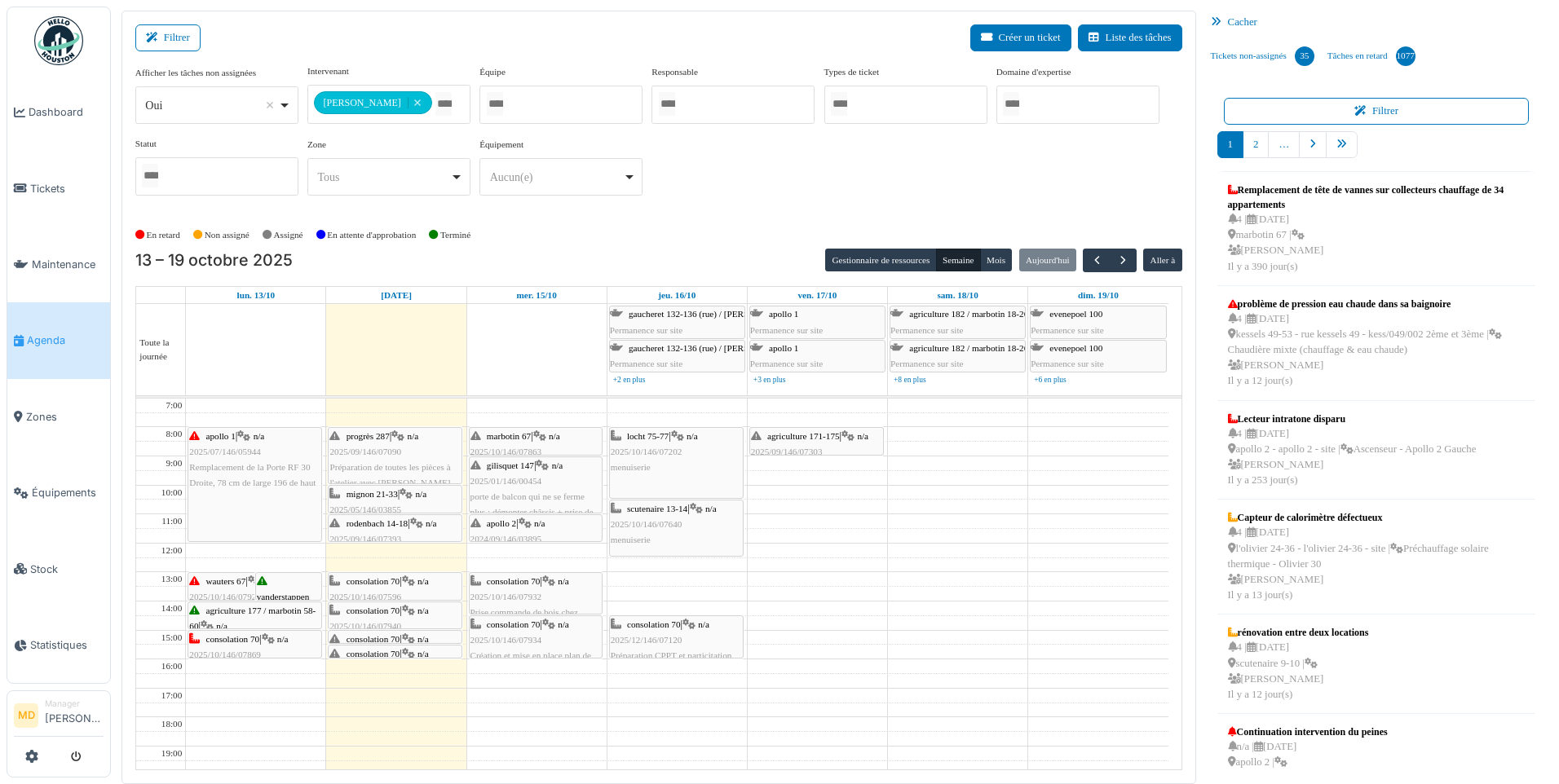
click at [883, 184] on div "**********" at bounding box center [658, 137] width 1047 height 145
click at [555, 585] on icon at bounding box center [548, 582] width 13 height 10
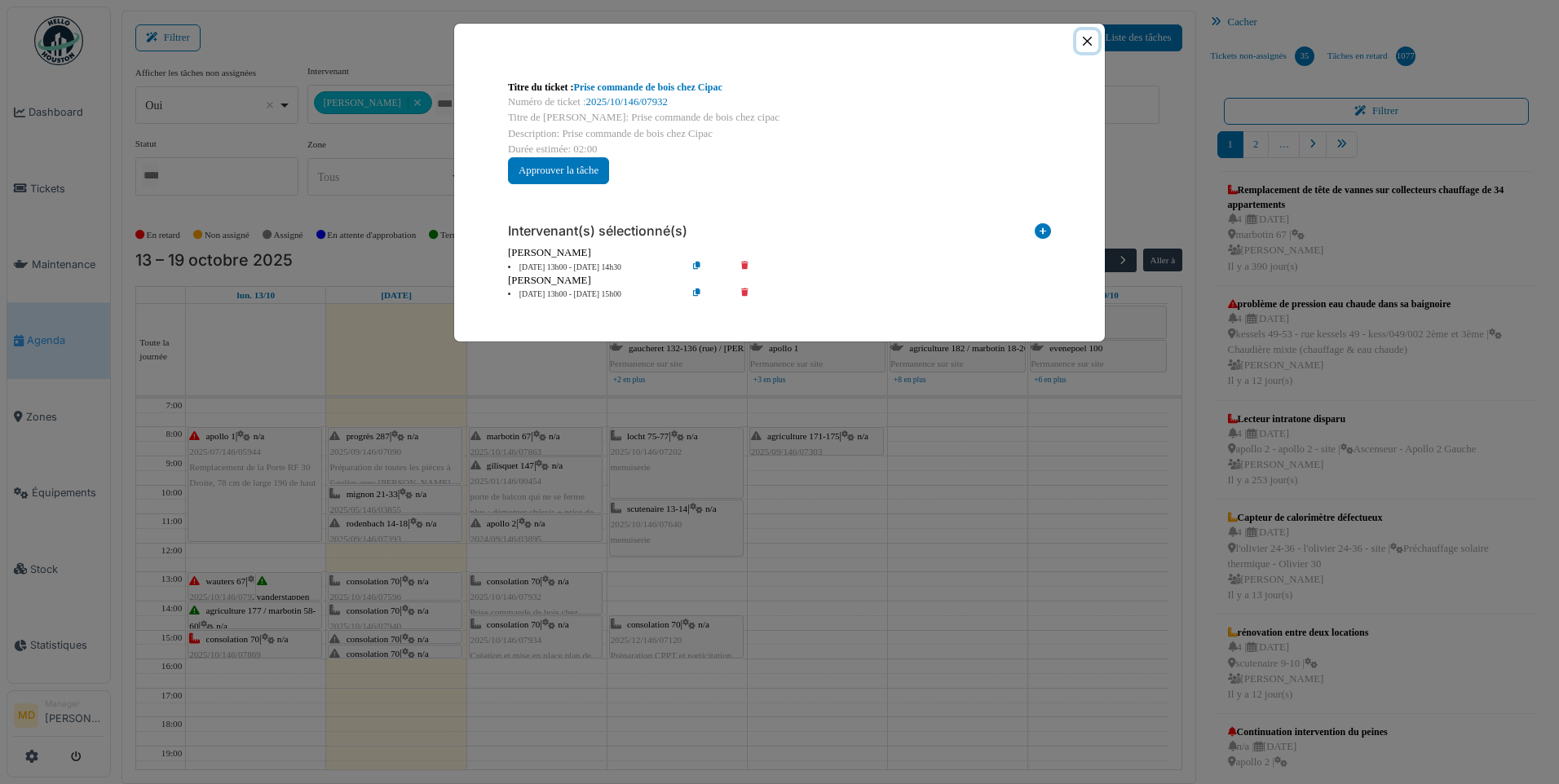
click at [1083, 33] on button "Close" at bounding box center [1087, 41] width 22 height 22
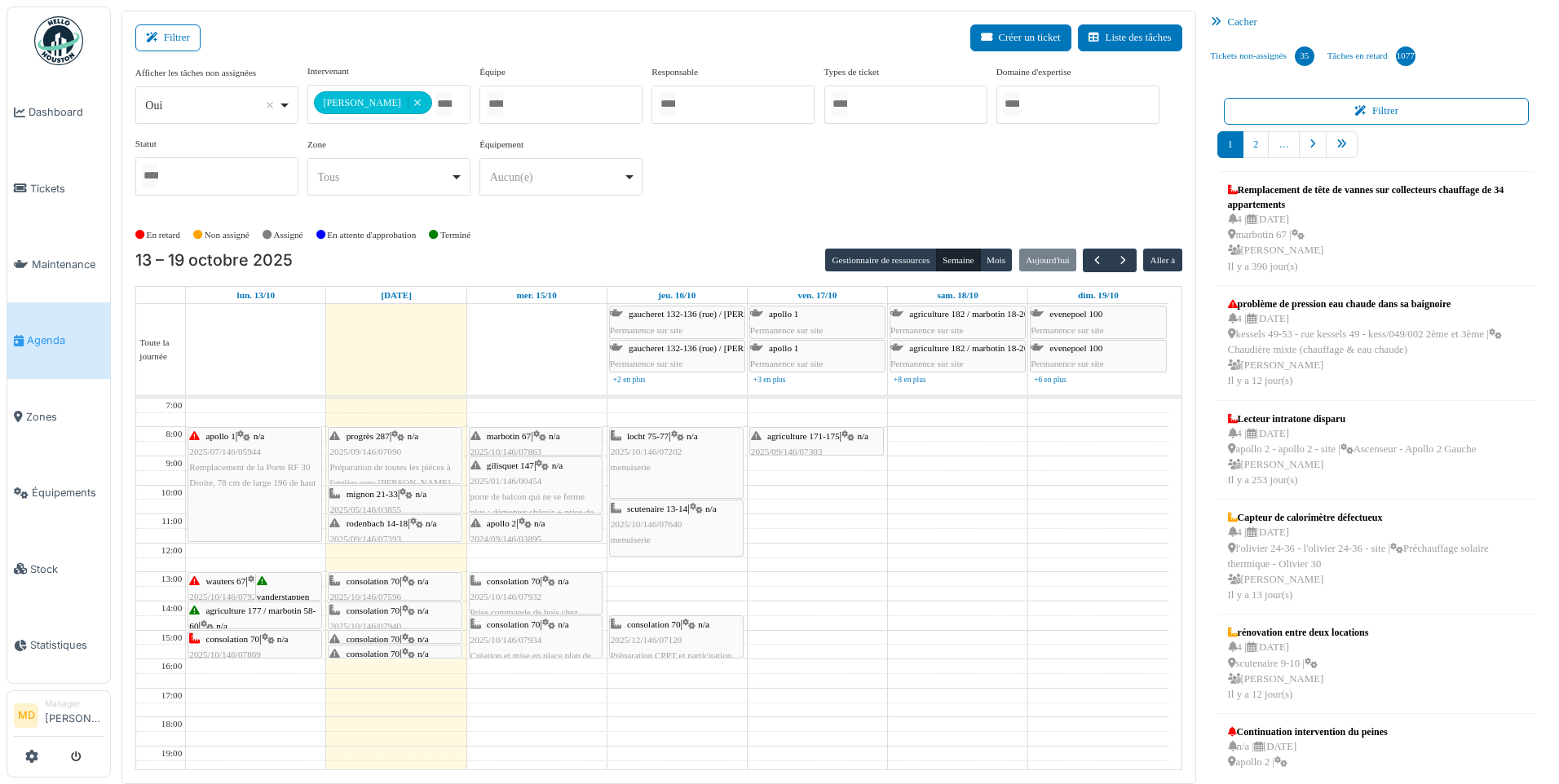
click at [509, 651] on span "Création et mise en place plan de bureau IT" at bounding box center [531, 663] width 121 height 25
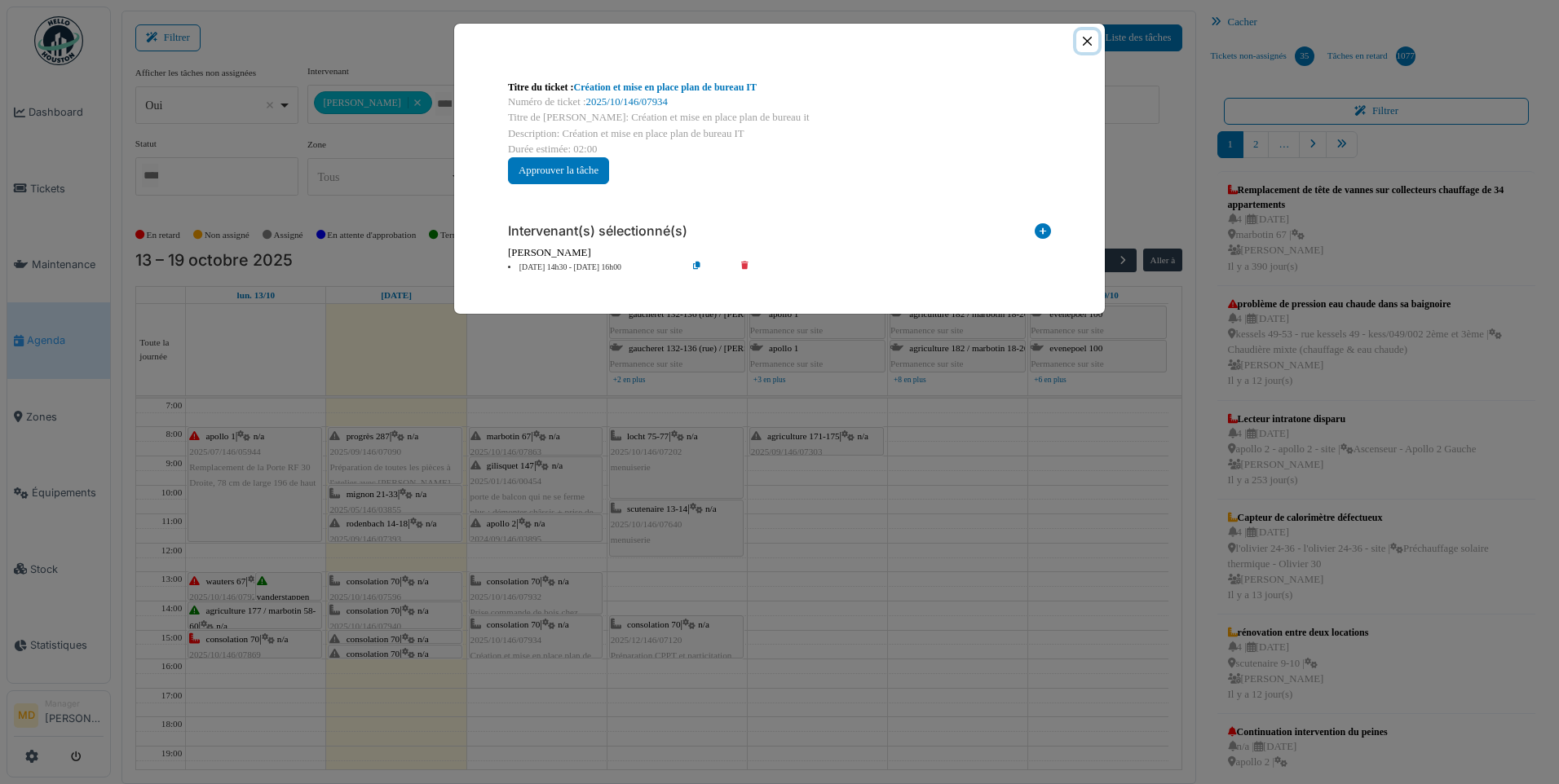
click at [1089, 43] on button "Close" at bounding box center [1087, 41] width 22 height 22
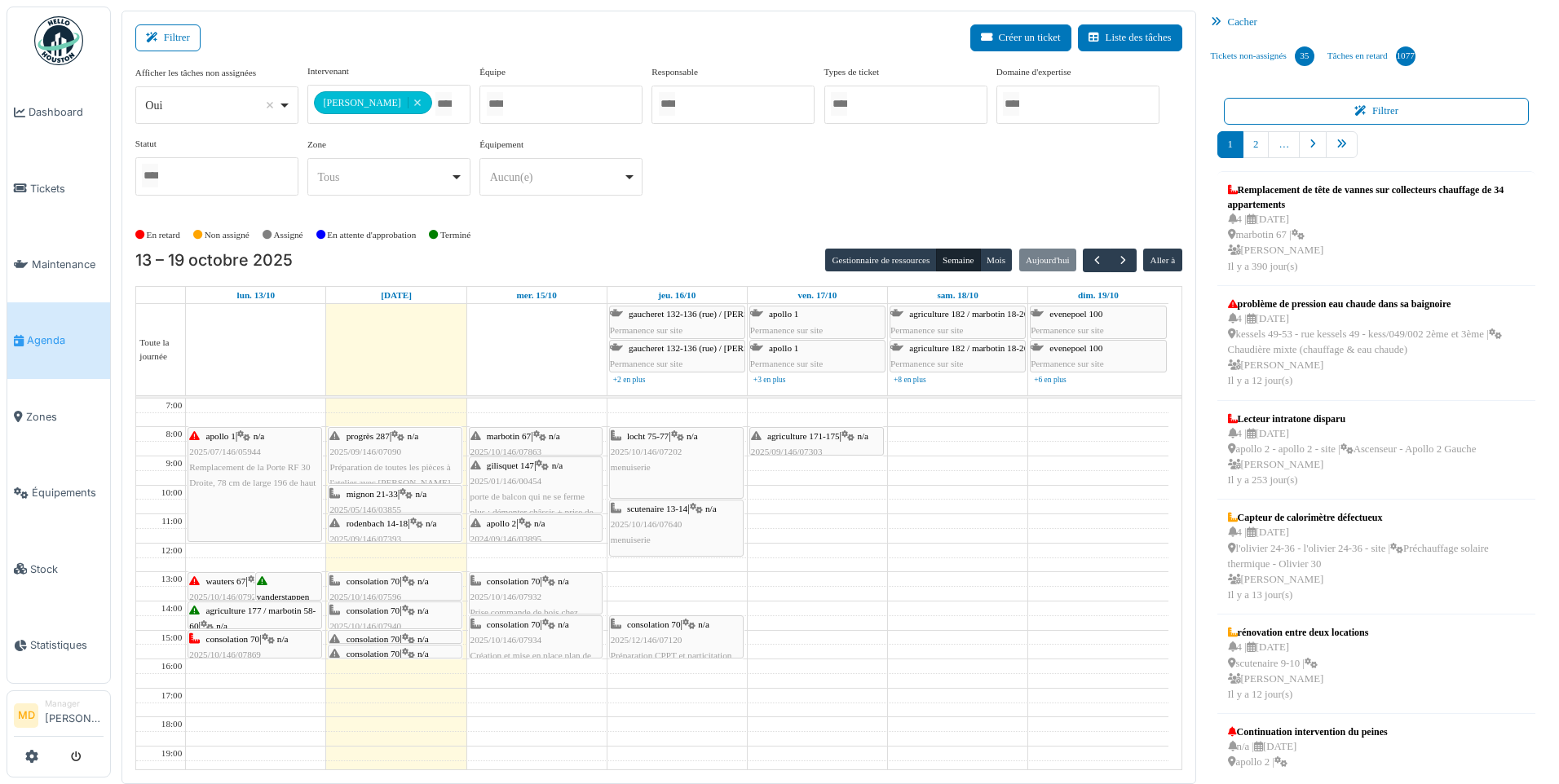
click at [236, 643] on div "consolation 70 | n/a 2025/10/146/07869 copie de clés" at bounding box center [254, 655] width 132 height 47
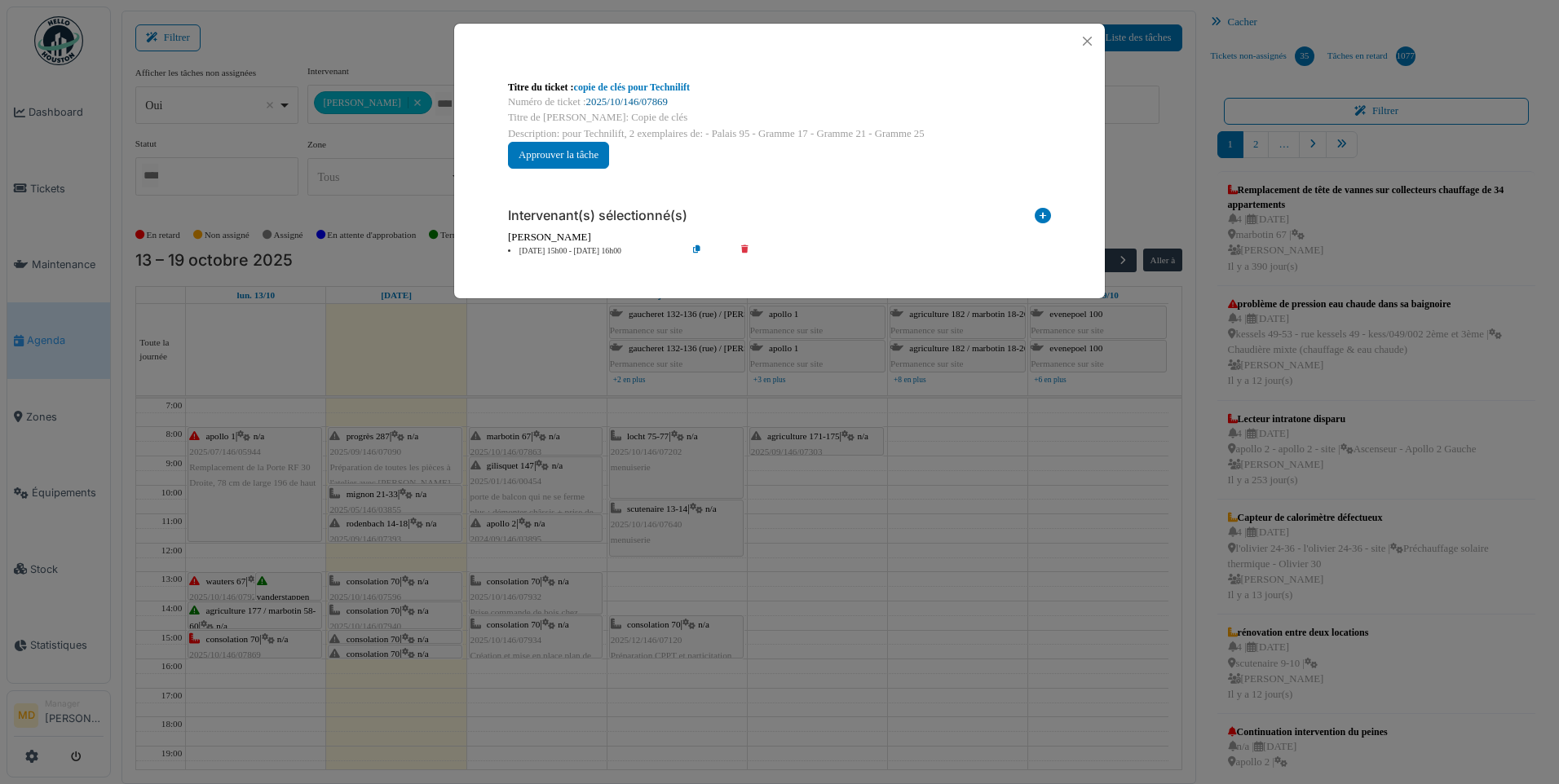
click at [623, 98] on link "2025/10/146/07869" at bounding box center [627, 101] width 82 height 11
click at [1092, 38] on button "Close" at bounding box center [1087, 41] width 22 height 22
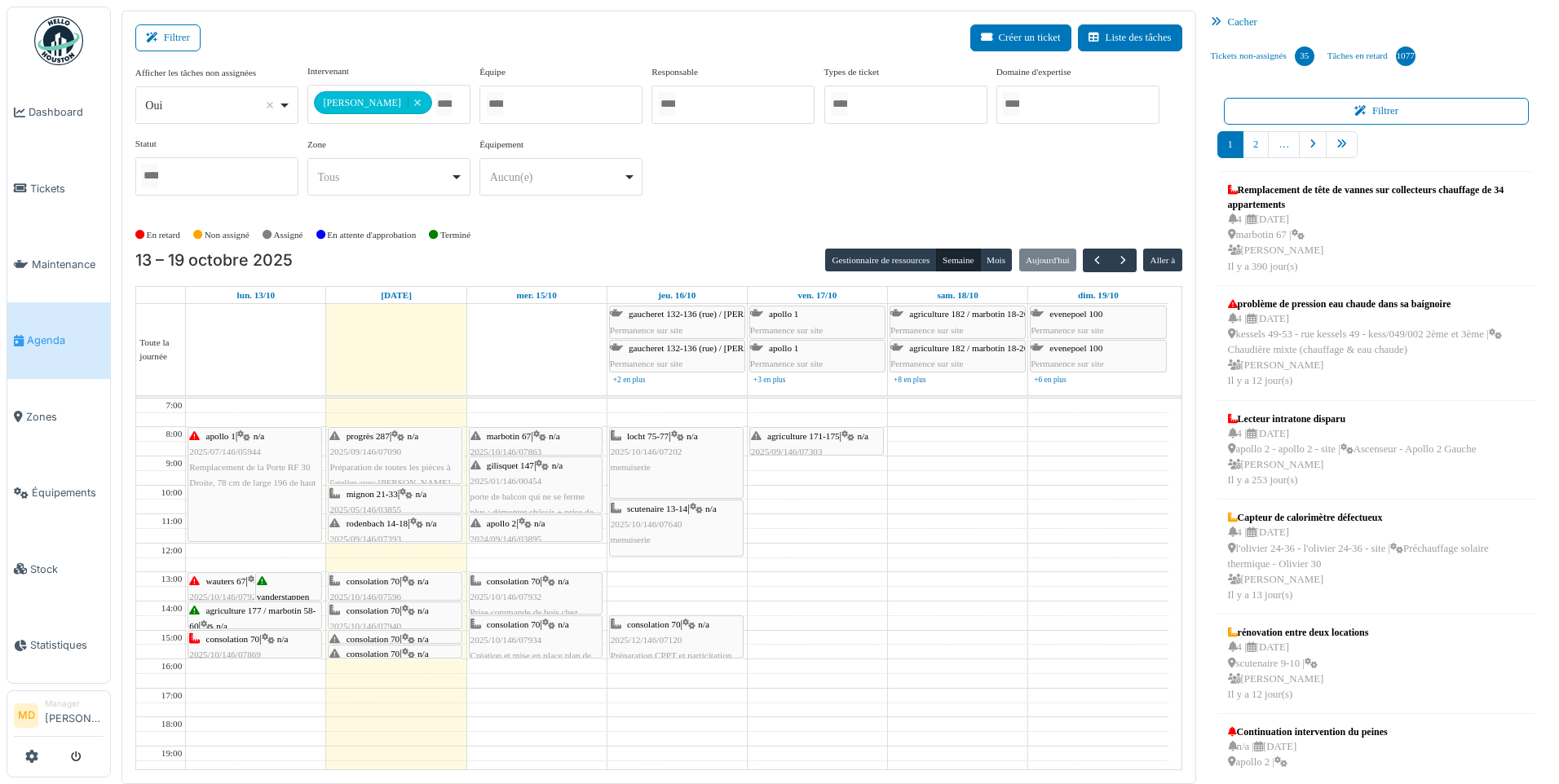
click at [270, 639] on icon at bounding box center [268, 639] width 13 height 10
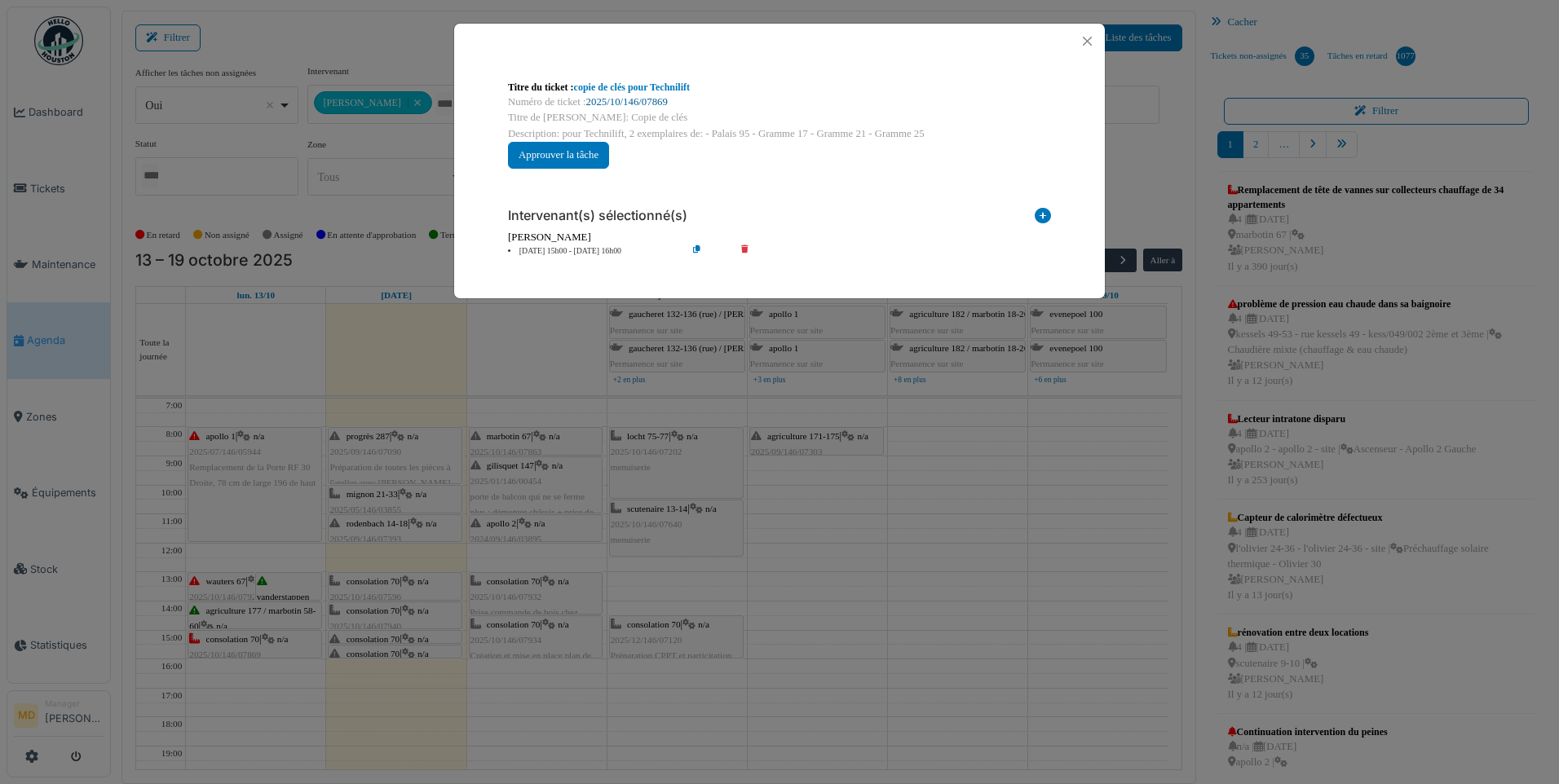
click at [620, 105] on link "2025/10/146/07869" at bounding box center [627, 101] width 82 height 11
click at [1081, 41] on button "Close" at bounding box center [1087, 41] width 22 height 22
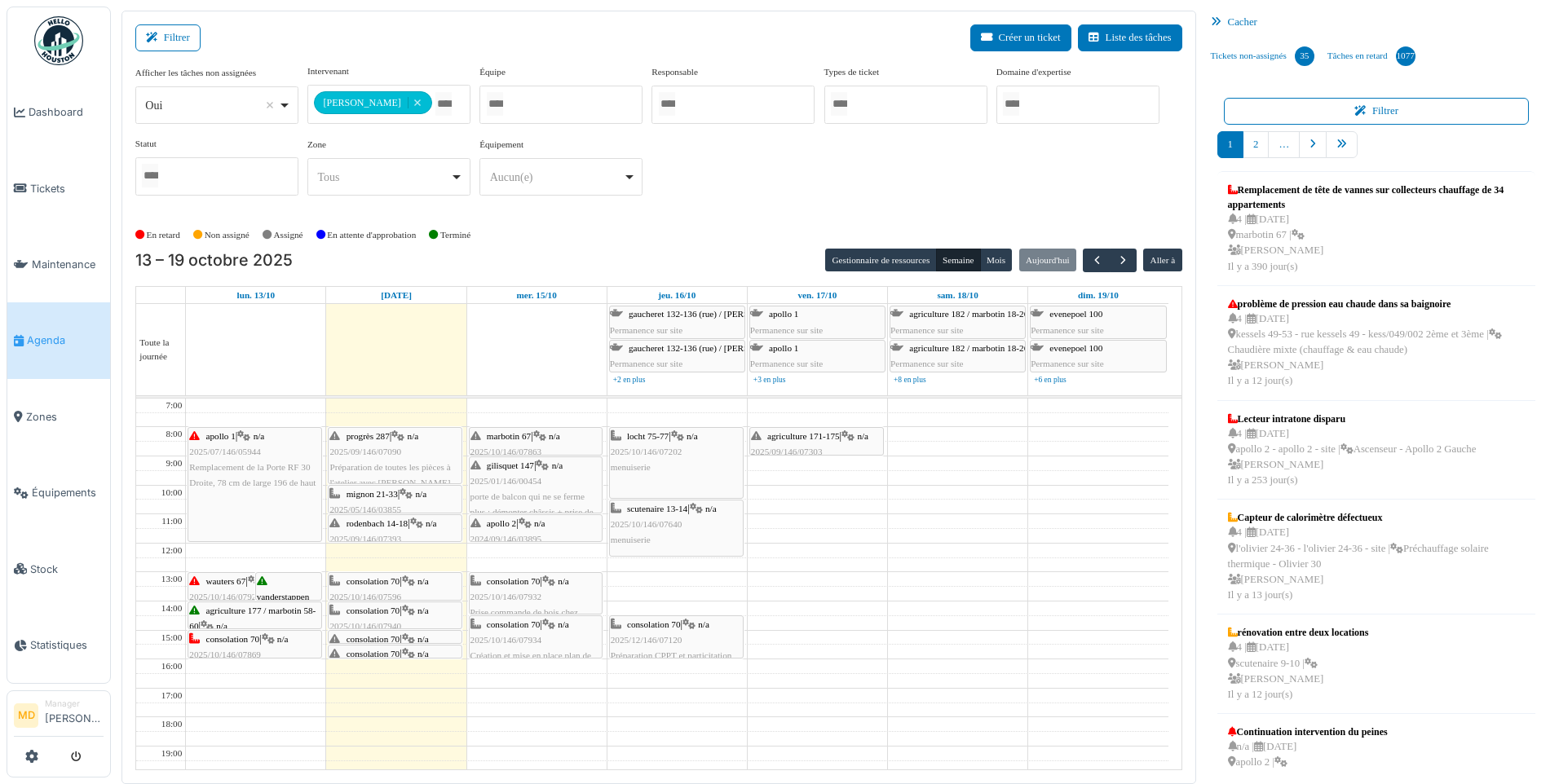
click at [527, 607] on span "Prise commande de bois chez Cipac" at bounding box center [525, 619] width 108 height 25
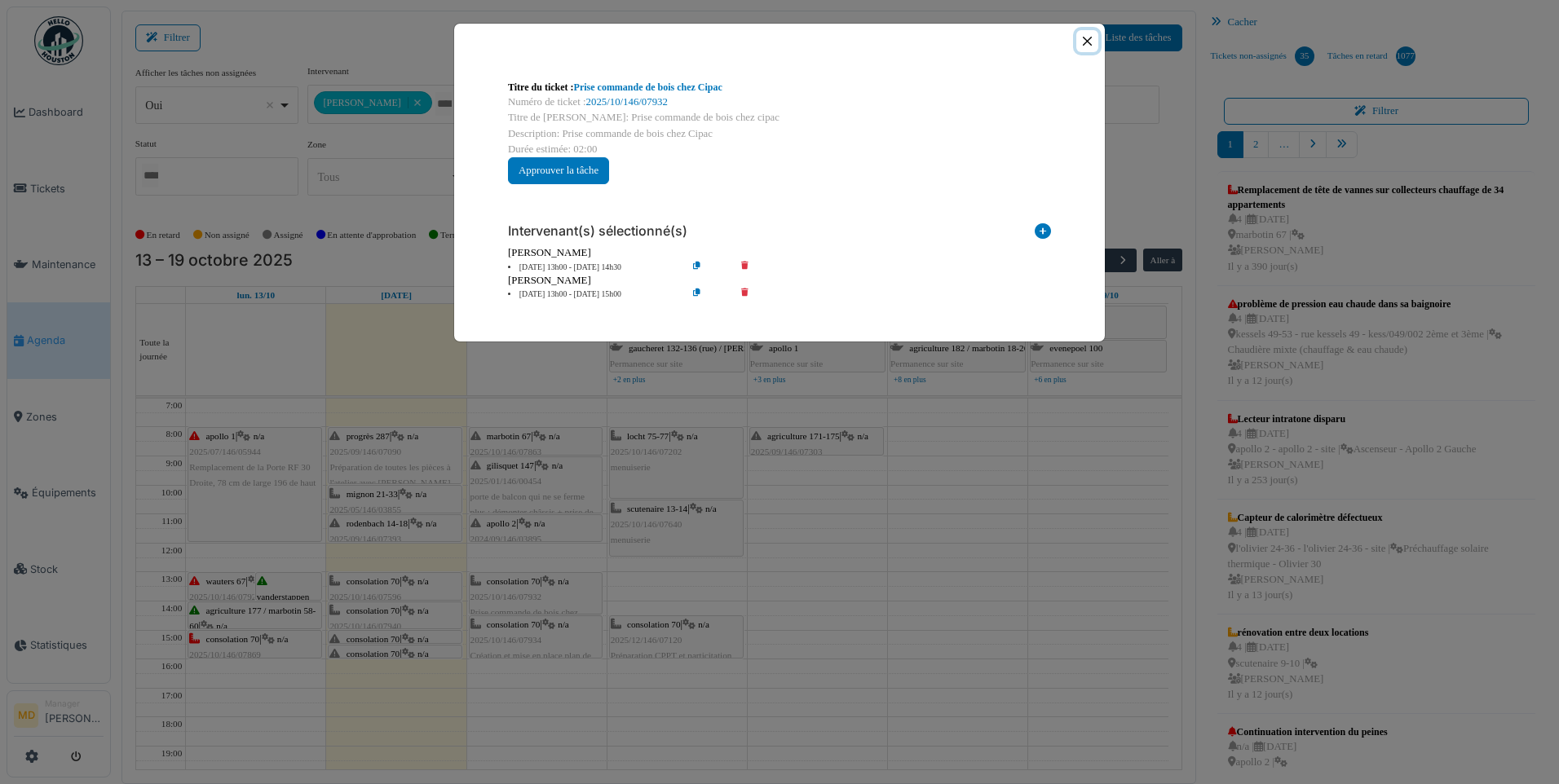
click at [1083, 38] on button "Close" at bounding box center [1087, 41] width 22 height 22
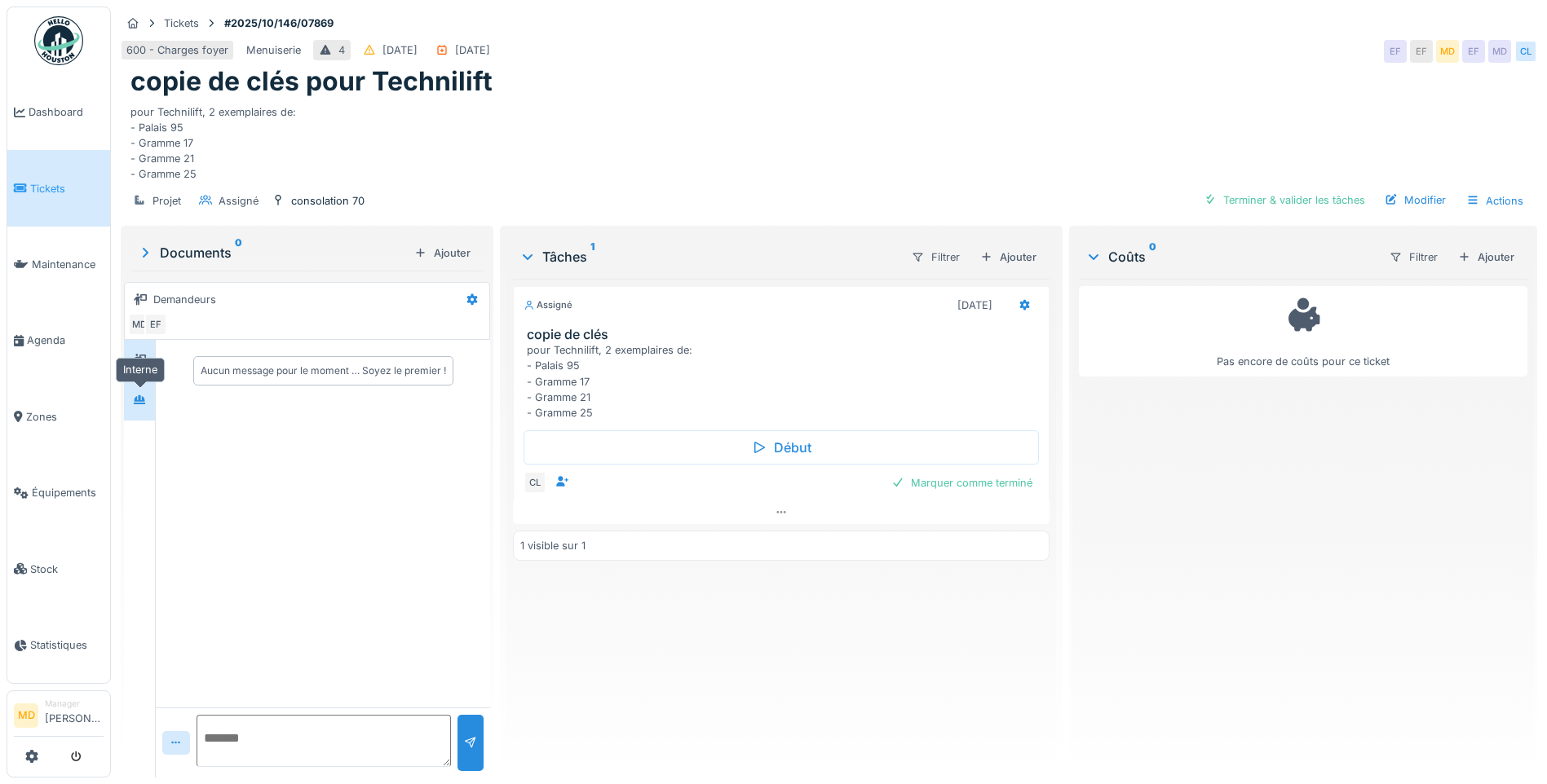
click at [146, 399] on icon at bounding box center [139, 400] width 13 height 10
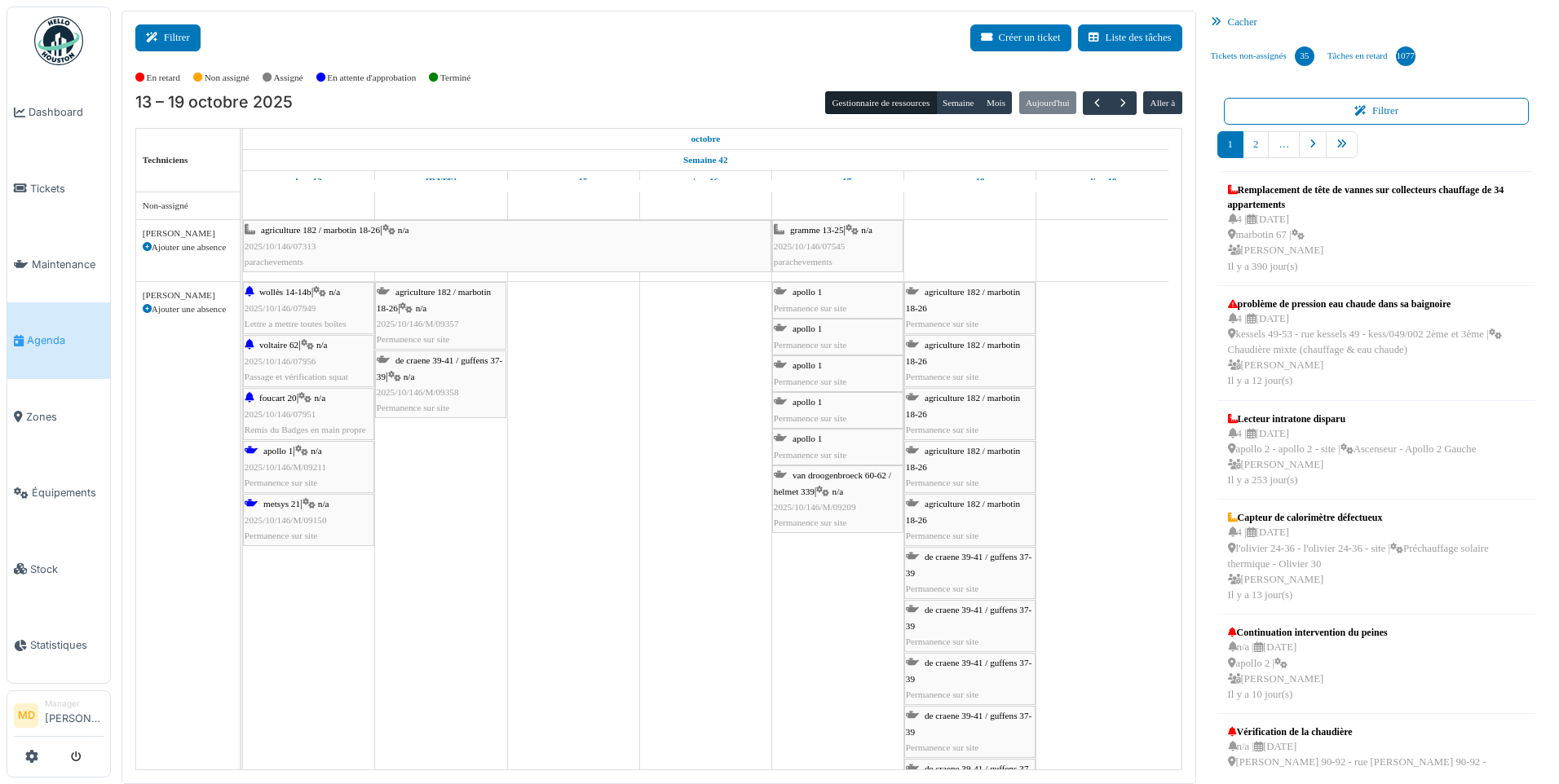
click at [184, 30] on button "Filtrer" at bounding box center [167, 37] width 65 height 27
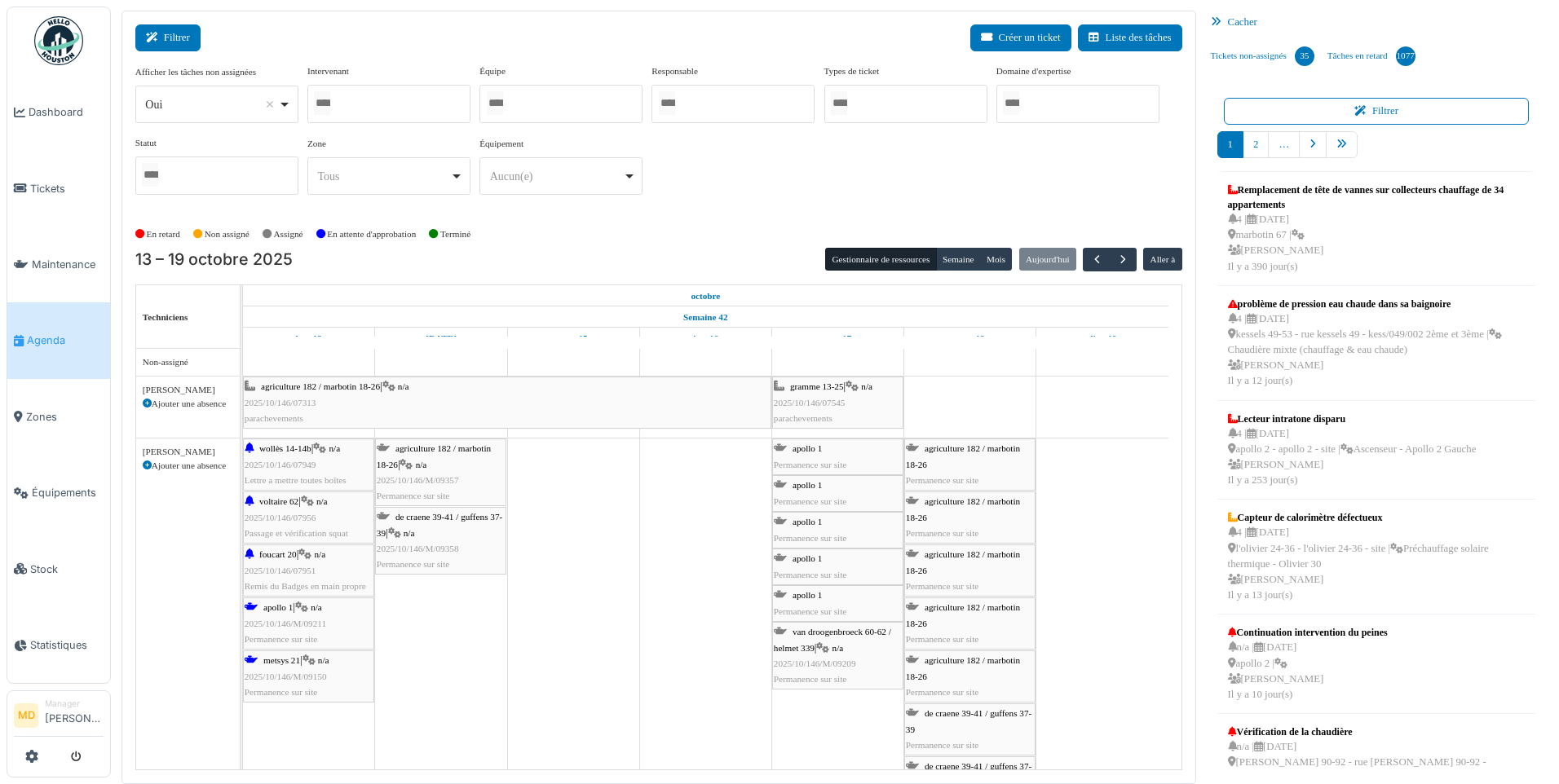
click at [184, 30] on button "Filtrer" at bounding box center [167, 37] width 65 height 27
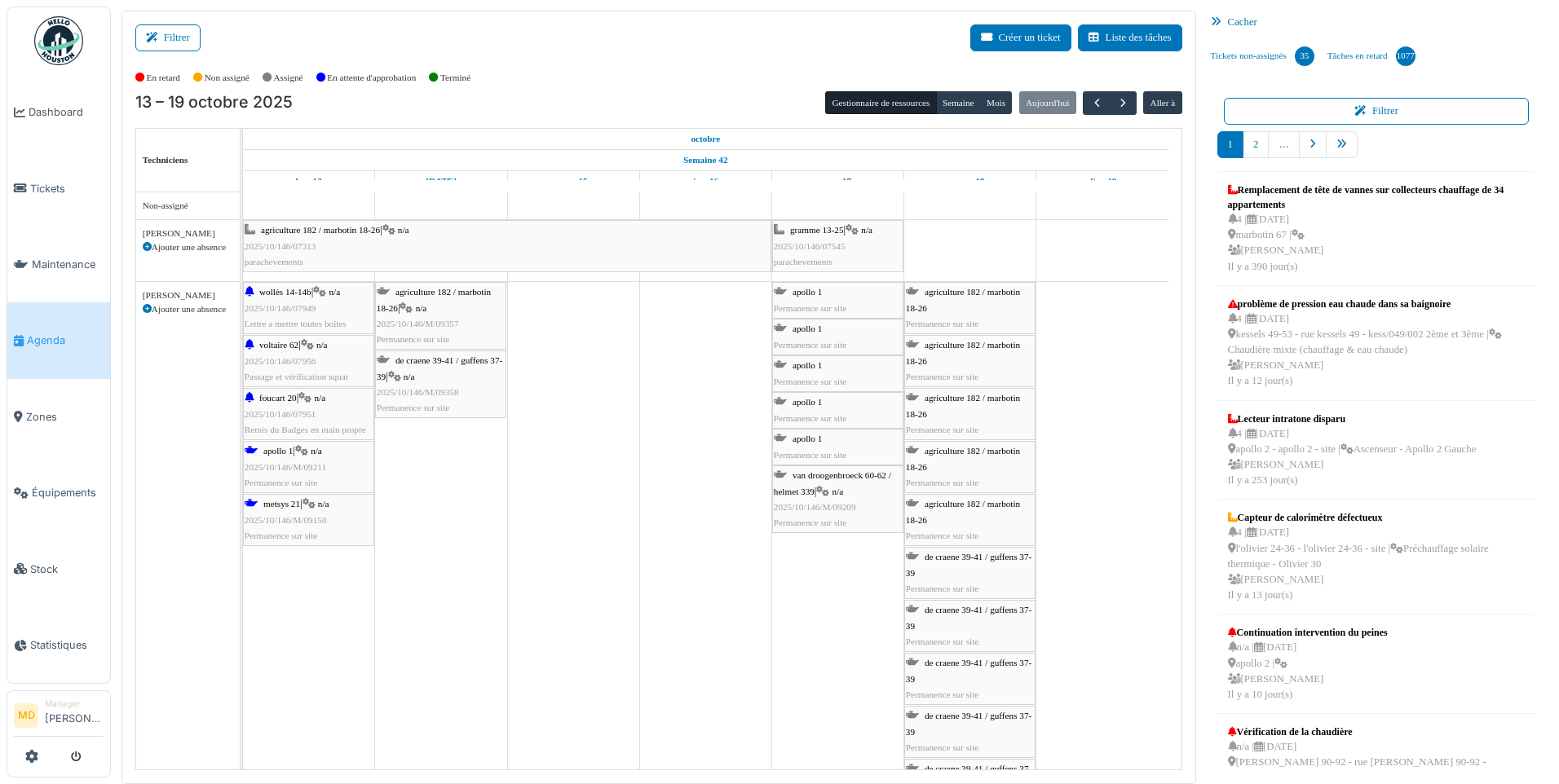
click at [208, 45] on div "Filtrer Créer un ticket Liste des tâches" at bounding box center [658, 44] width 1047 height 40
click at [180, 43] on button "Filtrer" at bounding box center [167, 37] width 65 height 27
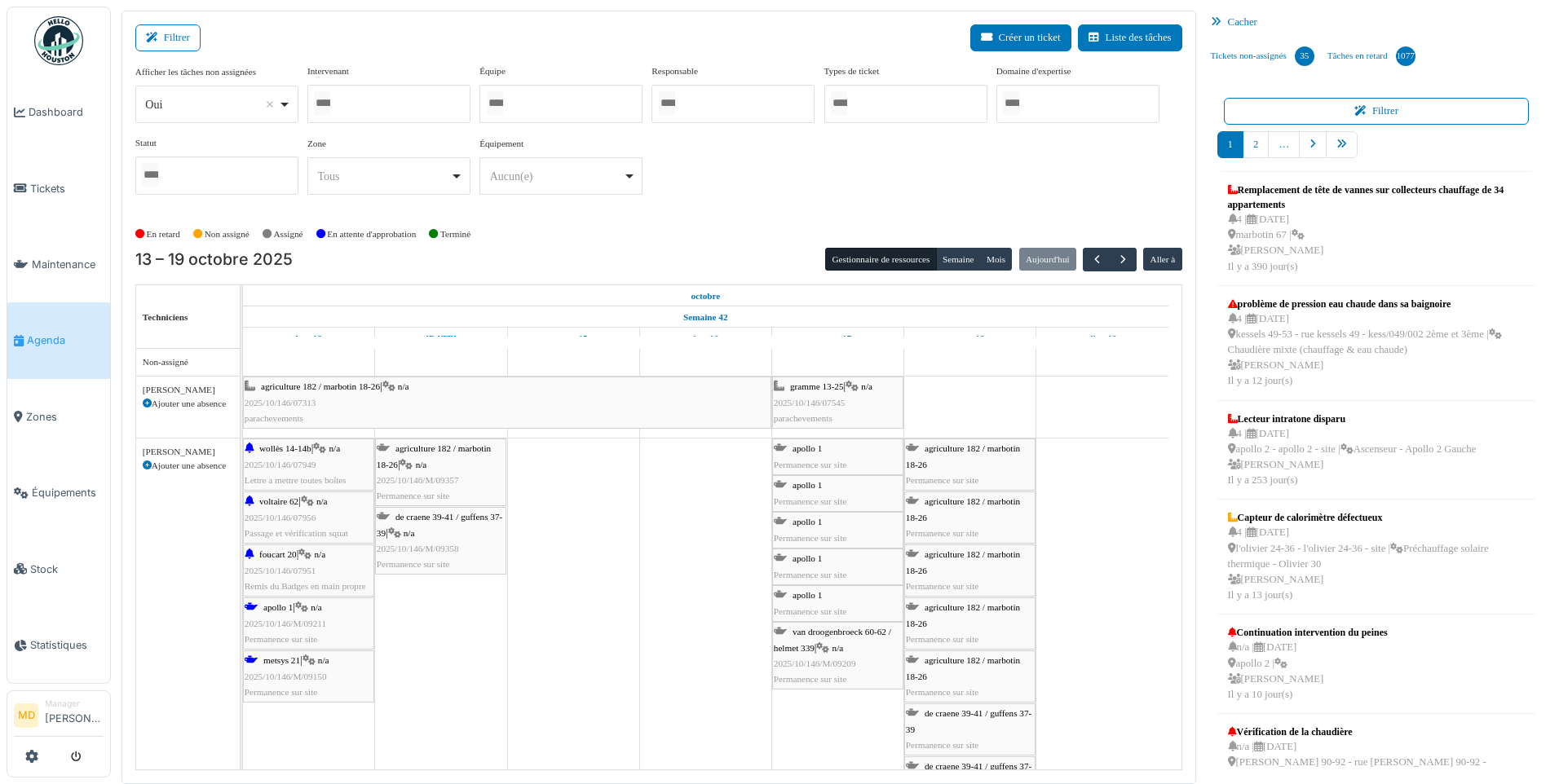
click at [436, 110] on div at bounding box center [389, 104] width 163 height 38
type input "**"
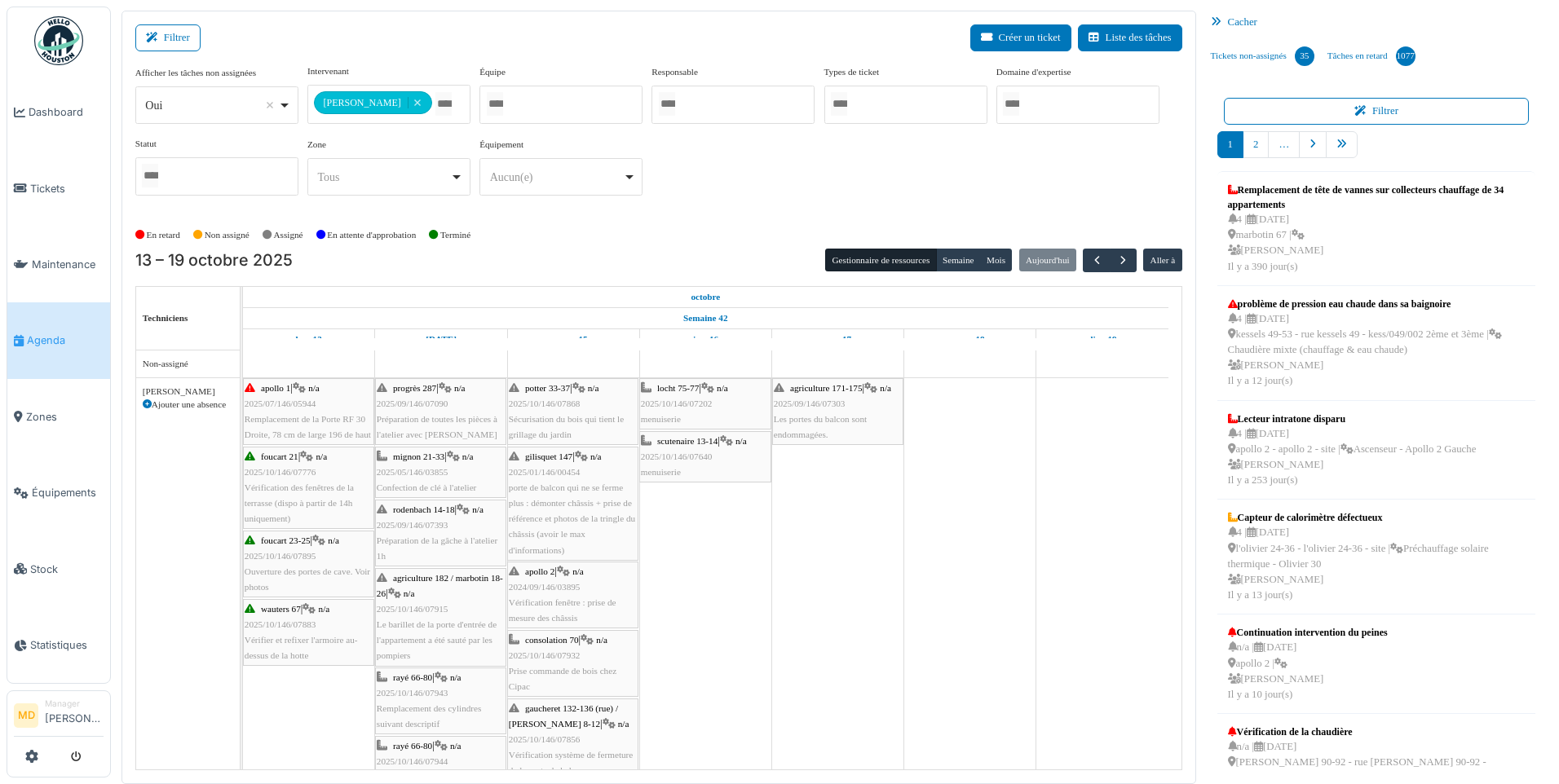
click at [924, 209] on div "**********" at bounding box center [658, 143] width 1047 height 158
click at [947, 253] on button "Semaine" at bounding box center [958, 260] width 44 height 23
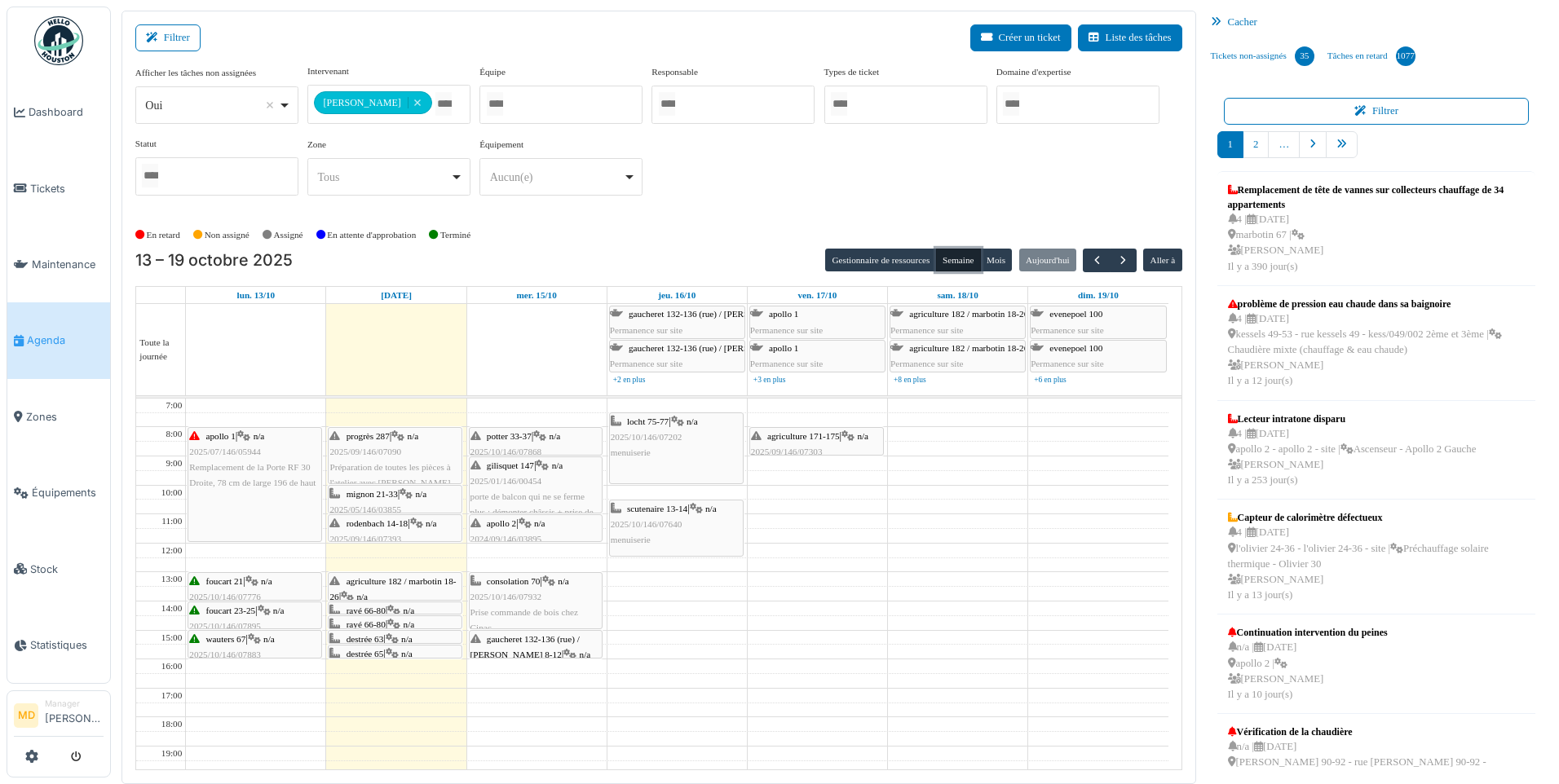
click at [396, 605] on icon at bounding box center [393, 611] width 13 height 10
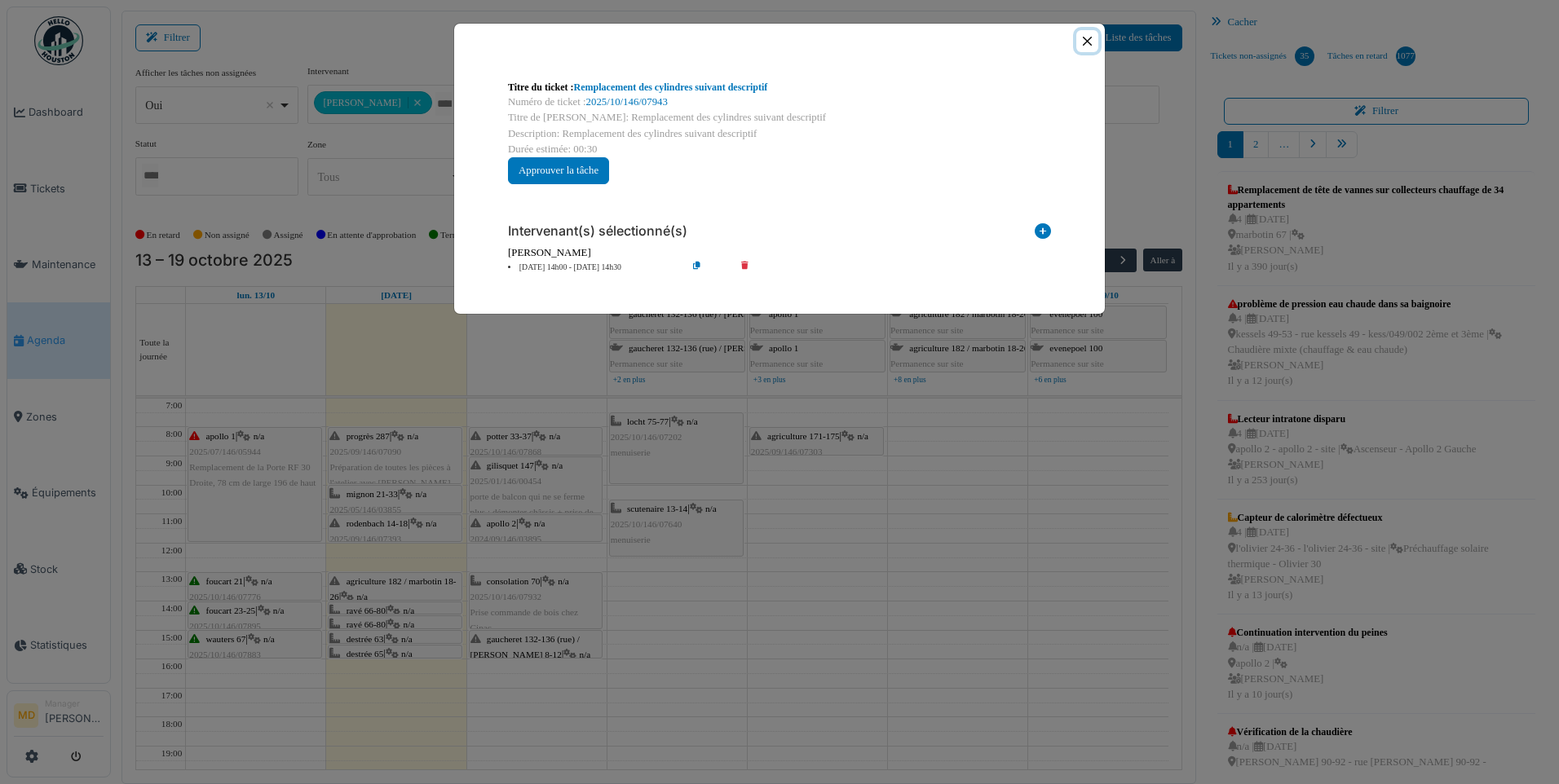
click at [1081, 36] on button "Close" at bounding box center [1087, 41] width 22 height 22
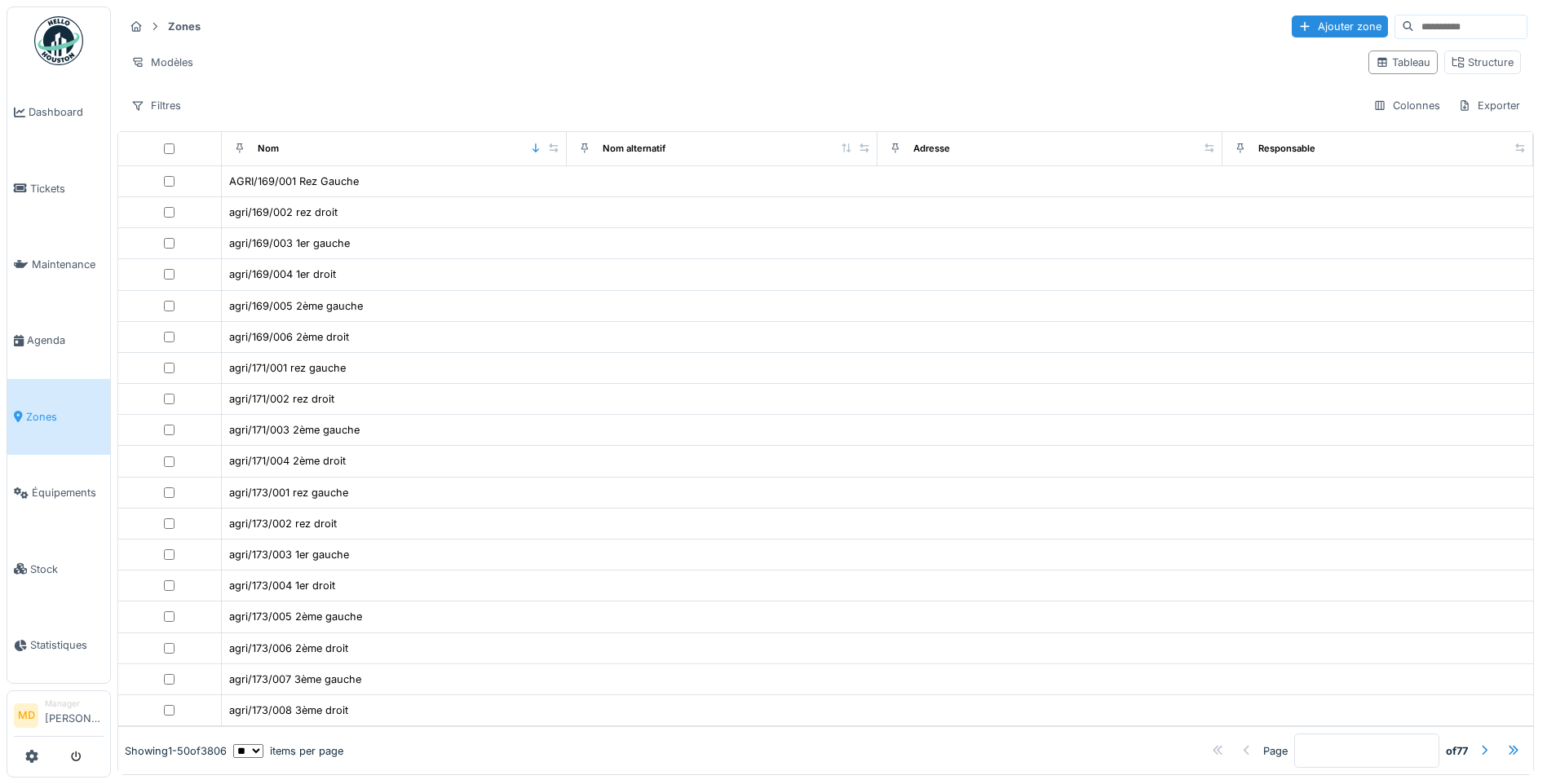
click at [1414, 27] on input at bounding box center [1469, 27] width 112 height 23
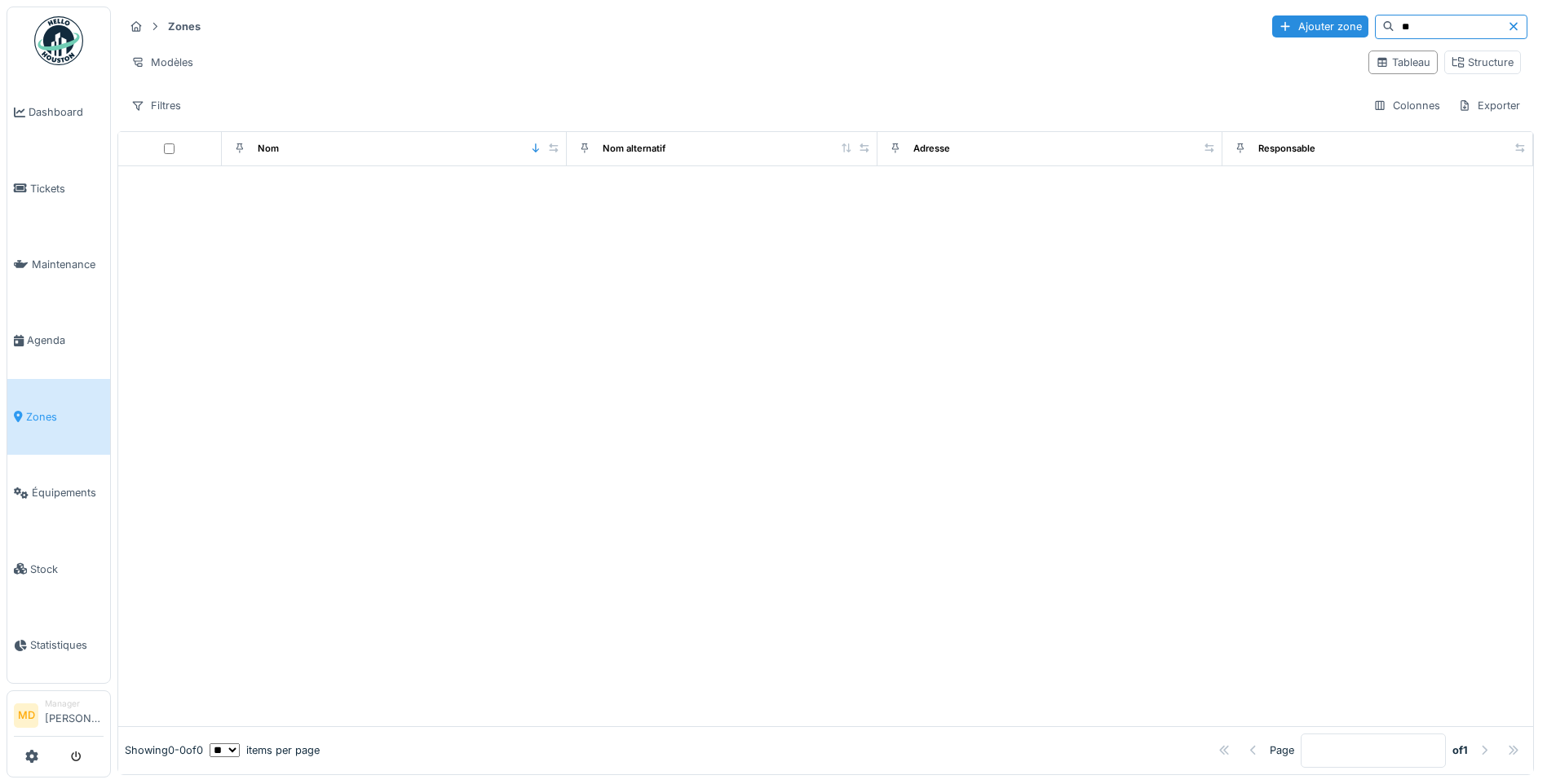
type input "*"
type input "****"
